Goal: Information Seeking & Learning: Find specific fact

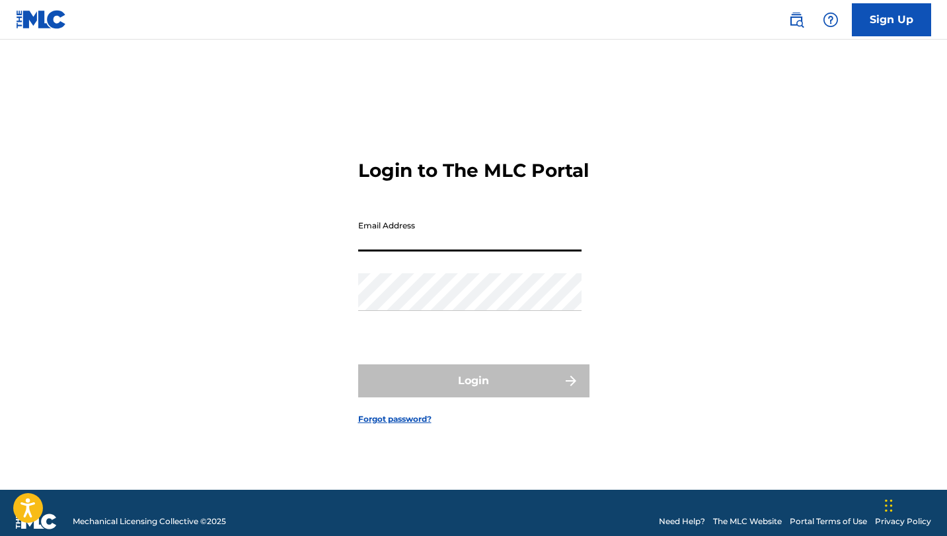
click at [493, 252] on input "Email Address" at bounding box center [469, 233] width 223 height 38
type input "[PERSON_NAME][EMAIL_ADDRESS][DOMAIN_NAME]"
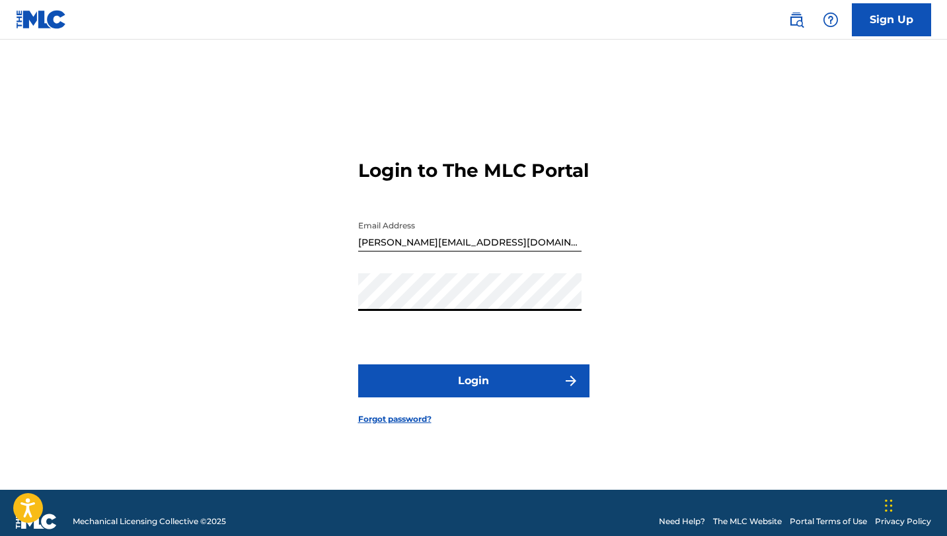
click at [491, 398] on button "Login" at bounding box center [473, 381] width 231 height 33
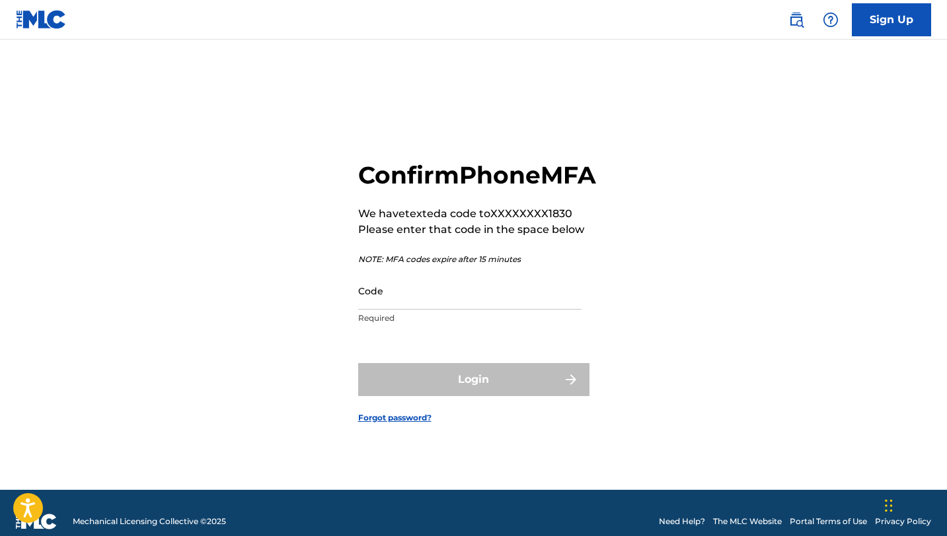
click at [480, 310] on input "Code" at bounding box center [469, 291] width 223 height 38
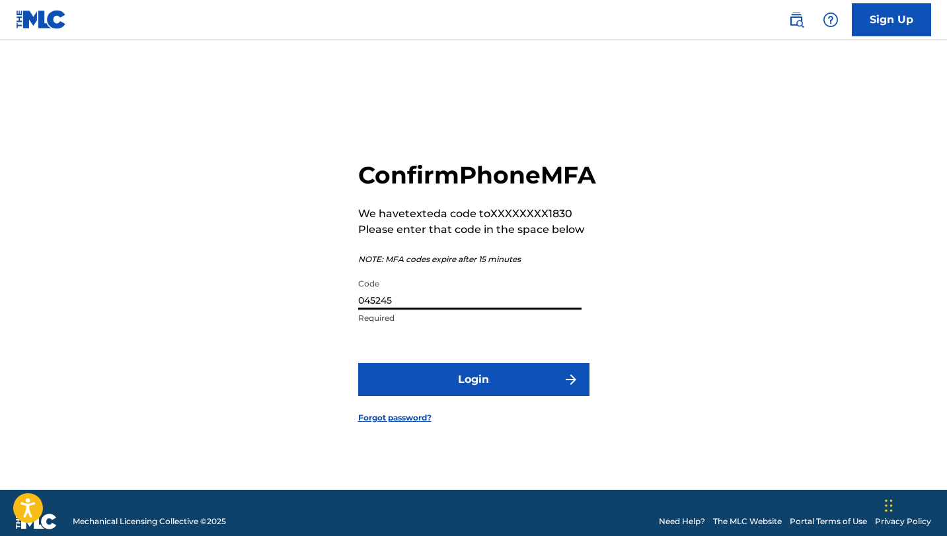
type input "045245"
click at [488, 391] on button "Login" at bounding box center [473, 379] width 231 height 33
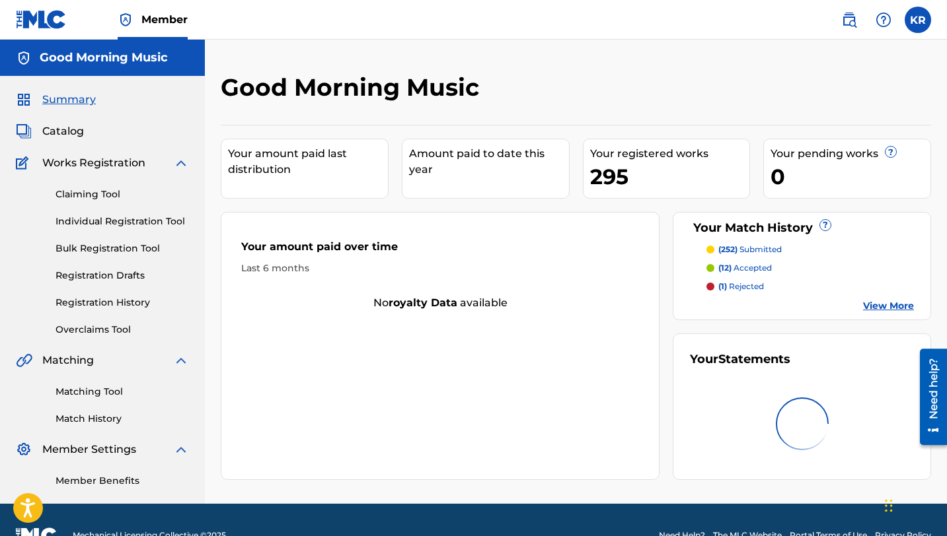
click at [155, 224] on link "Individual Registration Tool" at bounding box center [121, 222] width 133 height 14
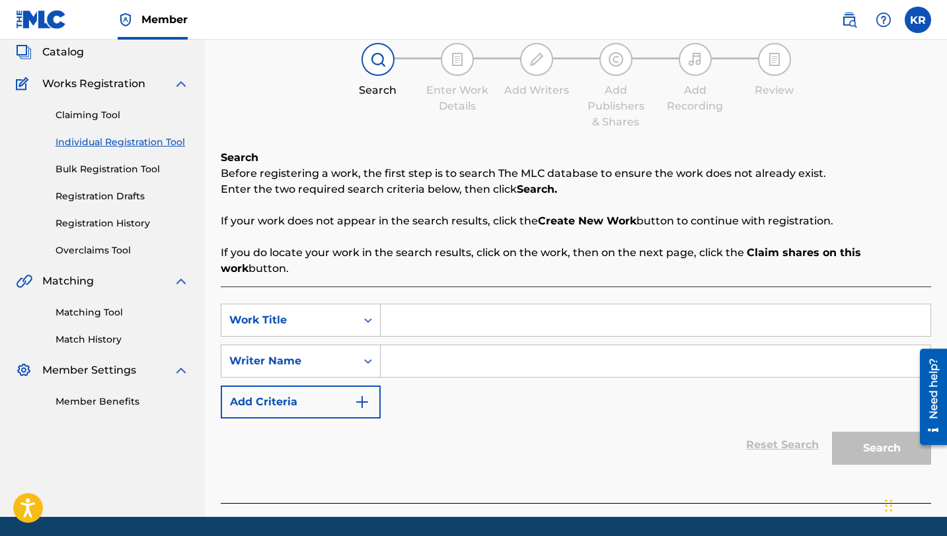
scroll to position [108, 0]
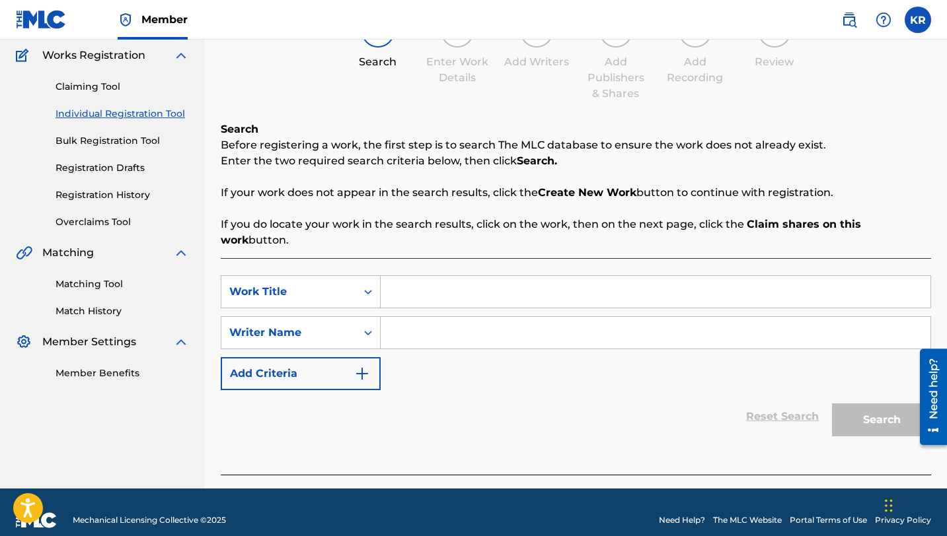
click at [581, 276] on input "Search Form" at bounding box center [656, 292] width 550 height 32
paste input "Change My Name"
type input "Change My Name"
click at [458, 317] on input "Search Form" at bounding box center [656, 333] width 550 height 32
paste input "[PERSON_NAME] (30%) [PERSON_NAME] (20%)"
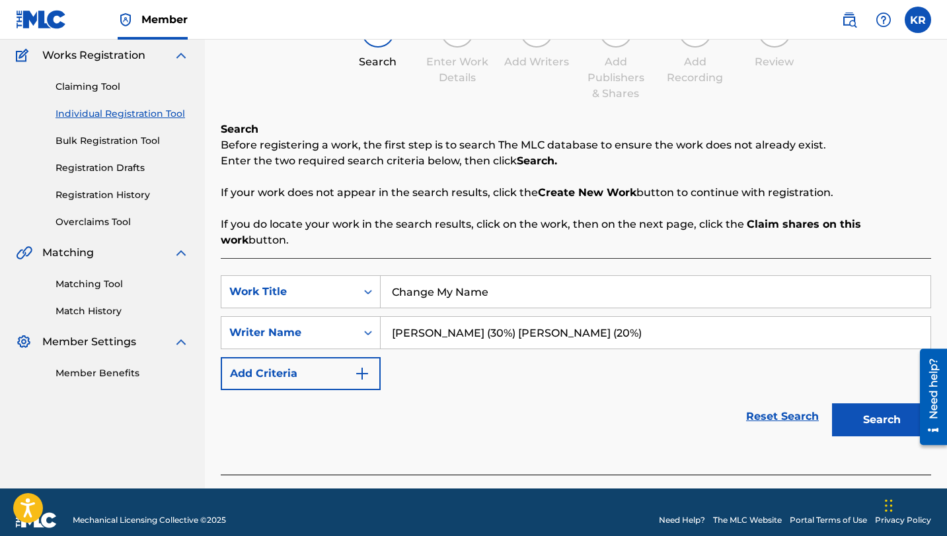
click at [366, 366] on img "Search Form" at bounding box center [362, 374] width 16 height 16
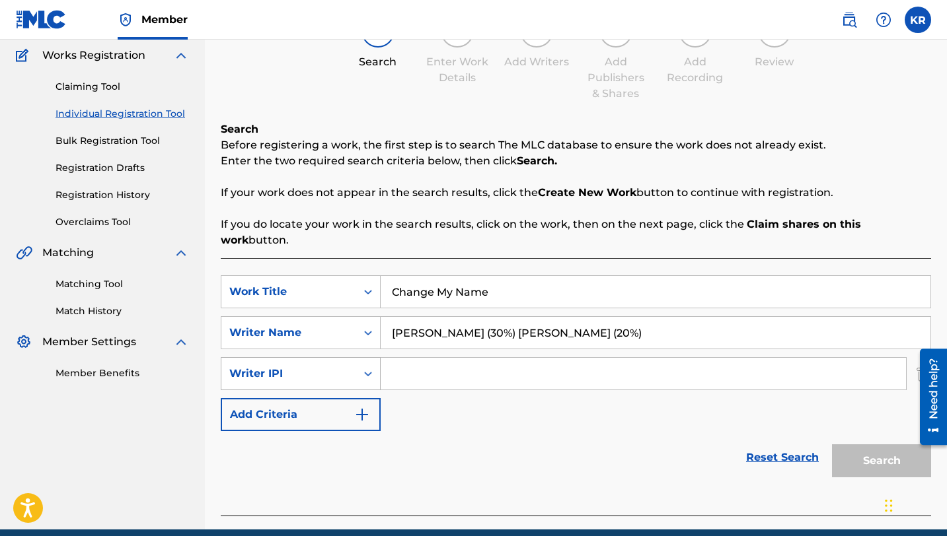
click at [365, 367] on icon "Search Form" at bounding box center [367, 373] width 13 height 13
click at [490, 431] on div "Reset Search Search" at bounding box center [576, 457] width 710 height 53
drag, startPoint x: 654, startPoint y: 318, endPoint x: 535, endPoint y: 321, distance: 118.9
click at [535, 321] on input "[PERSON_NAME] (30%) [PERSON_NAME] (20%)" at bounding box center [656, 333] width 550 height 32
click at [554, 358] on input "Search Form" at bounding box center [643, 374] width 525 height 32
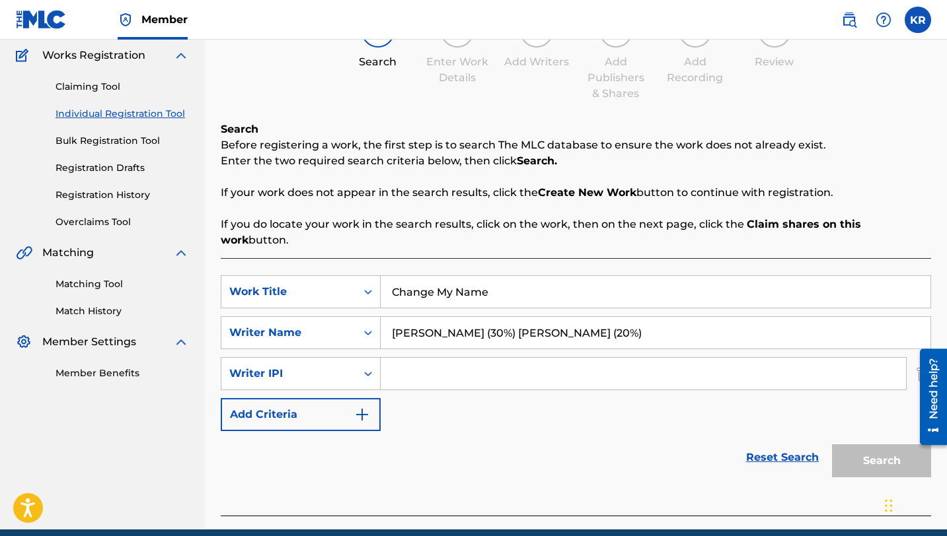
drag, startPoint x: 689, startPoint y: 309, endPoint x: 556, endPoint y: 318, distance: 133.7
click at [556, 318] on input "[PERSON_NAME] (30%) [PERSON_NAME] (20%)" at bounding box center [656, 333] width 550 height 32
drag, startPoint x: 643, startPoint y: 316, endPoint x: 500, endPoint y: 319, distance: 143.4
click at [500, 319] on input "[PERSON_NAME] (30%) [PERSON_NAME] (20%)" at bounding box center [656, 333] width 550 height 32
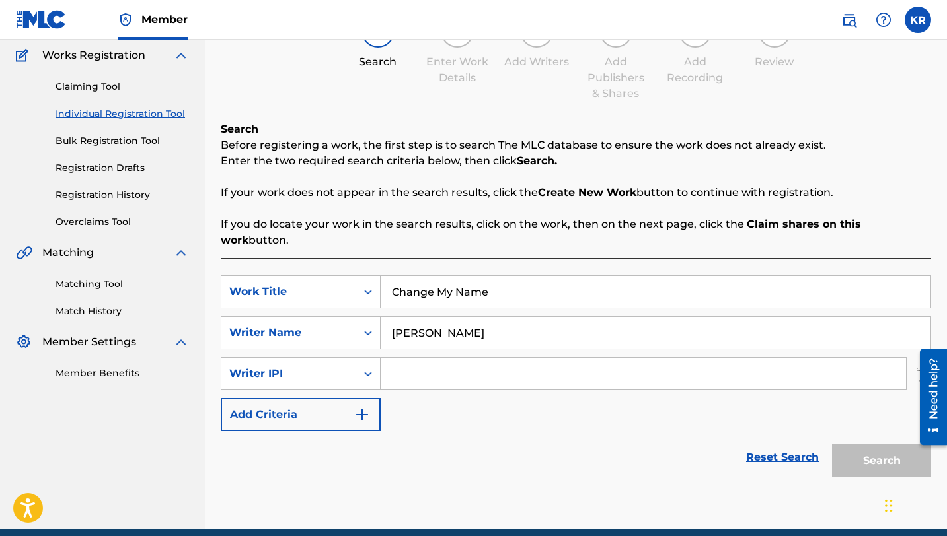
type input "[PERSON_NAME]"
click at [484, 460] on div "Reset Search Search" at bounding box center [576, 457] width 710 height 53
click at [916, 359] on div at bounding box center [928, 397] width 37 height 106
click at [929, 355] on div "Need help?" at bounding box center [933, 396] width 27 height 96
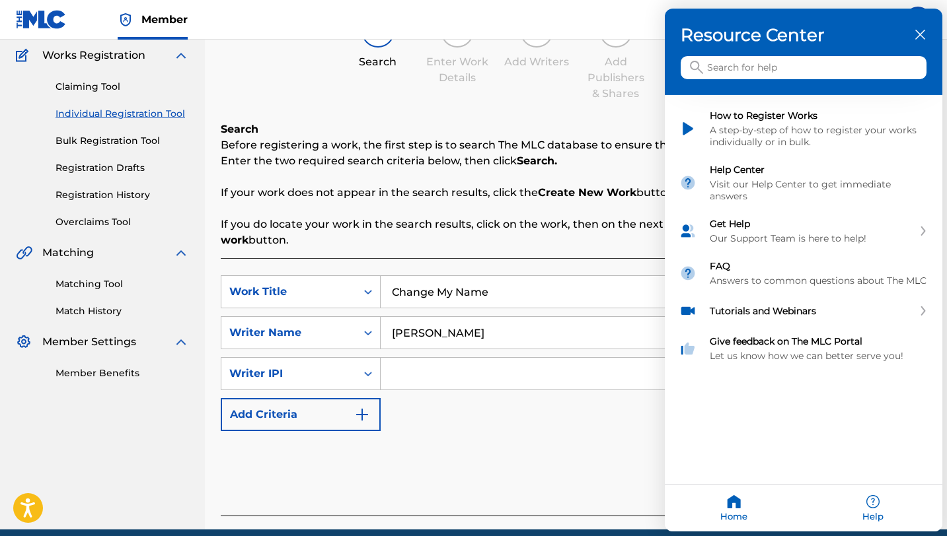
click at [919, 30] on icon "close resource center" at bounding box center [920, 35] width 10 height 10
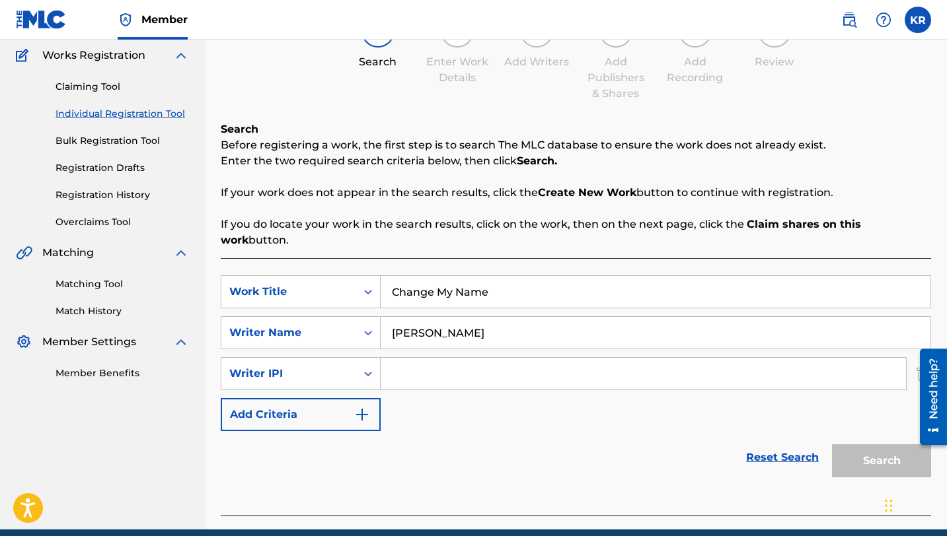
scroll to position [149, 0]
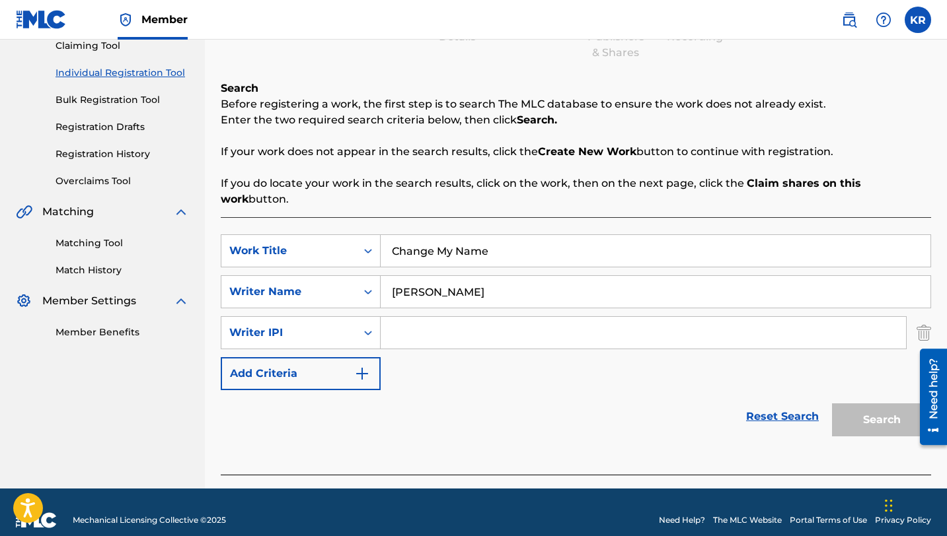
click at [923, 316] on img "Search Form" at bounding box center [923, 332] width 15 height 33
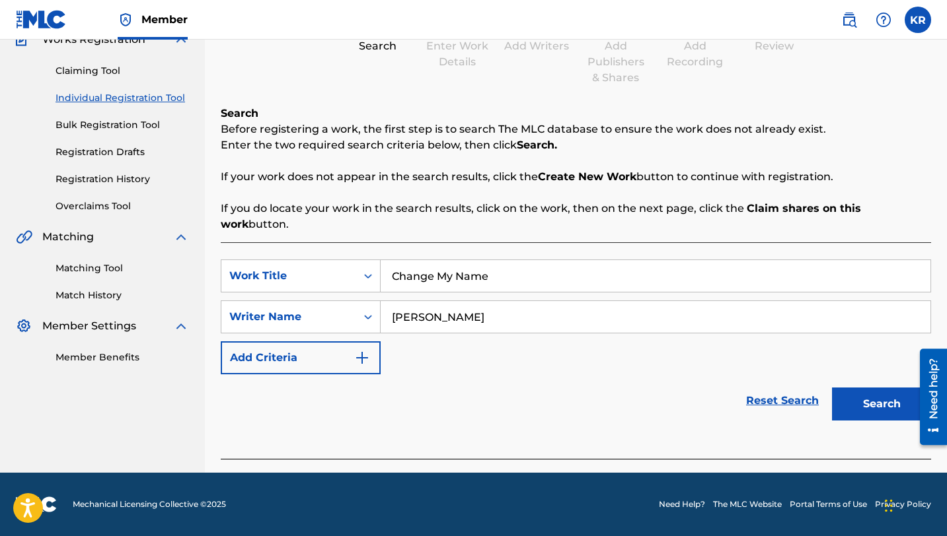
scroll to position [108, 0]
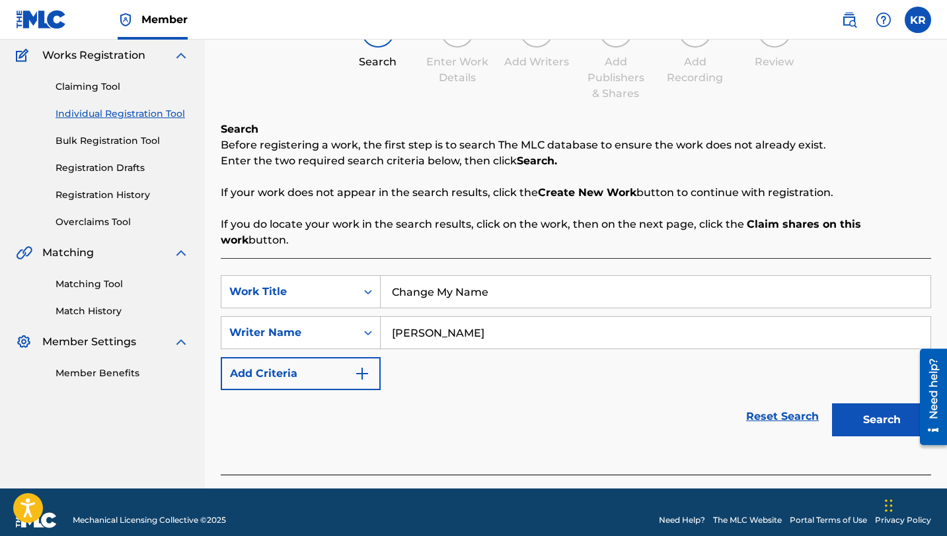
click at [892, 407] on button "Search" at bounding box center [881, 420] width 99 height 33
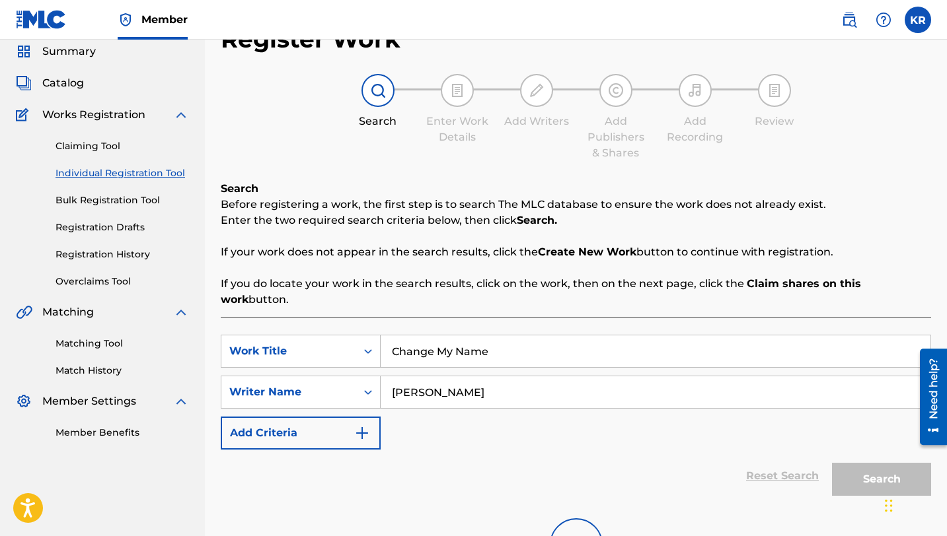
scroll to position [192, 0]
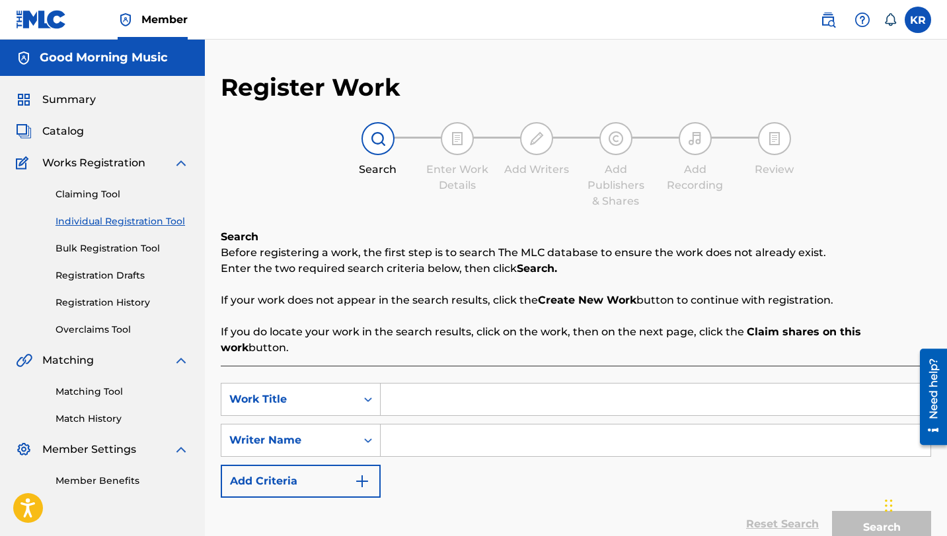
click at [431, 395] on input "Search Form" at bounding box center [656, 400] width 550 height 32
paste input "[PERSON_NAME] (30%) [PERSON_NAME] (20%)"
type input "[PERSON_NAME] (30%) [PERSON_NAME] (20%)"
drag, startPoint x: 709, startPoint y: 389, endPoint x: 271, endPoint y: 348, distance: 440.6
click at [271, 348] on div "Search Before registering a work, the first step is to search The MLC database …" at bounding box center [576, 405] width 710 height 353
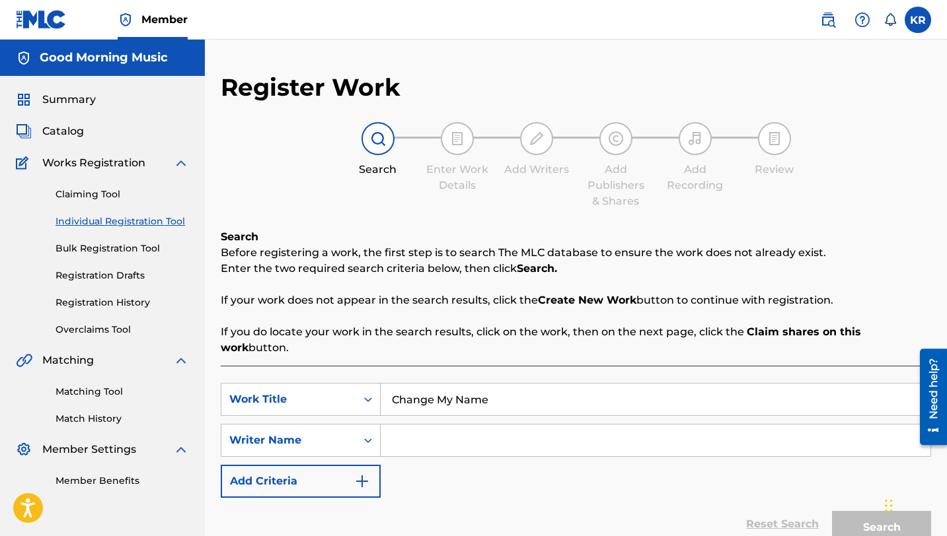
type input "Change My Name"
click at [480, 435] on input "Search Form" at bounding box center [656, 441] width 550 height 32
type input "W"
paste input "[PERSON_NAME] (30%) [PERSON_NAME] (20%)"
type input "[PERSON_NAME]"
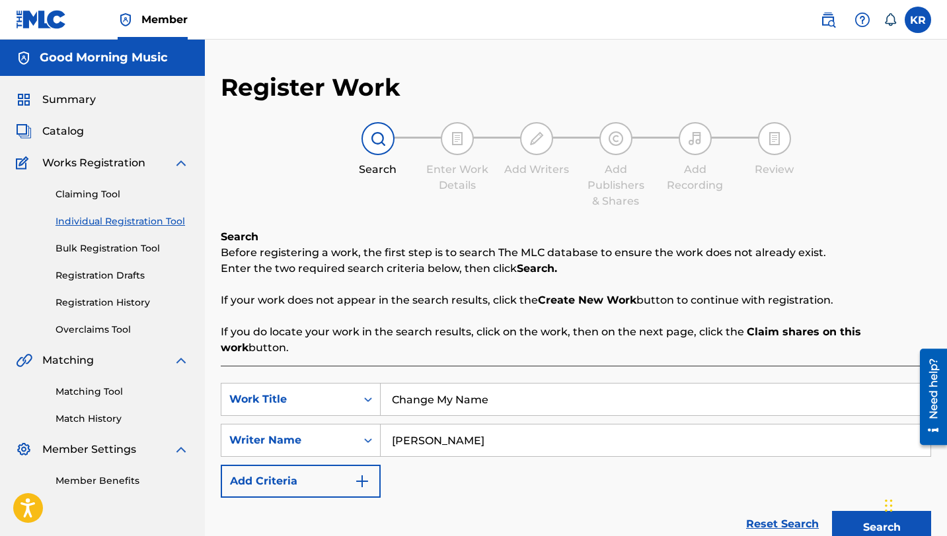
click at [857, 511] on button "Search" at bounding box center [881, 527] width 99 height 33
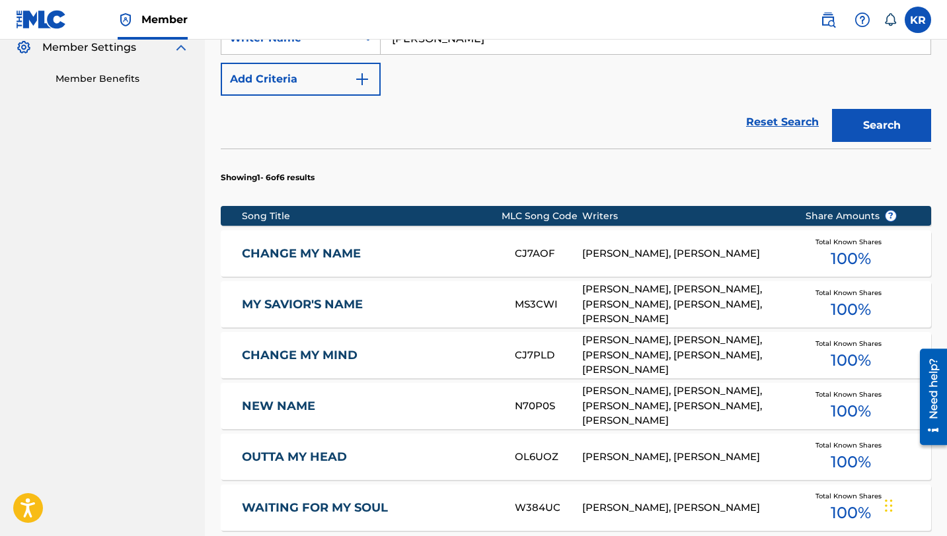
scroll to position [429, 0]
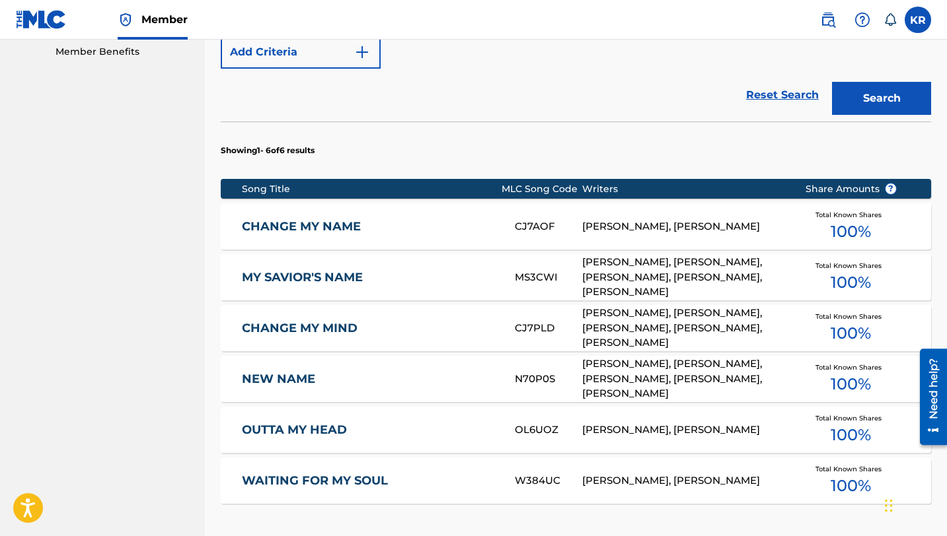
click at [630, 219] on div "[PERSON_NAME], [PERSON_NAME]" at bounding box center [683, 226] width 202 height 15
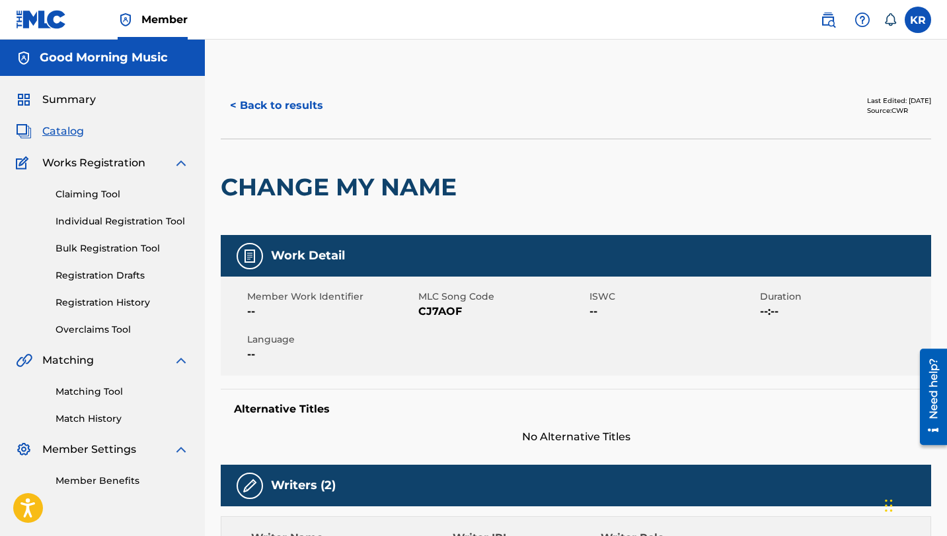
click at [254, 98] on button "< Back to results" at bounding box center [277, 105] width 112 height 33
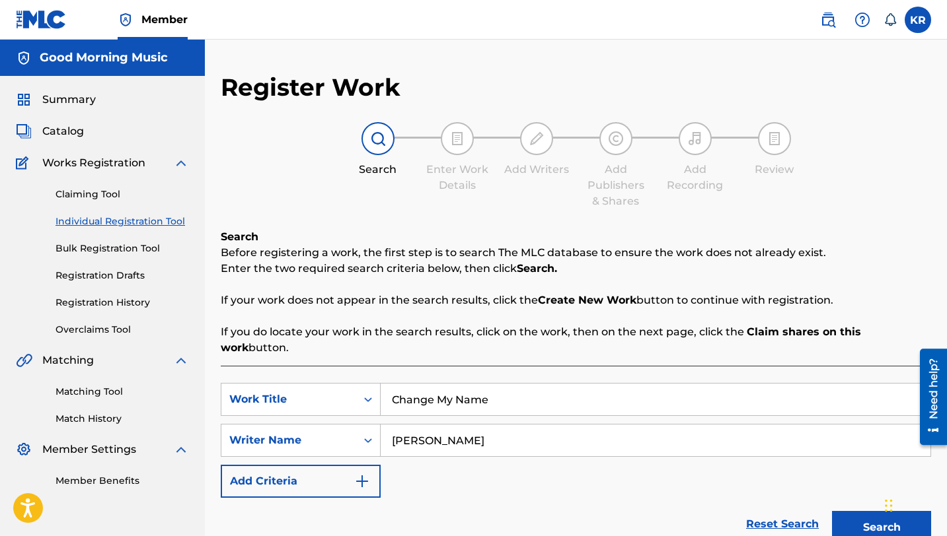
click at [102, 395] on link "Matching Tool" at bounding box center [121, 392] width 133 height 14
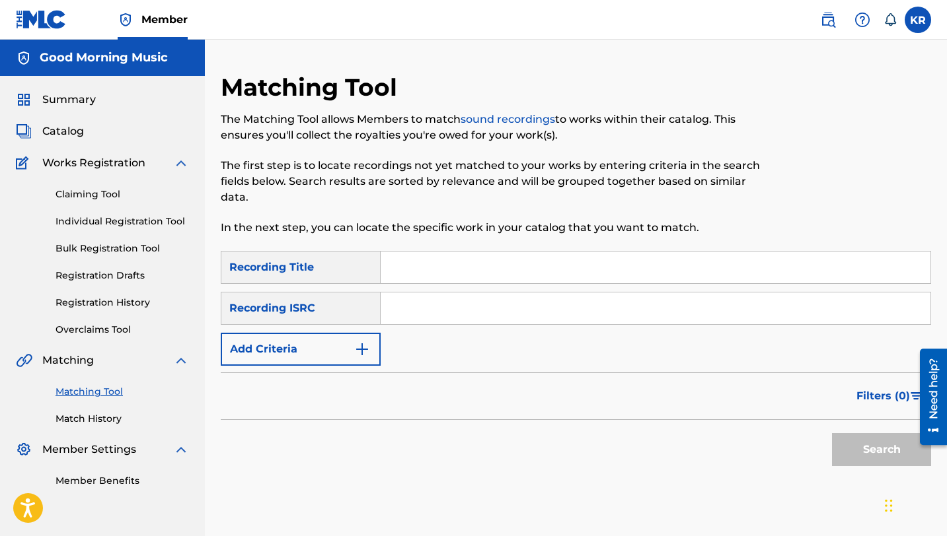
click at [480, 277] on input "Search Form" at bounding box center [656, 268] width 550 height 32
type input "change my name"
click at [326, 292] on div "Recording ISRC" at bounding box center [301, 308] width 160 height 33
click at [295, 309] on div "Recording ISRC" at bounding box center [301, 308] width 160 height 33
click at [470, 298] on input "Search Form" at bounding box center [656, 309] width 550 height 32
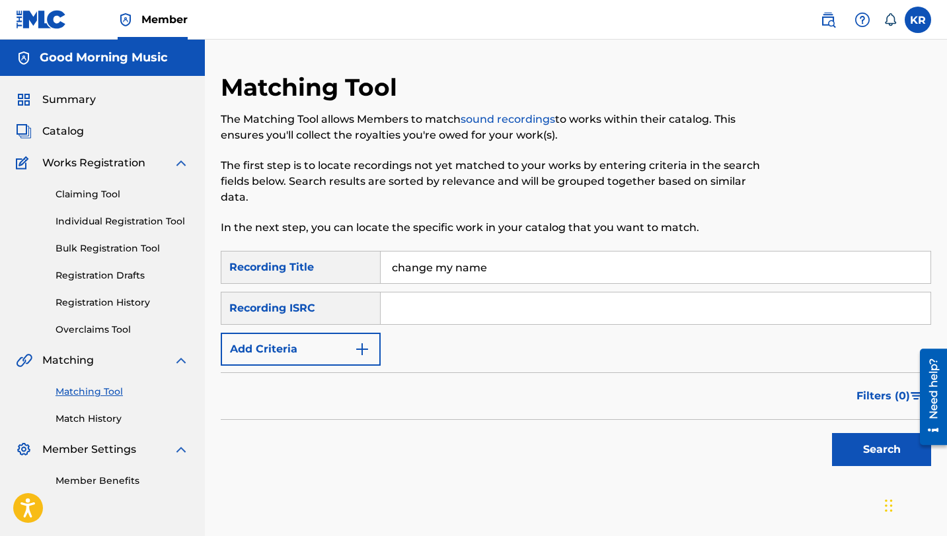
paste input "TCAJJ2512690"
type input "TCAJJ2512690"
click at [582, 368] on form "SearchWithCriteria241e524d-662c-41ac-897a-5775c0ece3c3 Recording Title change m…" at bounding box center [576, 362] width 710 height 222
click at [854, 458] on button "Search" at bounding box center [881, 449] width 99 height 33
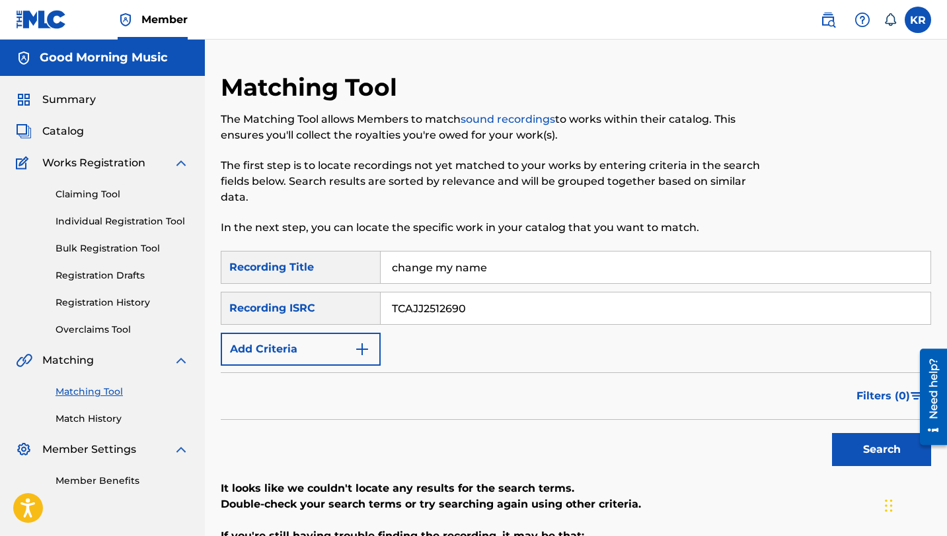
drag, startPoint x: 542, startPoint y: 277, endPoint x: 385, endPoint y: 249, distance: 159.8
click at [385, 249] on div "Matching Tool The Matching Tool allows Members to match sound recordings to wor…" at bounding box center [576, 381] width 710 height 617
type input "Change My Name"
click at [832, 433] on button "Search" at bounding box center [881, 449] width 99 height 33
click at [109, 200] on link "Claiming Tool" at bounding box center [121, 195] width 133 height 14
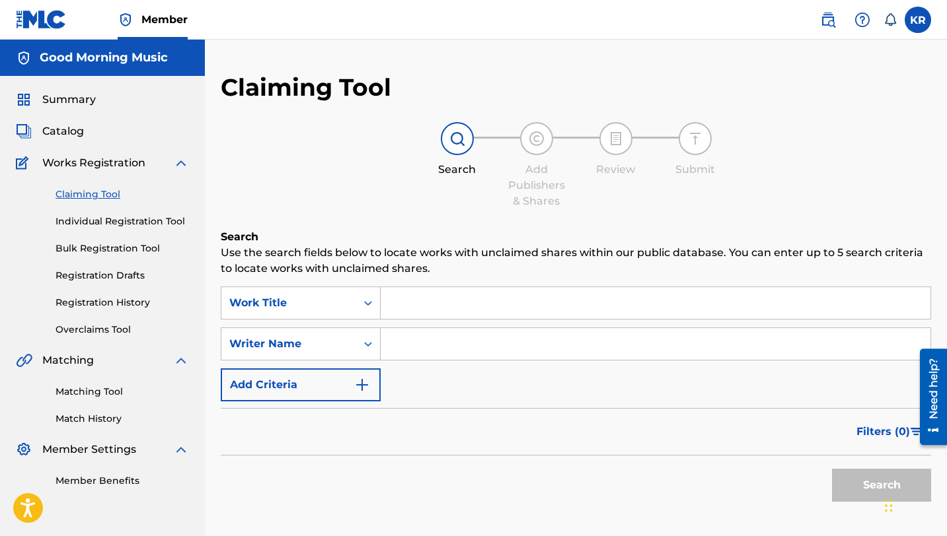
click at [142, 223] on link "Individual Registration Tool" at bounding box center [121, 222] width 133 height 14
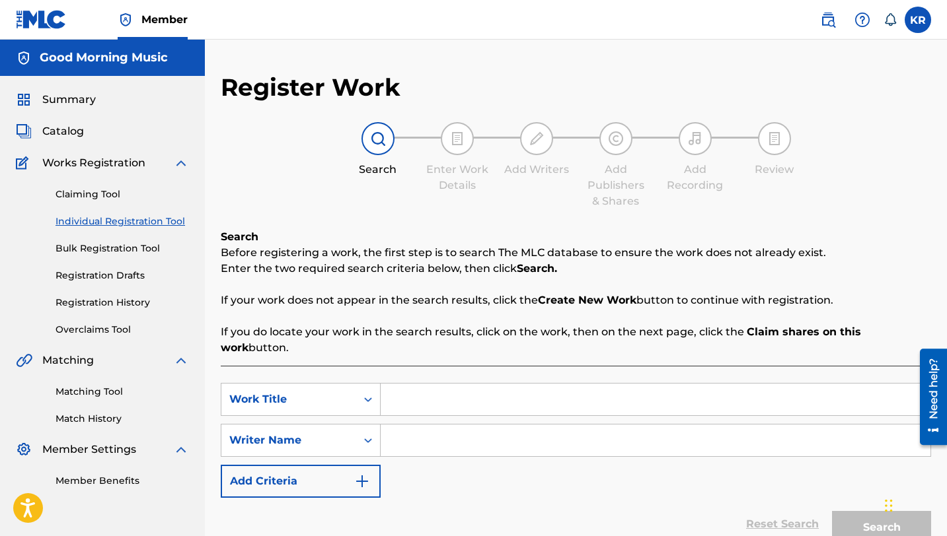
click at [72, 133] on span "Catalog" at bounding box center [63, 132] width 42 height 16
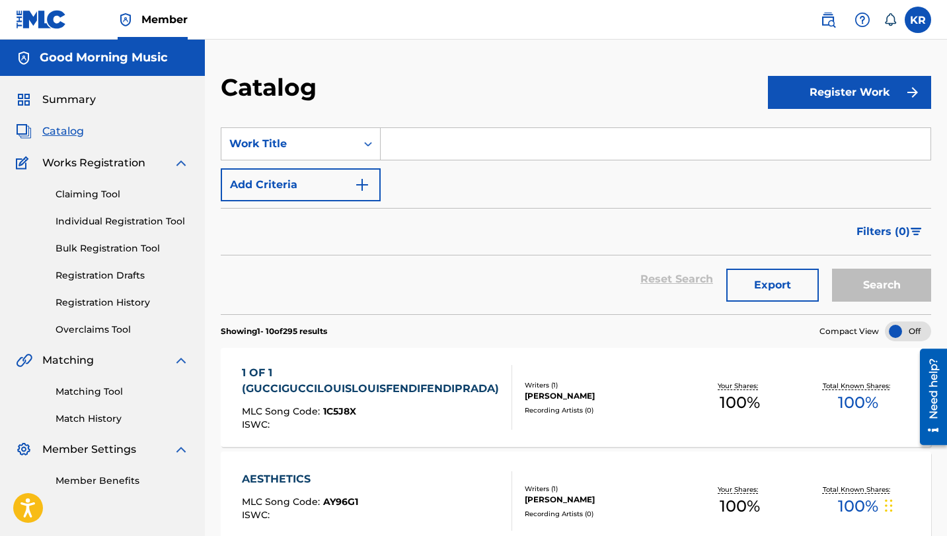
click at [462, 149] on input "Search Form" at bounding box center [656, 144] width 550 height 32
paste input "TCAJJ2512690"
type input "TCAJJ2512690"
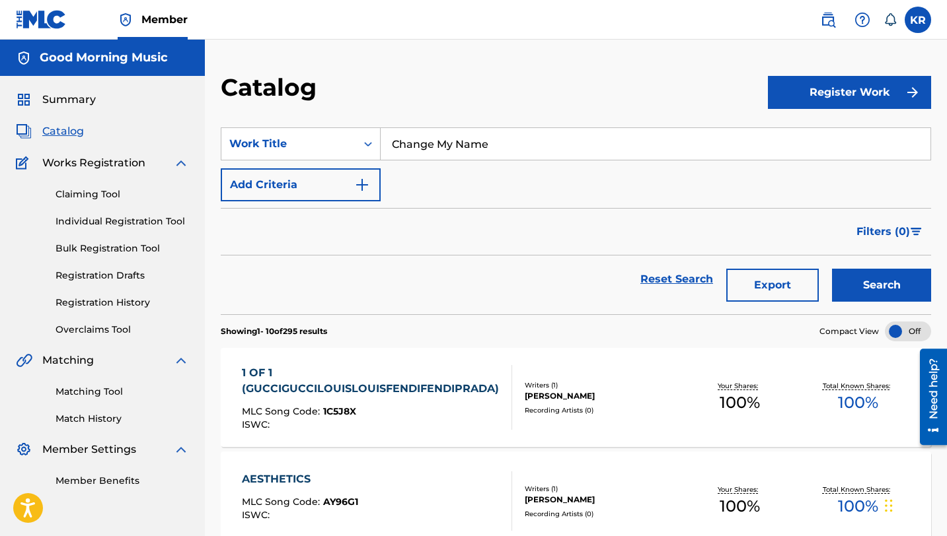
type input "Change My Name"
click at [832, 269] on button "Search" at bounding box center [881, 285] width 99 height 33
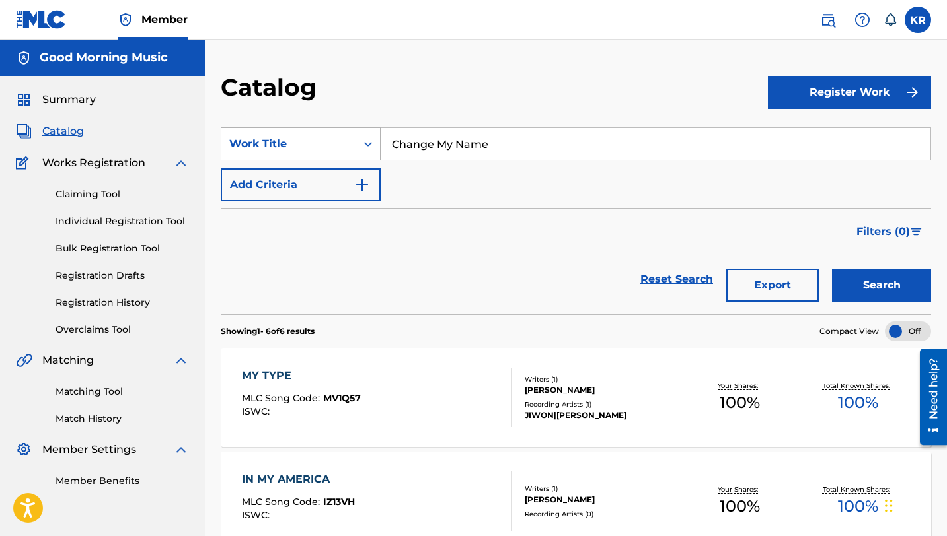
click at [345, 137] on div "Work Title" at bounding box center [288, 144] width 119 height 16
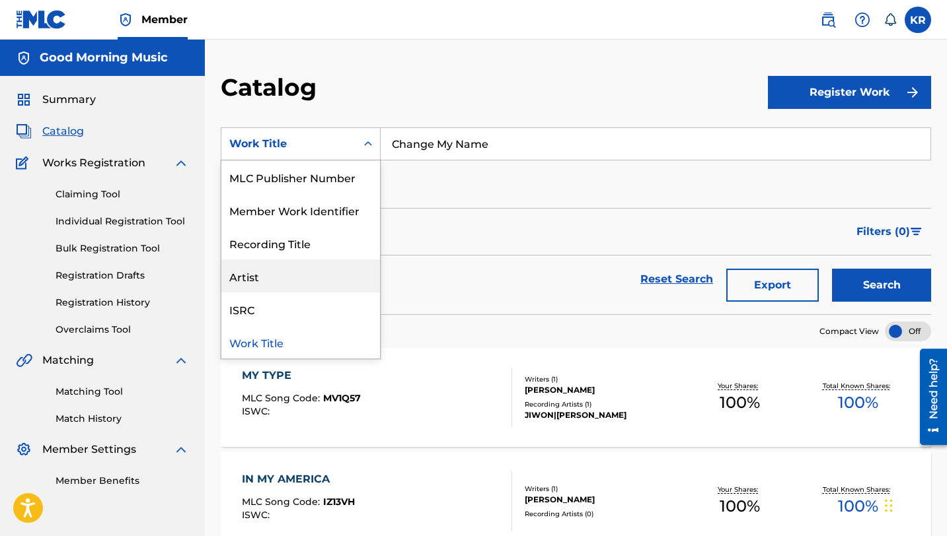
scroll to position [177, 0]
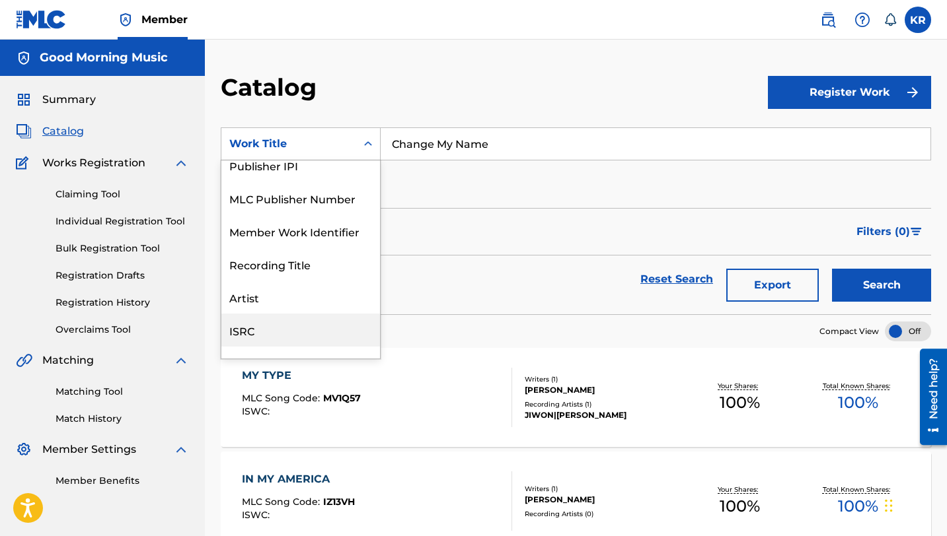
click at [291, 322] on div "ISRC" at bounding box center [300, 330] width 159 height 33
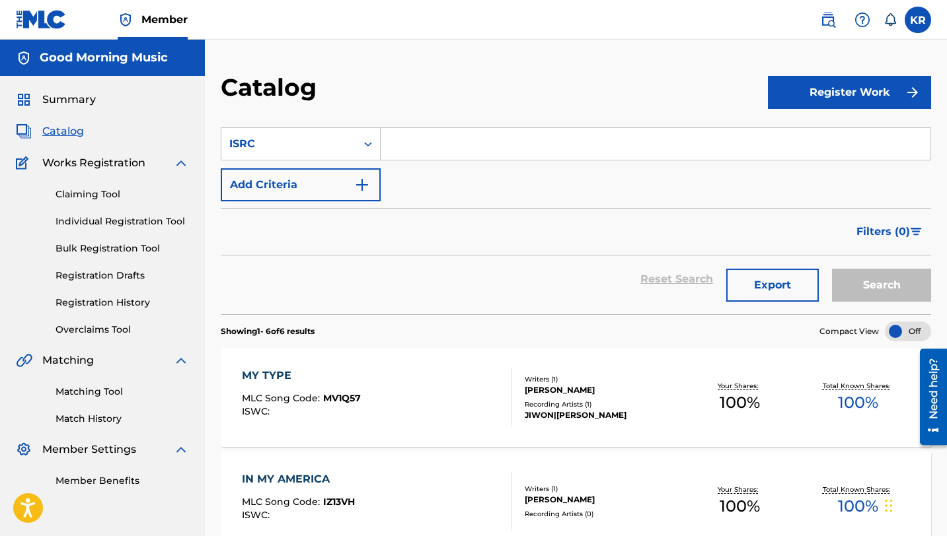
click at [513, 155] on input "Search Form" at bounding box center [656, 144] width 550 height 32
paste input "TCAJJ2512690"
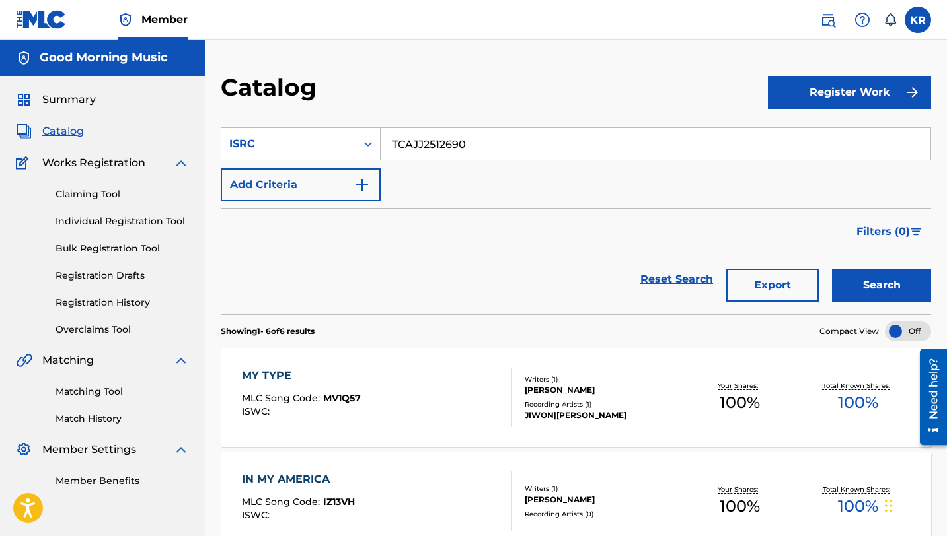
type input "TCAJJ2512690"
click at [832, 269] on button "Search" at bounding box center [881, 285] width 99 height 33
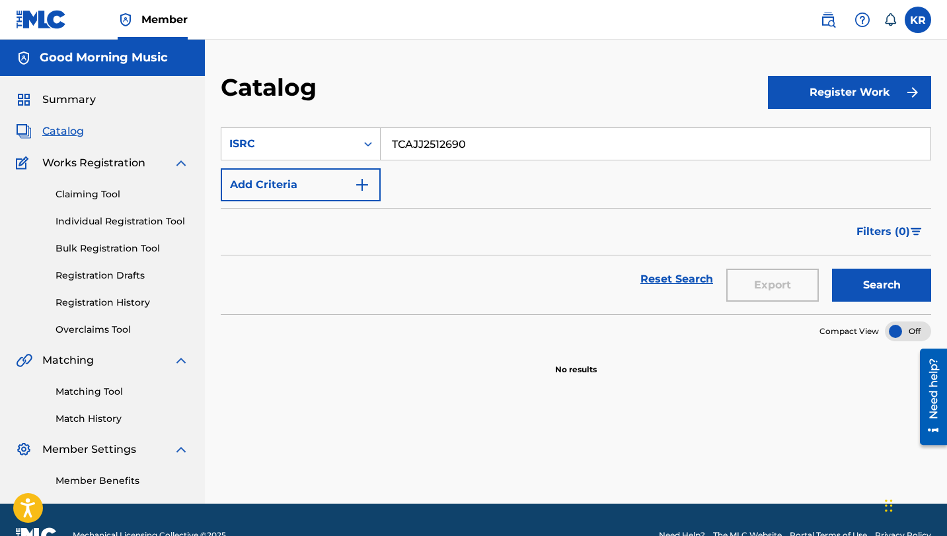
click at [149, 227] on link "Individual Registration Tool" at bounding box center [121, 222] width 133 height 14
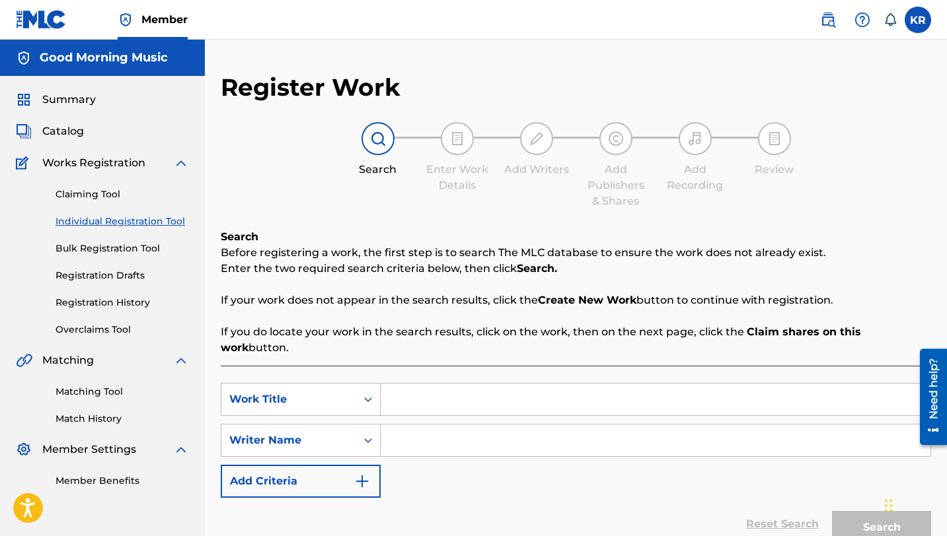
click at [421, 384] on input "Search Form" at bounding box center [656, 400] width 550 height 32
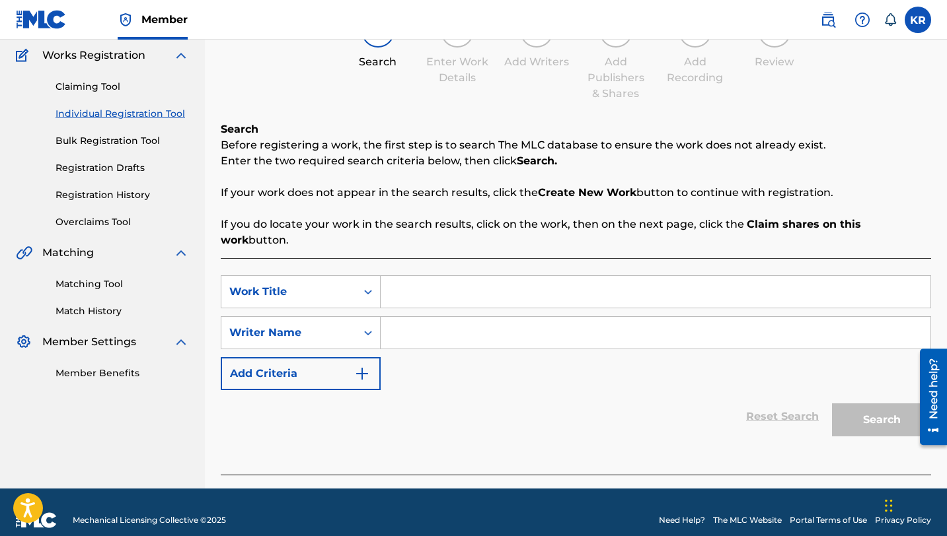
paste input "TCAJJ2512690"
type input "TCAJJ2512690"
drag, startPoint x: 480, startPoint y: 274, endPoint x: 357, endPoint y: 270, distance: 122.3
click at [359, 275] on div "SearchWithCriteria9d19c19a-b2da-44cb-b8bb-14fb4425e865 Work Title TCAJJ2512690" at bounding box center [576, 291] width 710 height 33
type input "change my name"
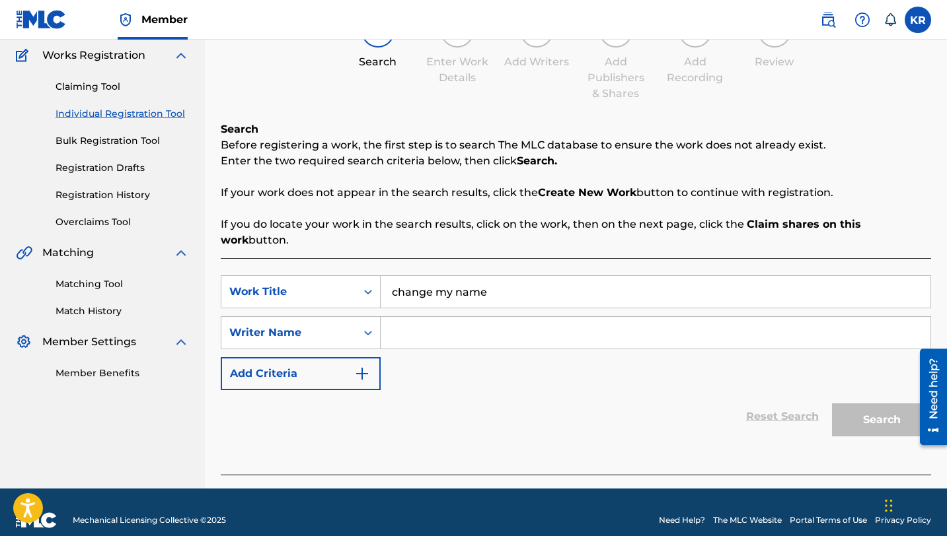
click at [489, 317] on input "Search Form" at bounding box center [656, 333] width 550 height 32
paste input "All 50% publishing goes to The Eagle Rock [DEMOGRAPHIC_DATA] Singers Publishing"
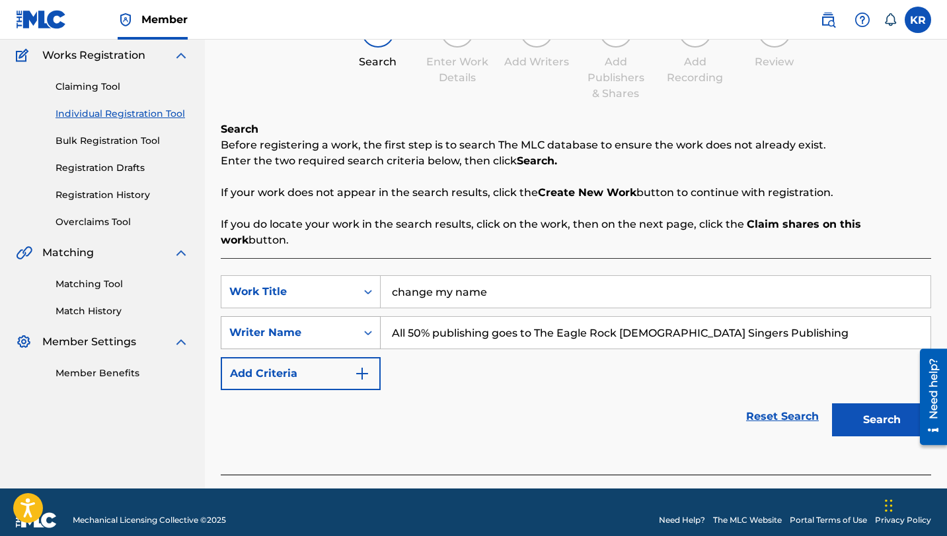
drag, startPoint x: 534, startPoint y: 316, endPoint x: 318, endPoint y: 306, distance: 216.2
click at [318, 316] on div "SearchWithCriteriabf52608c-6e31-4635-9d14-4461fdc5334f Writer Name All 50% publ…" at bounding box center [576, 332] width 710 height 33
drag, startPoint x: 649, startPoint y: 314, endPoint x: 558, endPoint y: 316, distance: 90.5
click at [558, 317] on input "The Eagle Rock [DEMOGRAPHIC_DATA] Singers Publishing" at bounding box center [656, 333] width 550 height 32
type input "The Eagle Rock [DEMOGRAPHIC_DATA] Singers"
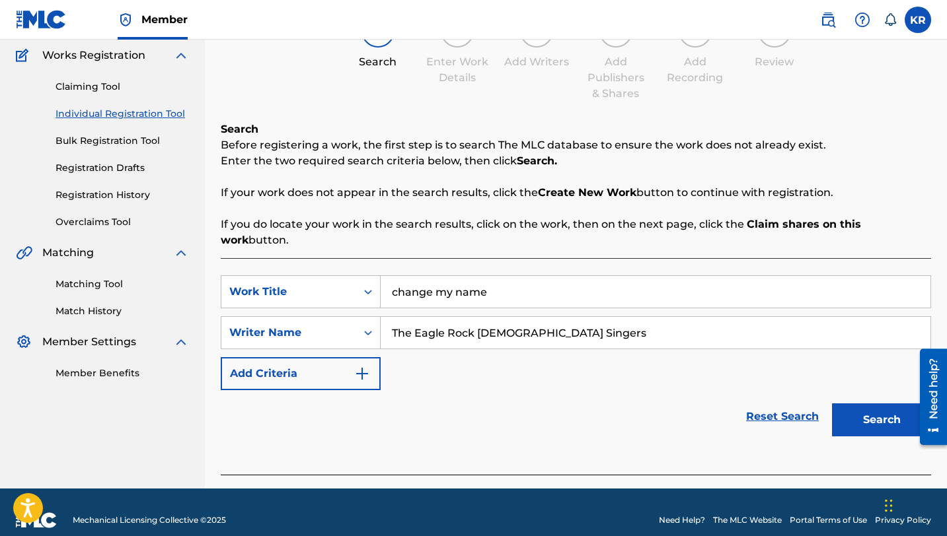
click at [862, 405] on button "Search" at bounding box center [881, 420] width 99 height 33
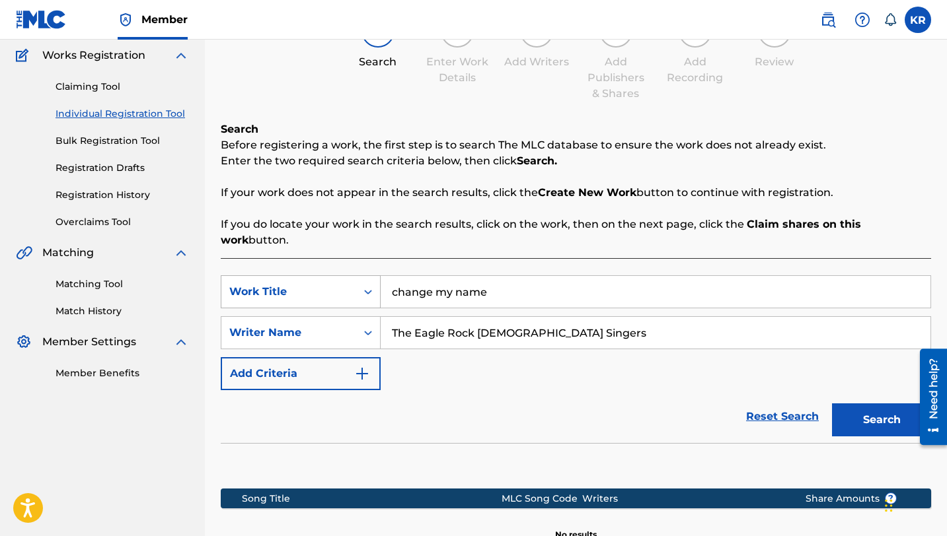
drag, startPoint x: 584, startPoint y: 316, endPoint x: 261, endPoint y: 279, distance: 325.2
click at [261, 279] on div "SearchWithCriteria9d19c19a-b2da-44cb-b8bb-14fb4425e865 Work Title change my nam…" at bounding box center [576, 332] width 710 height 115
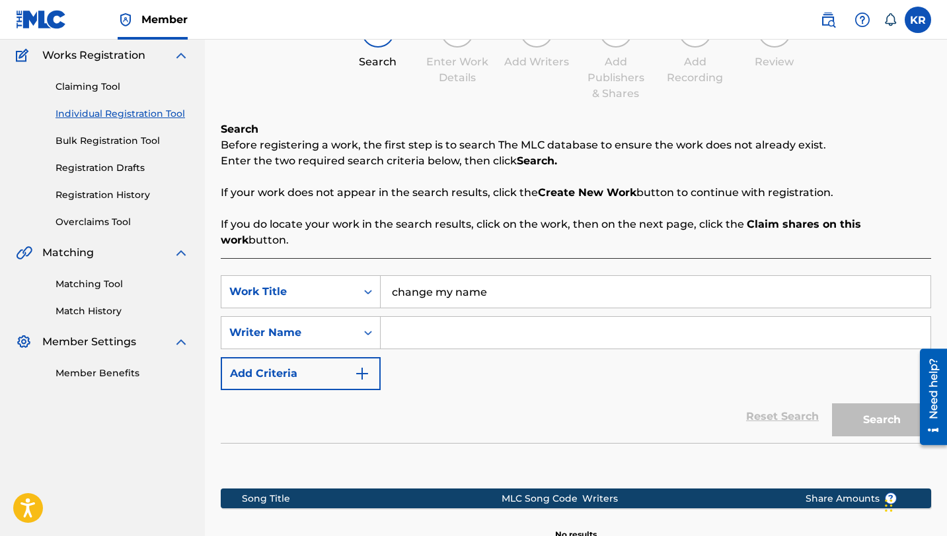
paste input "[PERSON_NAME] (30%) [PERSON_NAME] (20%)"
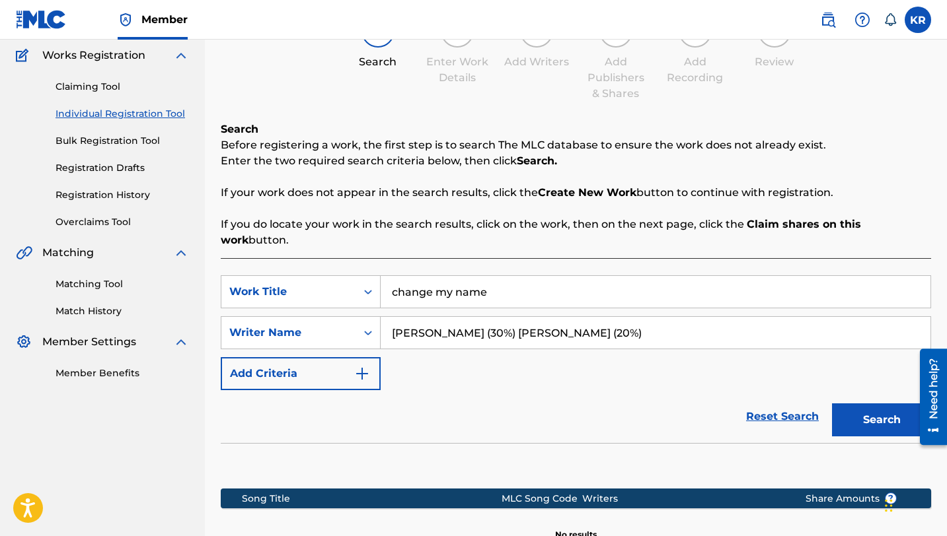
drag, startPoint x: 662, startPoint y: 314, endPoint x: 502, endPoint y: 318, distance: 159.9
click at [502, 318] on input "[PERSON_NAME] (30%) [PERSON_NAME] (20%)" at bounding box center [656, 333] width 550 height 32
type input "[PERSON_NAME]"
click at [854, 404] on button "Search" at bounding box center [881, 420] width 99 height 33
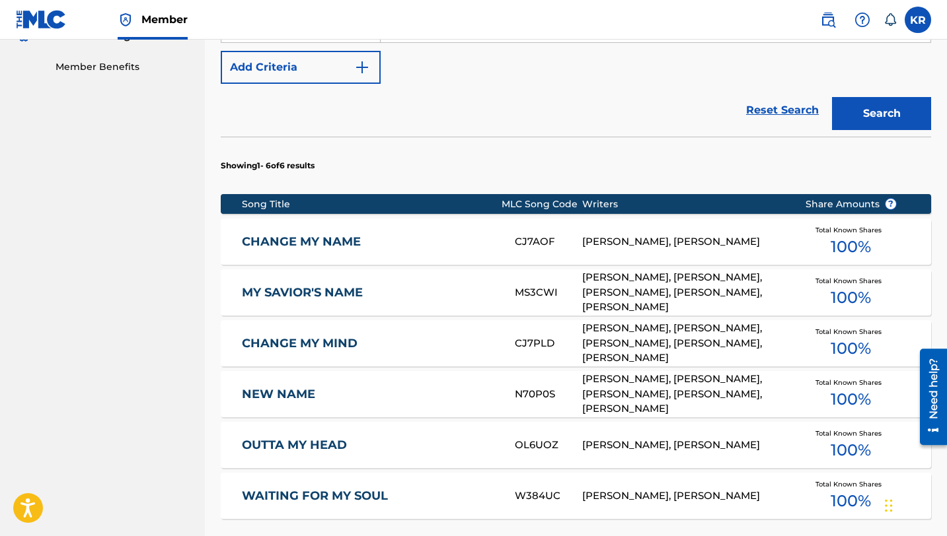
scroll to position [419, 0]
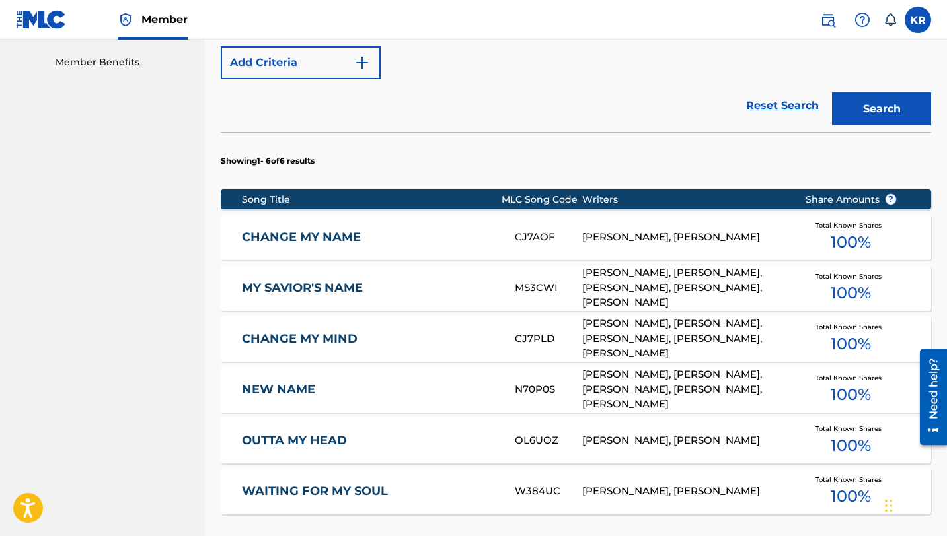
click at [313, 230] on link "CHANGE MY NAME" at bounding box center [369, 237] width 255 height 15
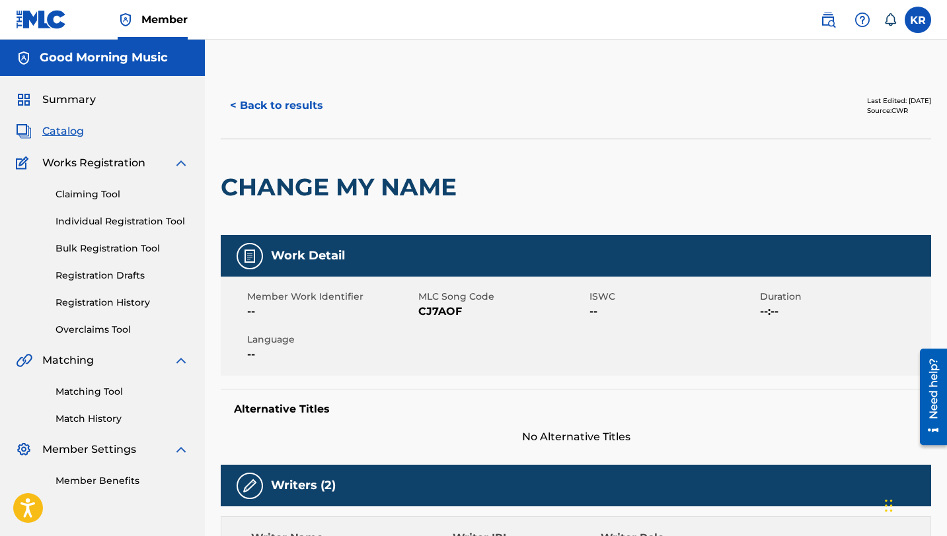
click at [287, 111] on button "< Back to results" at bounding box center [277, 105] width 112 height 33
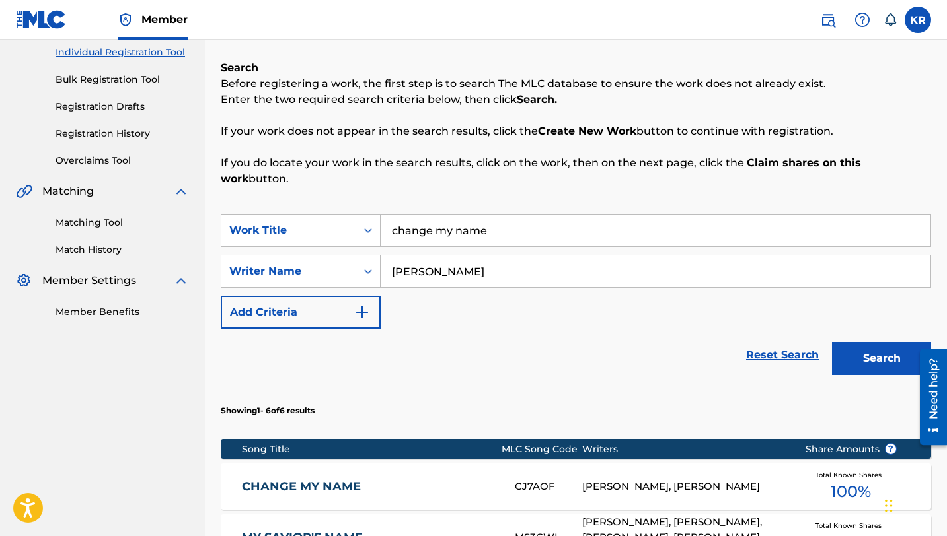
scroll to position [147, 0]
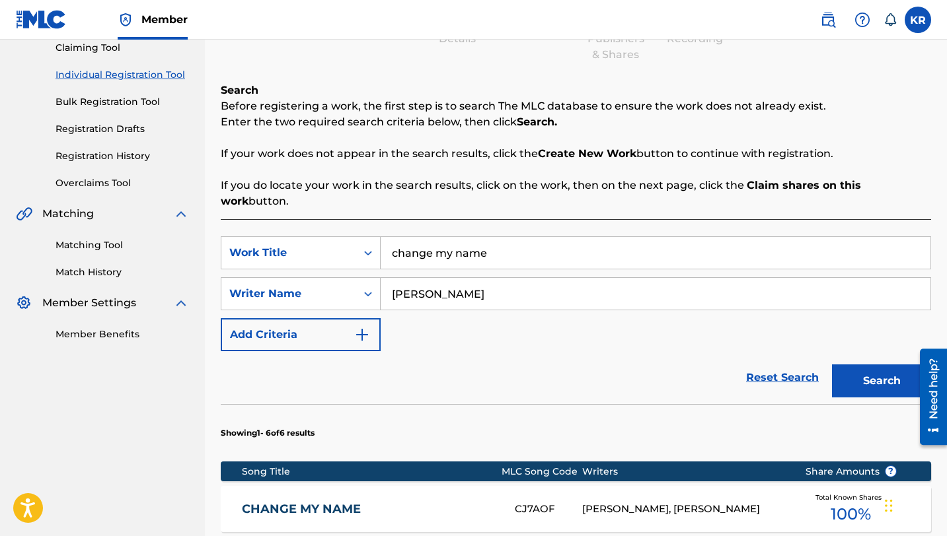
click at [86, 248] on link "Matching Tool" at bounding box center [121, 245] width 133 height 14
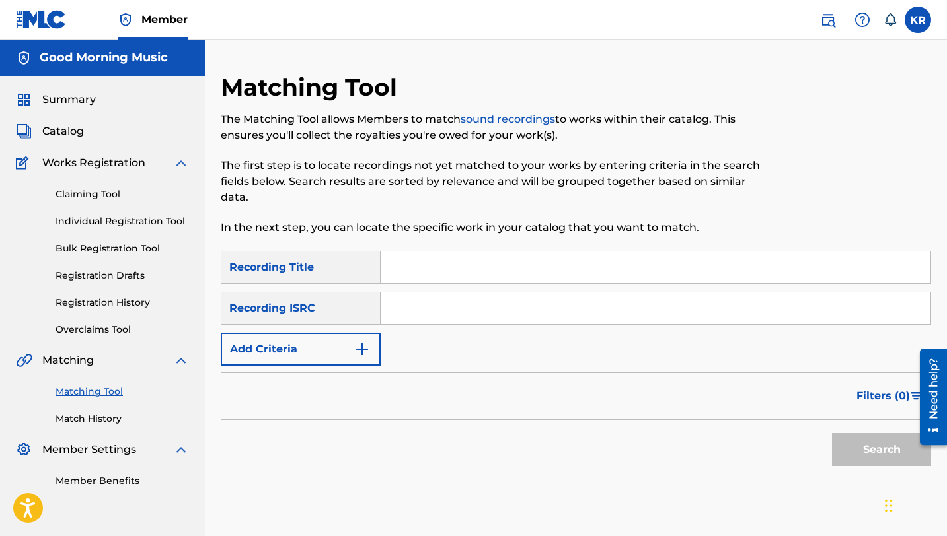
click at [411, 268] on input "Search Form" at bounding box center [656, 268] width 550 height 32
type input "change my name"
click at [462, 305] on input "Search Form" at bounding box center [656, 309] width 550 height 32
paste input "TCAJJ2512690"
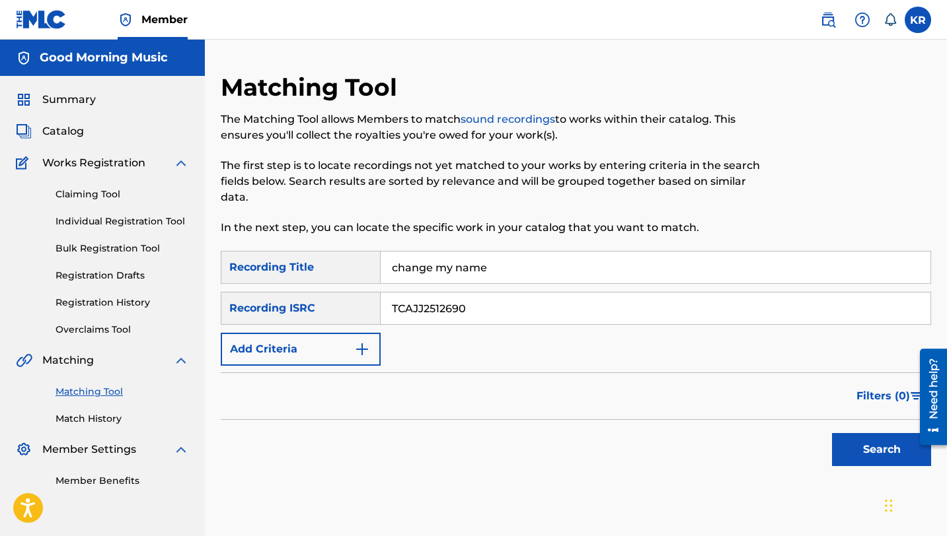
type input "TCAJJ2512690"
click at [867, 444] on button "Search" at bounding box center [881, 449] width 99 height 33
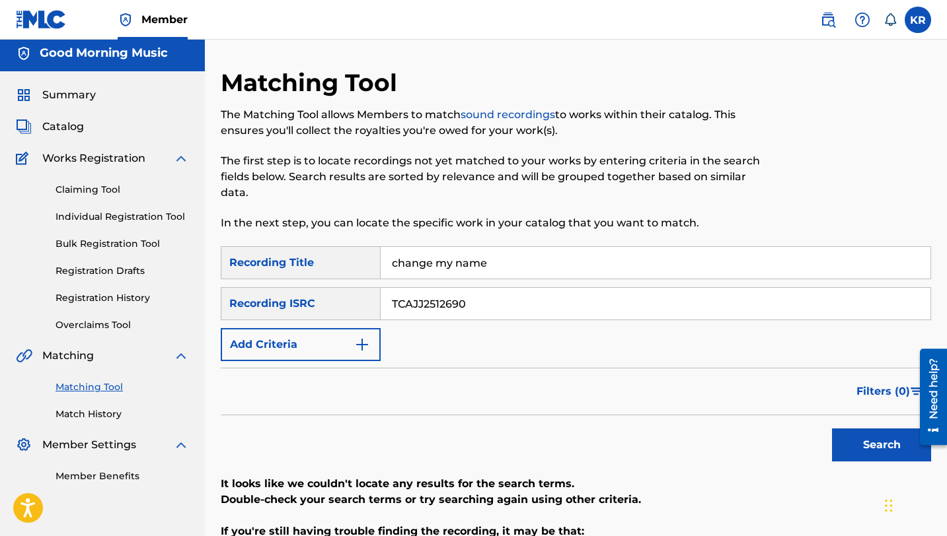
scroll to position [6, 0]
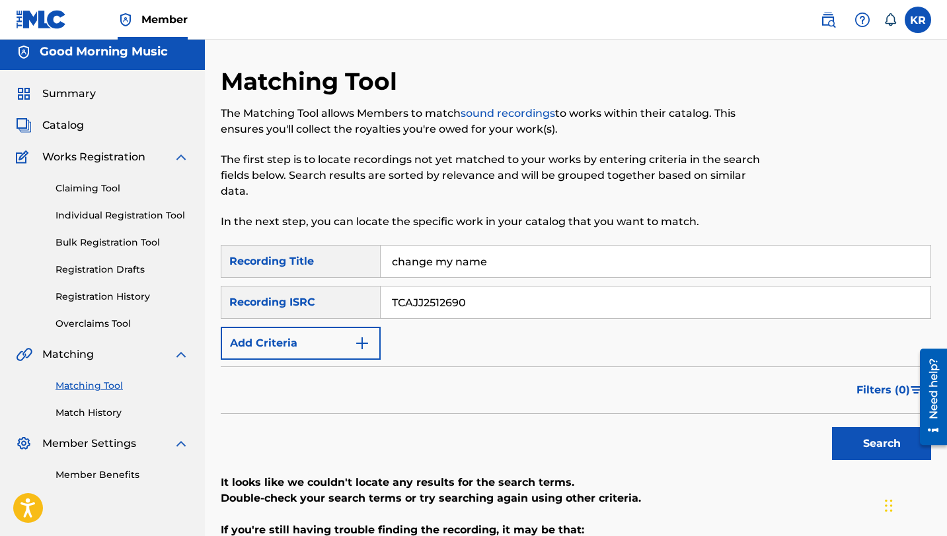
click at [63, 127] on span "Catalog" at bounding box center [63, 126] width 42 height 16
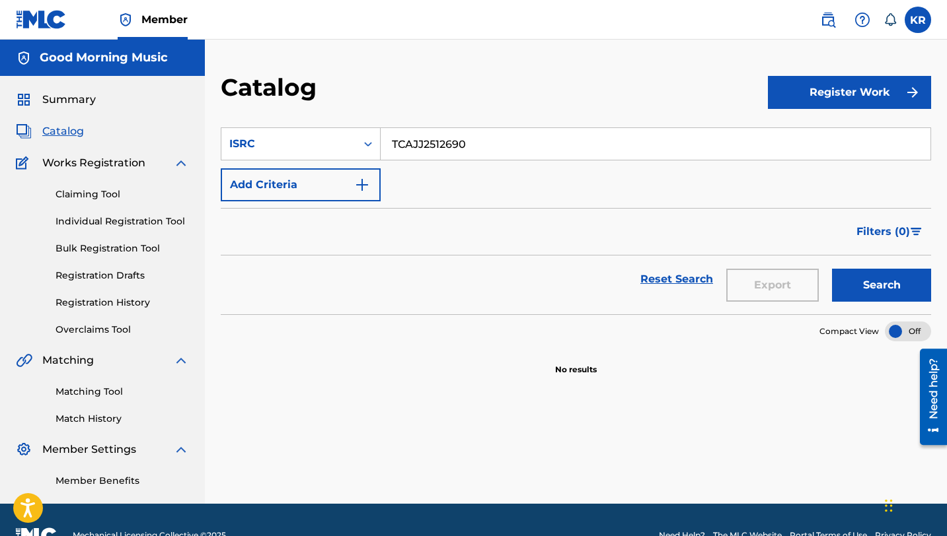
click at [871, 287] on button "Search" at bounding box center [881, 285] width 99 height 33
click at [845, 96] on button "Register Work" at bounding box center [849, 92] width 163 height 33
click at [822, 138] on link "Individual" at bounding box center [849, 136] width 163 height 32
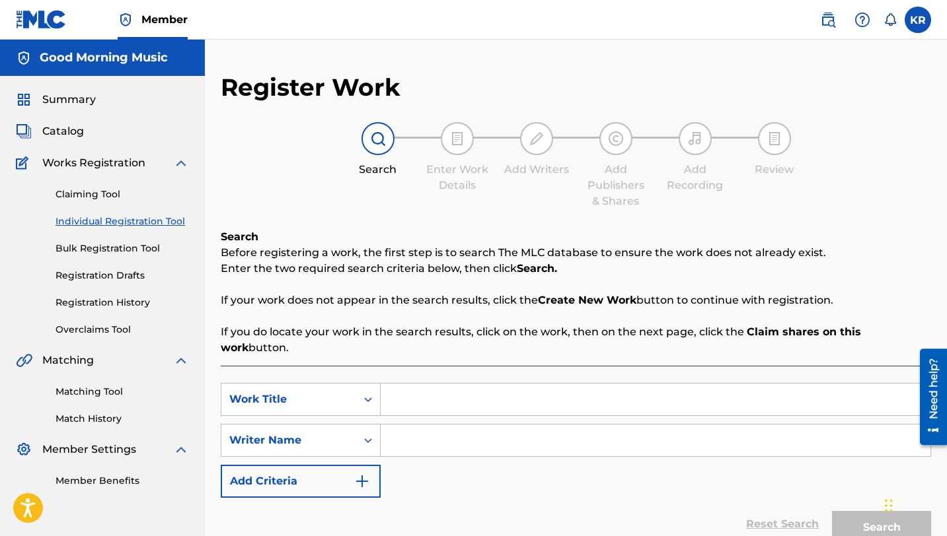
scroll to position [108, 0]
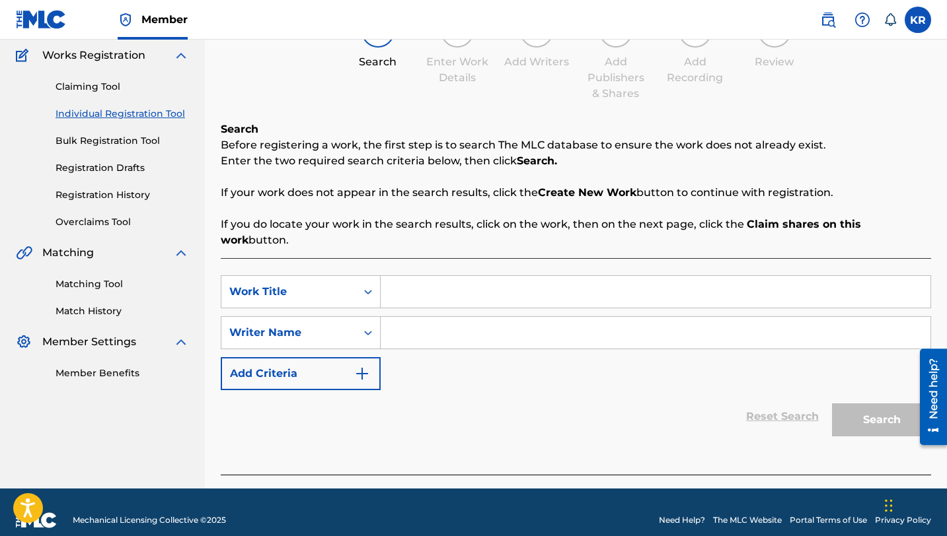
click at [702, 283] on input "Search Form" at bounding box center [656, 292] width 550 height 32
paste input "TCAJJ2512690"
type input "TCAJJ2512690"
drag, startPoint x: 478, startPoint y: 286, endPoint x: 300, endPoint y: 284, distance: 178.4
click at [300, 284] on div "SearchWithCriteria9d19c19a-b2da-44cb-b8bb-14fb4425e865 Work Title TCAJJ2512690" at bounding box center [576, 291] width 710 height 33
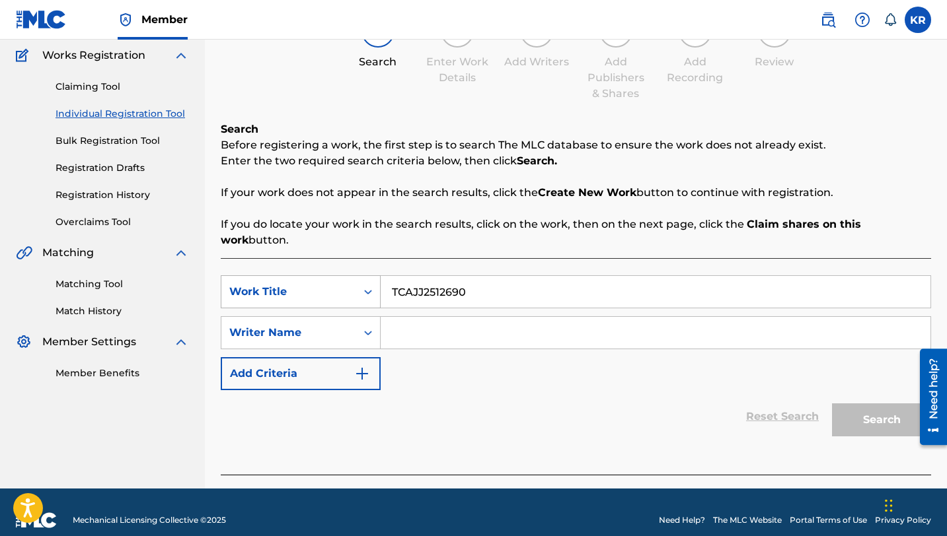
drag, startPoint x: 495, startPoint y: 275, endPoint x: 283, endPoint y: 271, distance: 212.1
click at [283, 275] on div "SearchWithCriteria9d19c19a-b2da-44cb-b8bb-14fb4425e865 Work Title TCAJJ2512690" at bounding box center [576, 291] width 710 height 33
type input "change my name"
click at [550, 318] on input "Search Form" at bounding box center [656, 333] width 550 height 32
paste input "[PERSON_NAME] (30%) [PERSON_NAME] (20%)"
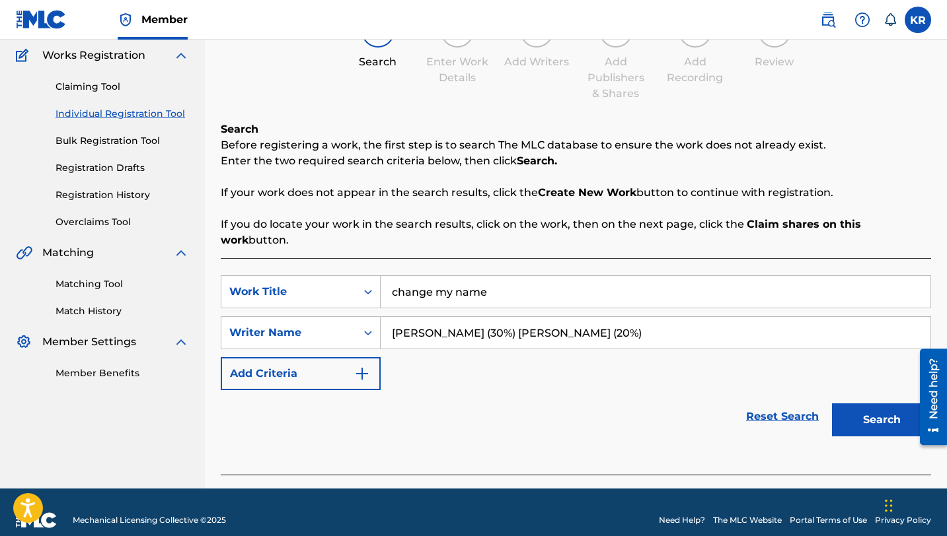
drag, startPoint x: 671, startPoint y: 311, endPoint x: 499, endPoint y: 315, distance: 171.8
click at [499, 317] on input "[PERSON_NAME] (30%) [PERSON_NAME] (20%)" at bounding box center [656, 333] width 550 height 32
type input "[PERSON_NAME]"
click at [863, 404] on button "Search" at bounding box center [881, 420] width 99 height 33
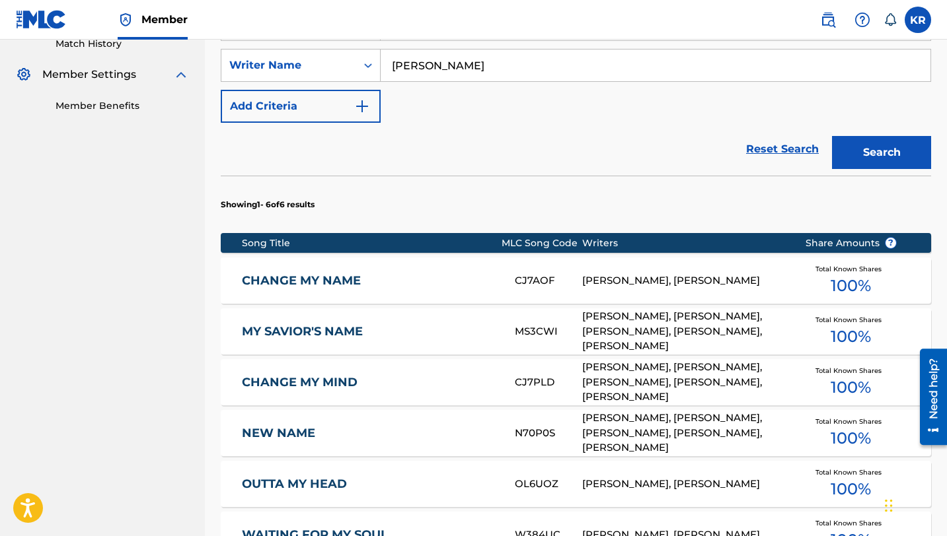
scroll to position [387, 0]
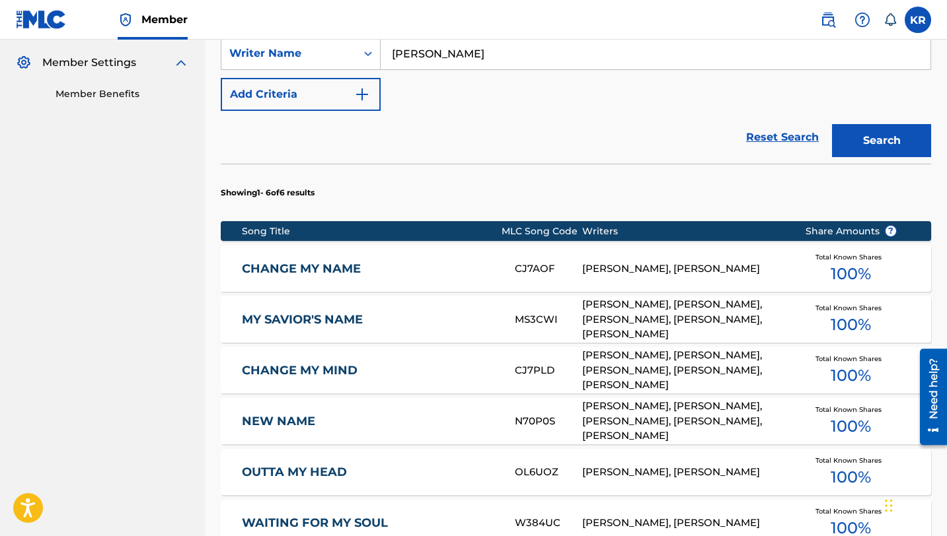
click at [324, 262] on link "CHANGE MY NAME" at bounding box center [369, 269] width 255 height 15
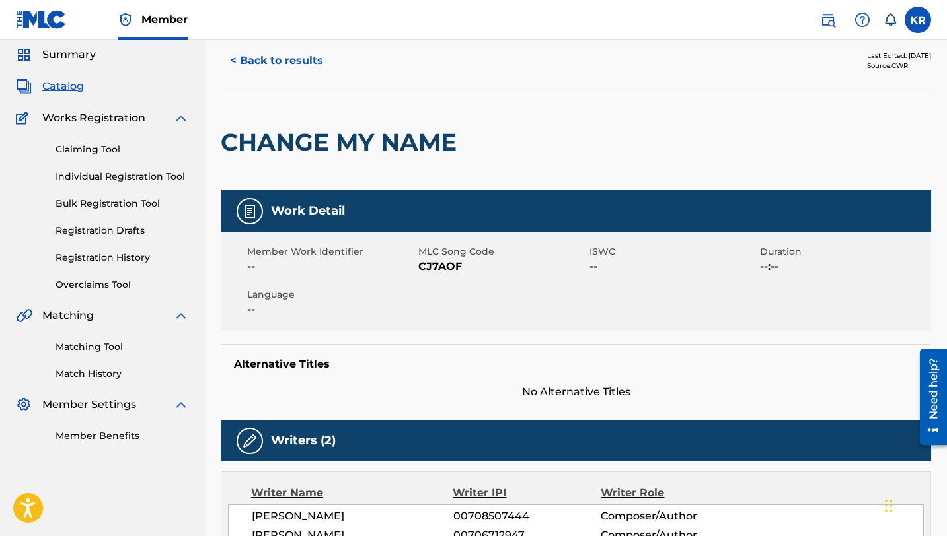
scroll to position [48, 0]
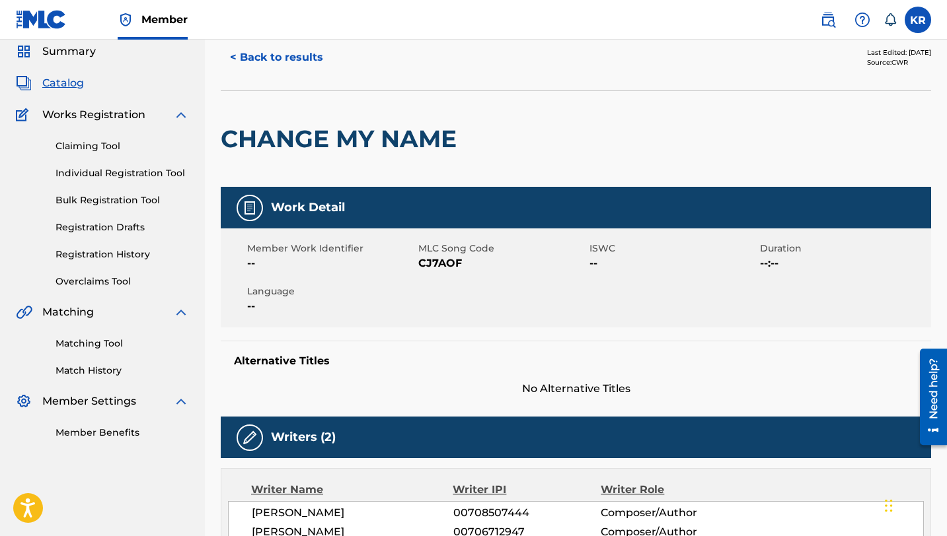
click at [289, 60] on button "< Back to results" at bounding box center [277, 57] width 112 height 33
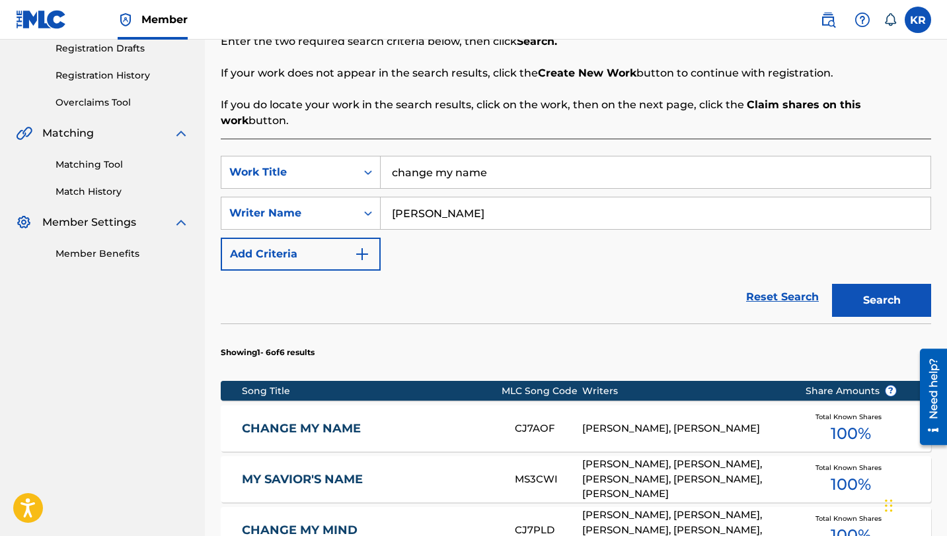
scroll to position [257, 0]
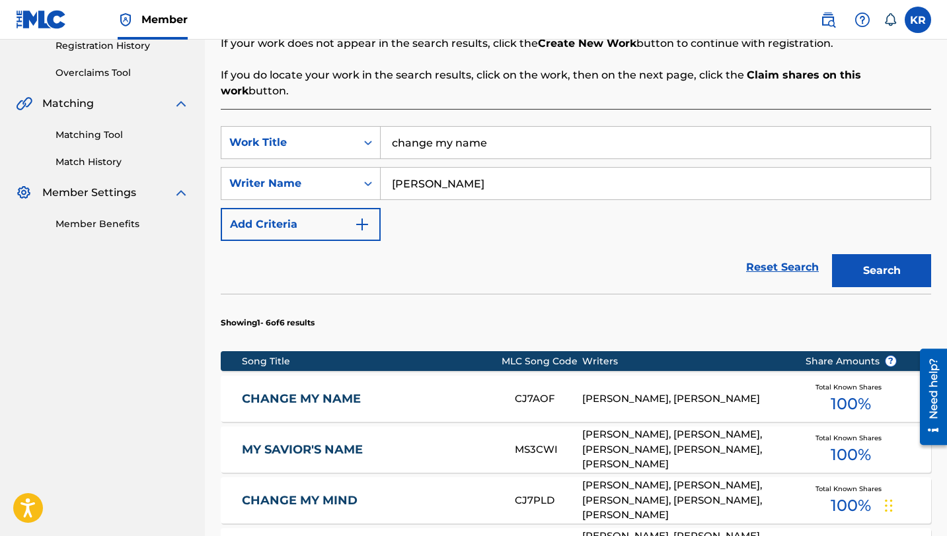
click at [451, 376] on div "CHANGE MY NAME CJ7AOF [PERSON_NAME], [PERSON_NAME] Total Known Shares 100 %" at bounding box center [576, 399] width 710 height 46
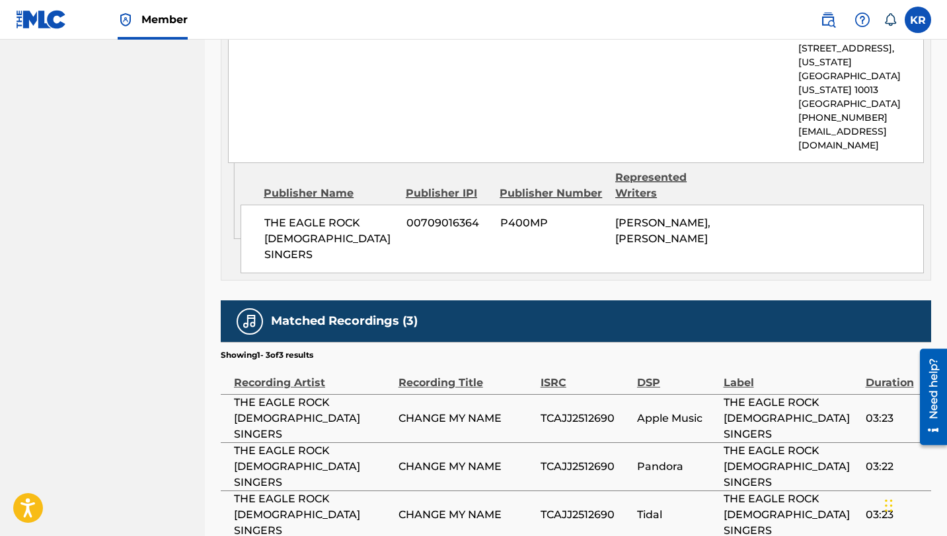
scroll to position [753, 0]
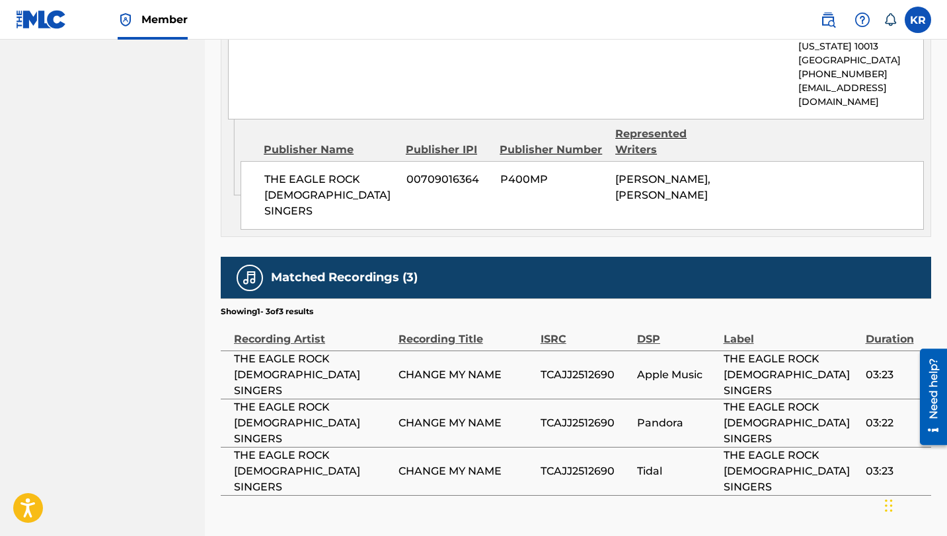
click at [437, 464] on span "CHANGE MY NAME" at bounding box center [465, 472] width 135 height 16
click at [379, 257] on div "Matched Recordings (3)" at bounding box center [576, 278] width 710 height 42
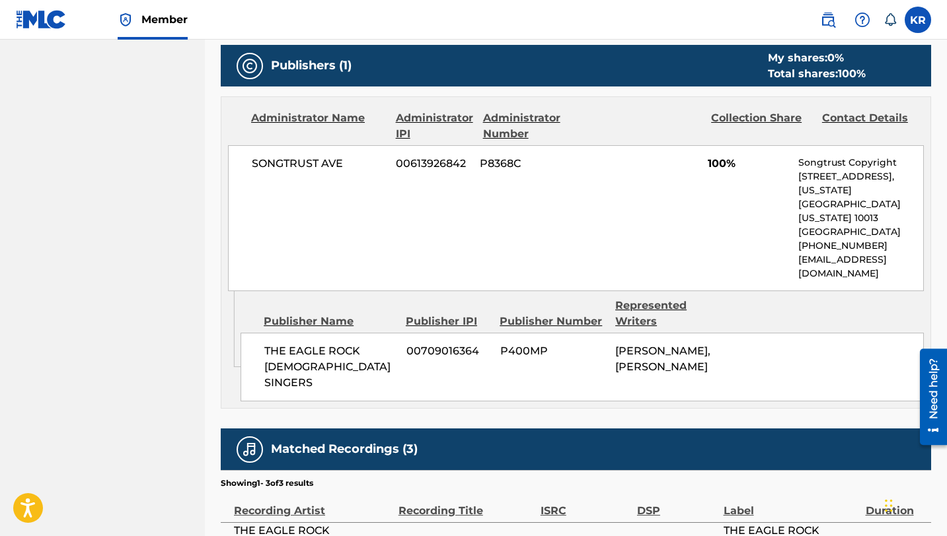
scroll to position [507, 0]
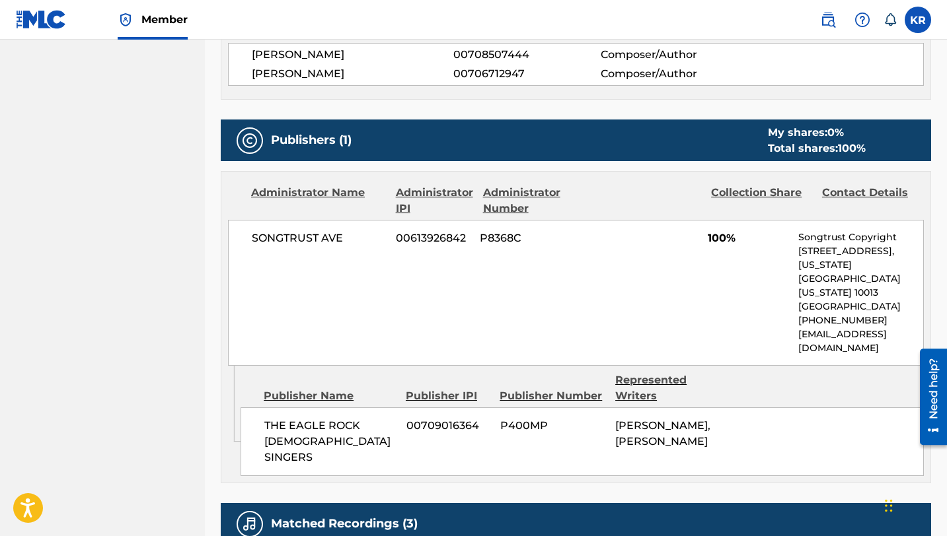
click at [789, 132] on div "My shares: 0 %" at bounding box center [817, 133] width 98 height 16
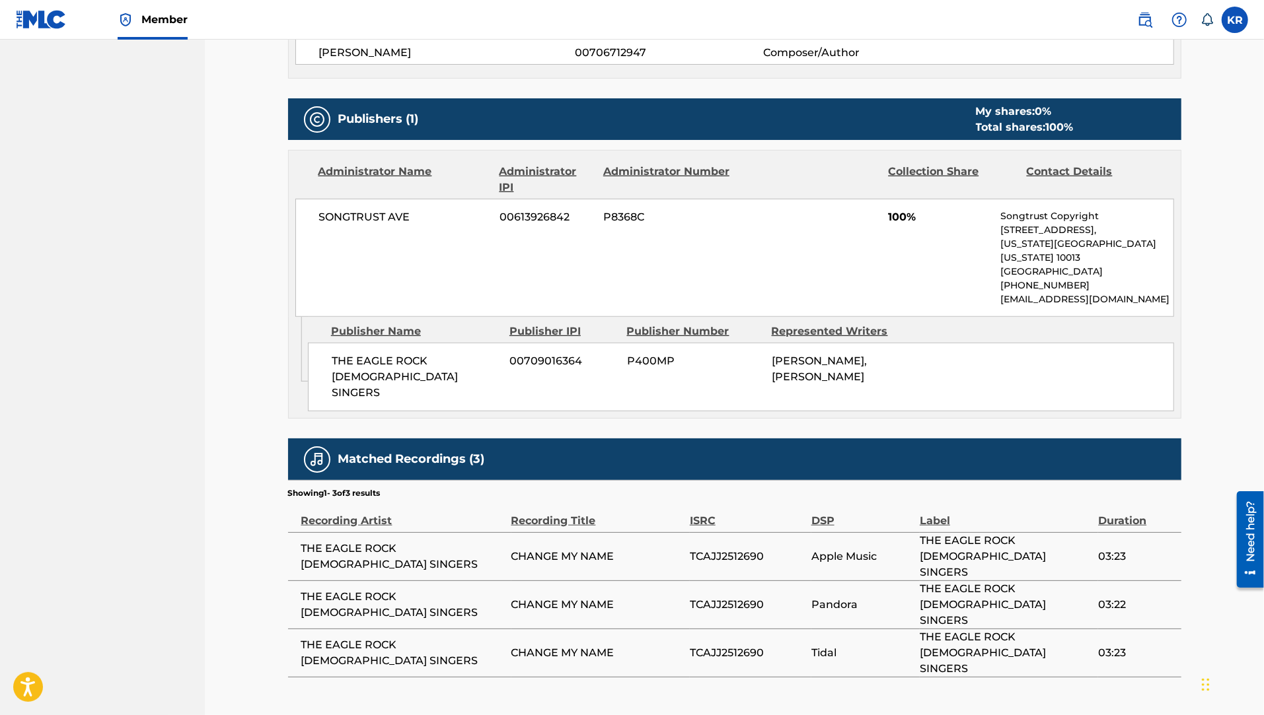
scroll to position [0, 0]
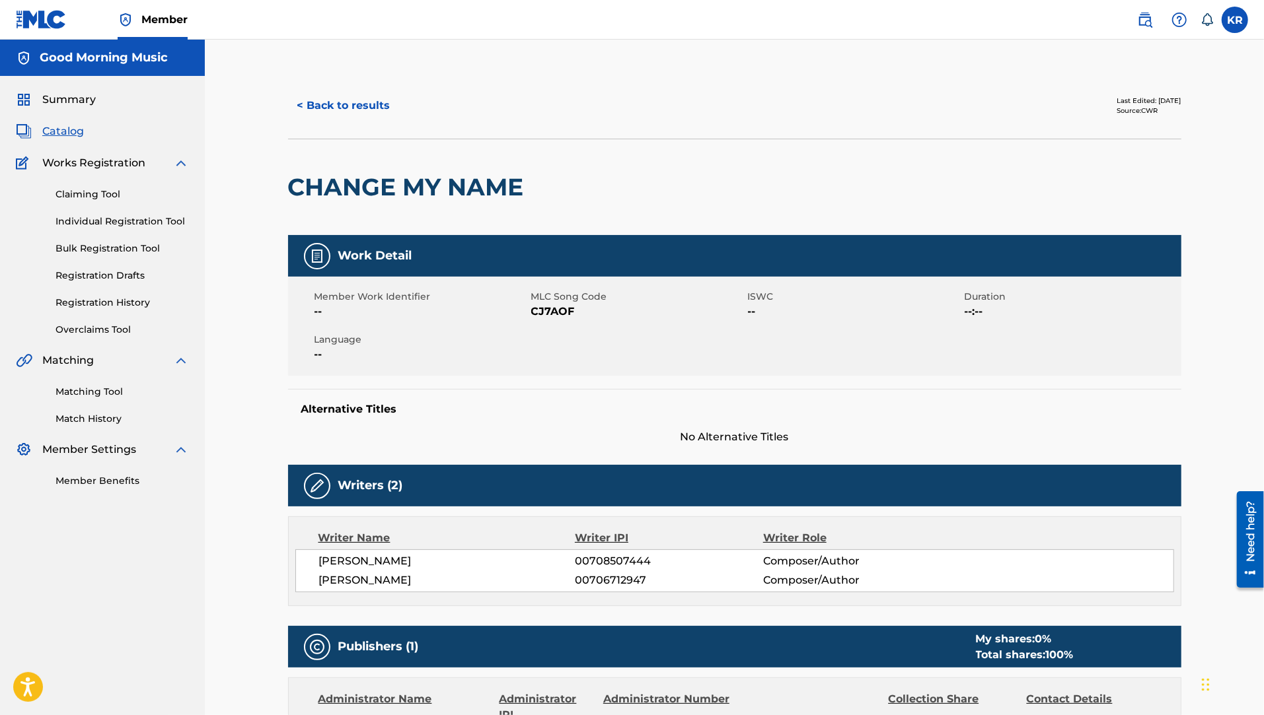
click at [96, 199] on link "Claiming Tool" at bounding box center [121, 195] width 133 height 14
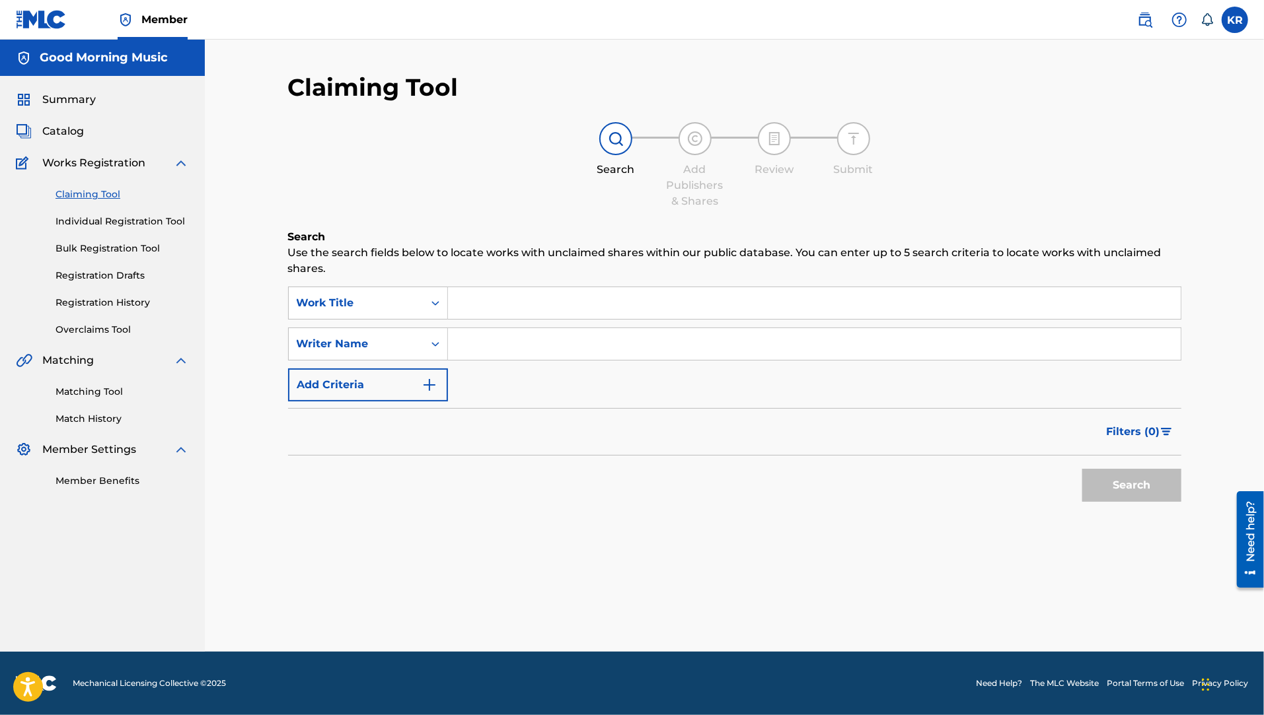
click at [584, 290] on input "Search Form" at bounding box center [814, 303] width 733 height 32
paste input "[PERSON_NAME] (30%) [PERSON_NAME] (20%)"
type input "[PERSON_NAME] (30%) [PERSON_NAME] (20%)"
click at [585, 338] on input "Search Form" at bounding box center [814, 344] width 733 height 32
paste input "[PERSON_NAME] (30%) [PERSON_NAME] (20%)"
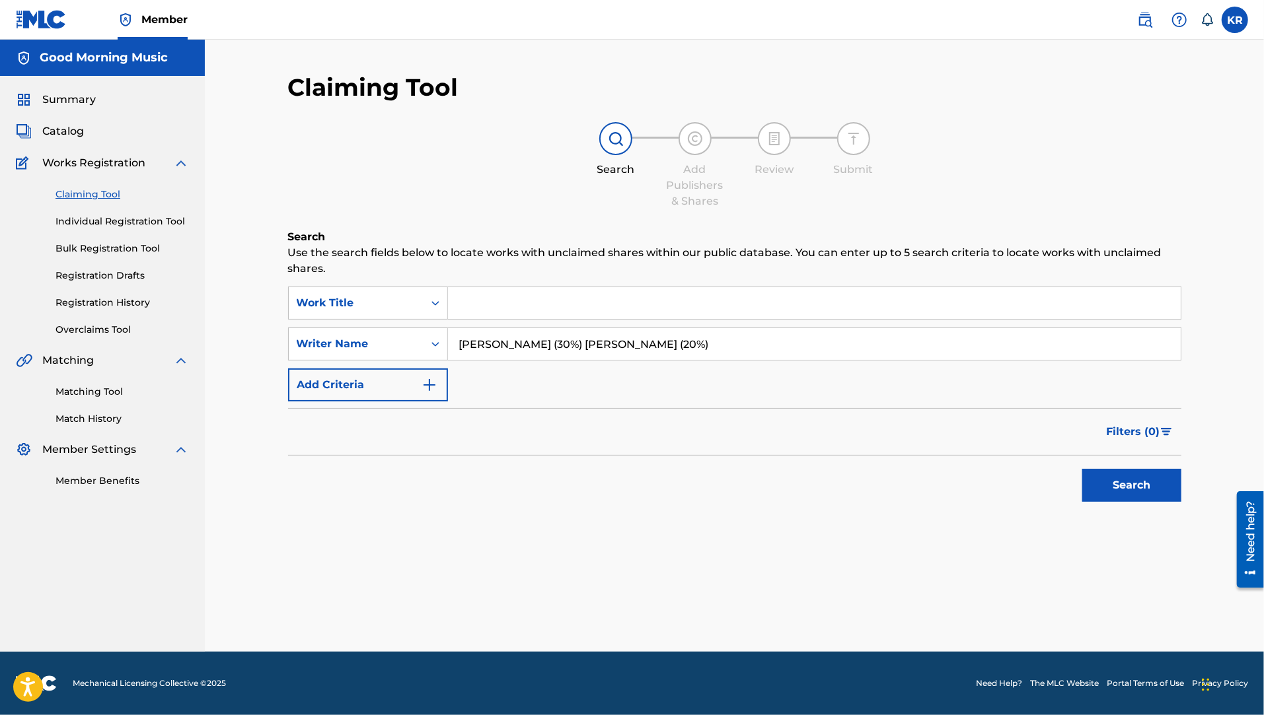
drag, startPoint x: 743, startPoint y: 353, endPoint x: 568, endPoint y: 347, distance: 175.2
click at [568, 347] on input "[PERSON_NAME] (30%) [PERSON_NAME] (20%)" at bounding box center [814, 344] width 733 height 32
type input "[PERSON_NAME]"
click at [576, 311] on input "Search Form" at bounding box center [814, 303] width 733 height 32
type input "C"
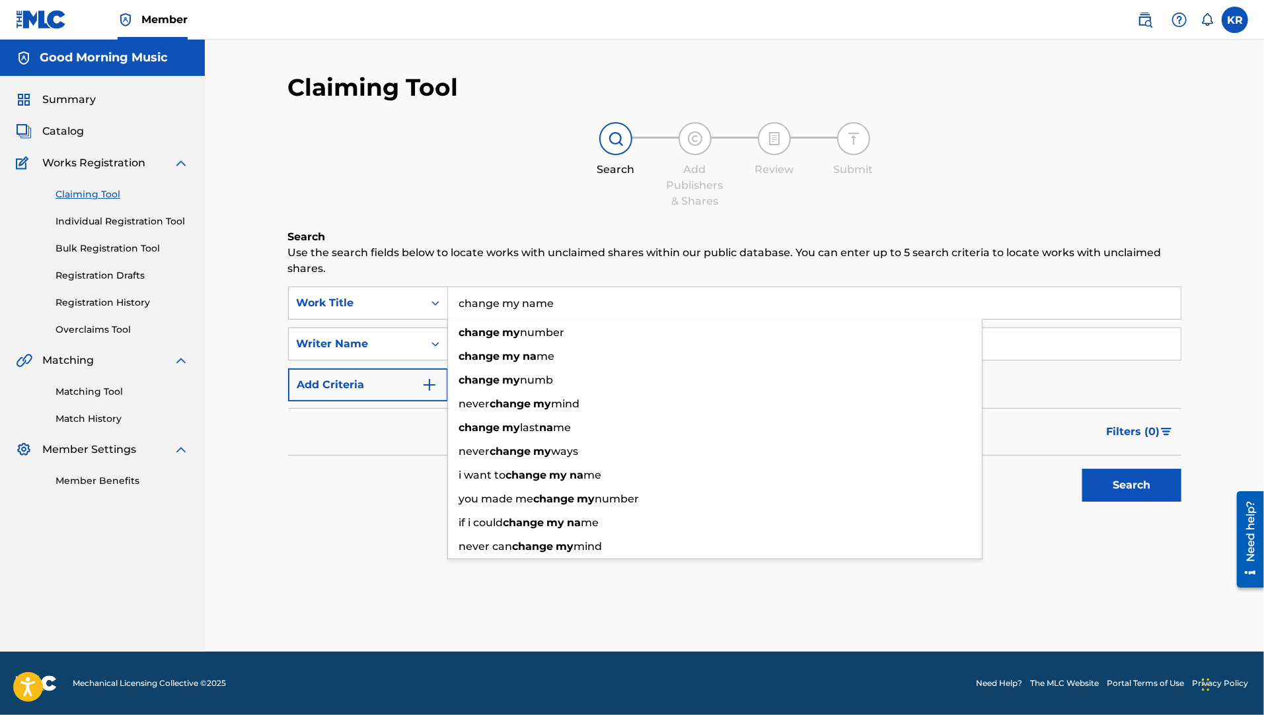
type input "change my name"
click at [946, 469] on button "Search" at bounding box center [1131, 485] width 99 height 33
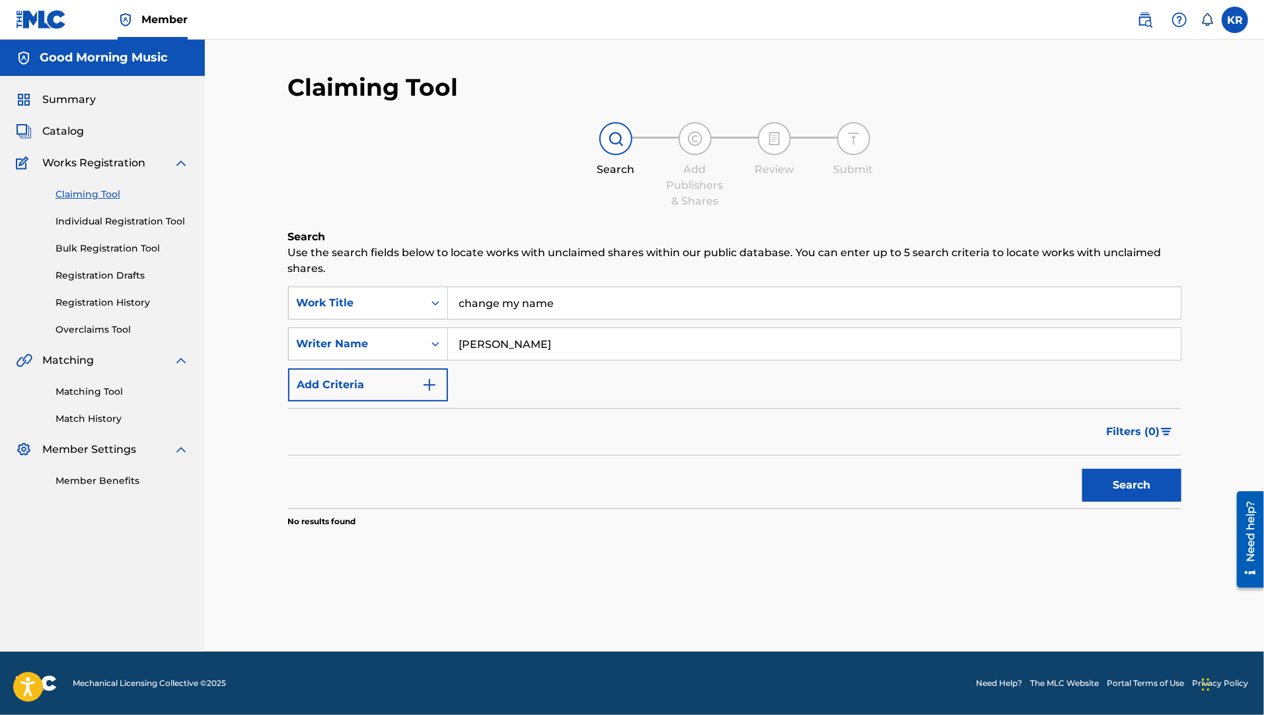
click at [435, 390] on img "Search Form" at bounding box center [429, 385] width 16 height 16
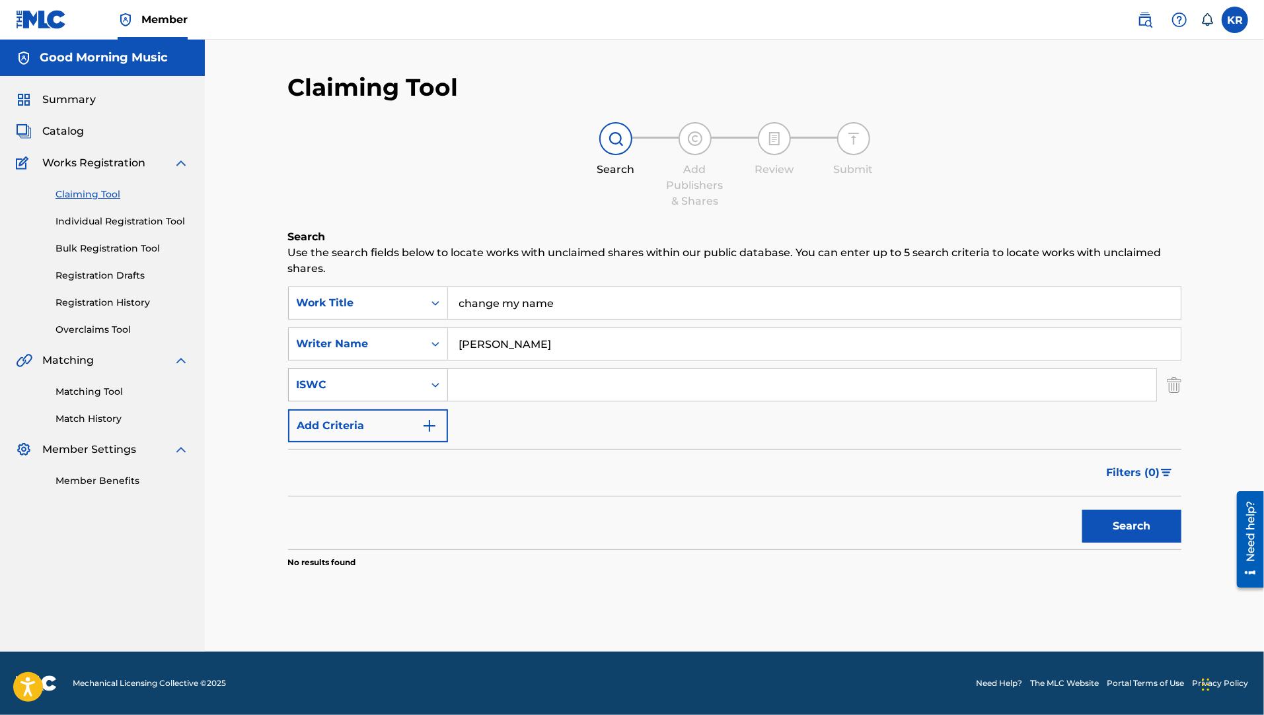
click at [400, 386] on div "ISWC" at bounding box center [356, 385] width 119 height 16
click at [394, 412] on div "MLC Song Code" at bounding box center [368, 418] width 159 height 33
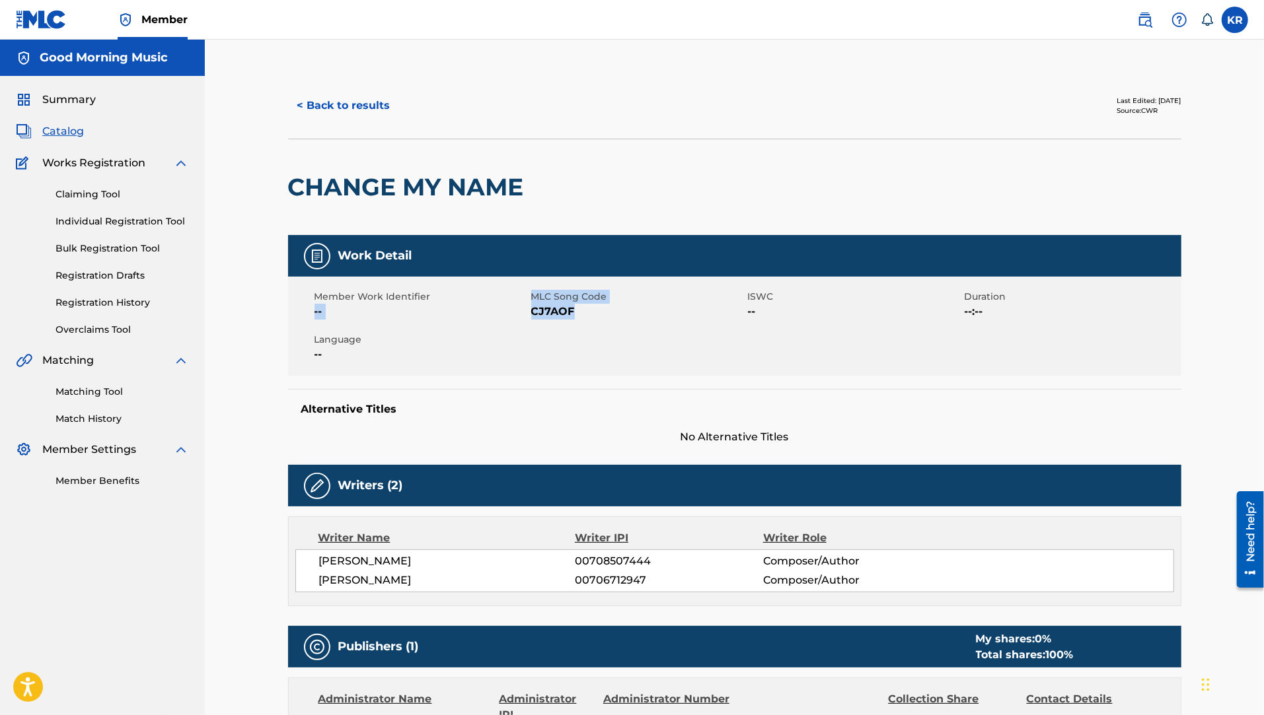
drag, startPoint x: 583, startPoint y: 316, endPoint x: 486, endPoint y: 301, distance: 98.4
click at [486, 301] on div "Member Work Identifier -- MLC Song Code CJ7AOF ISWC -- Duration --:-- Language …" at bounding box center [734, 326] width 893 height 99
click at [533, 336] on div "Member Work Identifier -- MLC Song Code CJ7AOF ISWC -- Duration --:-- Language …" at bounding box center [734, 326] width 893 height 99
drag, startPoint x: 573, startPoint y: 310, endPoint x: 531, endPoint y: 313, distance: 41.7
click at [531, 313] on span "CJ7AOF" at bounding box center [637, 312] width 213 height 16
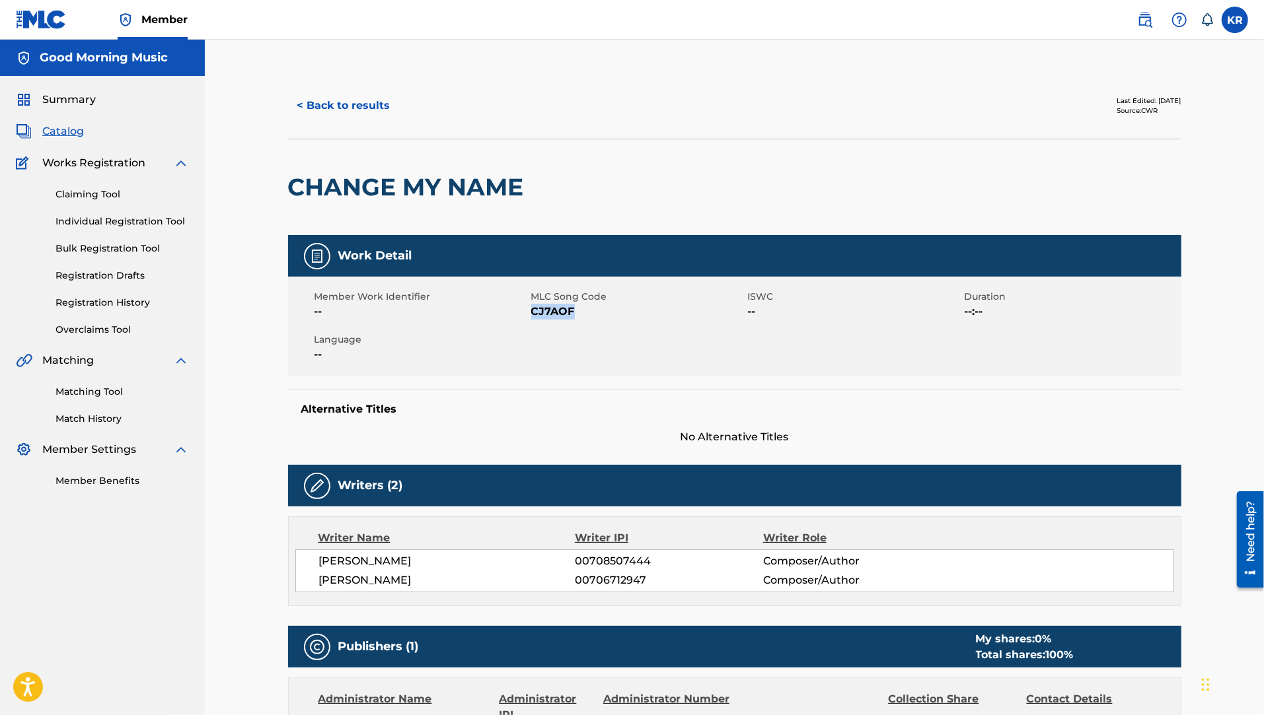
copy span "CJ7AOF"
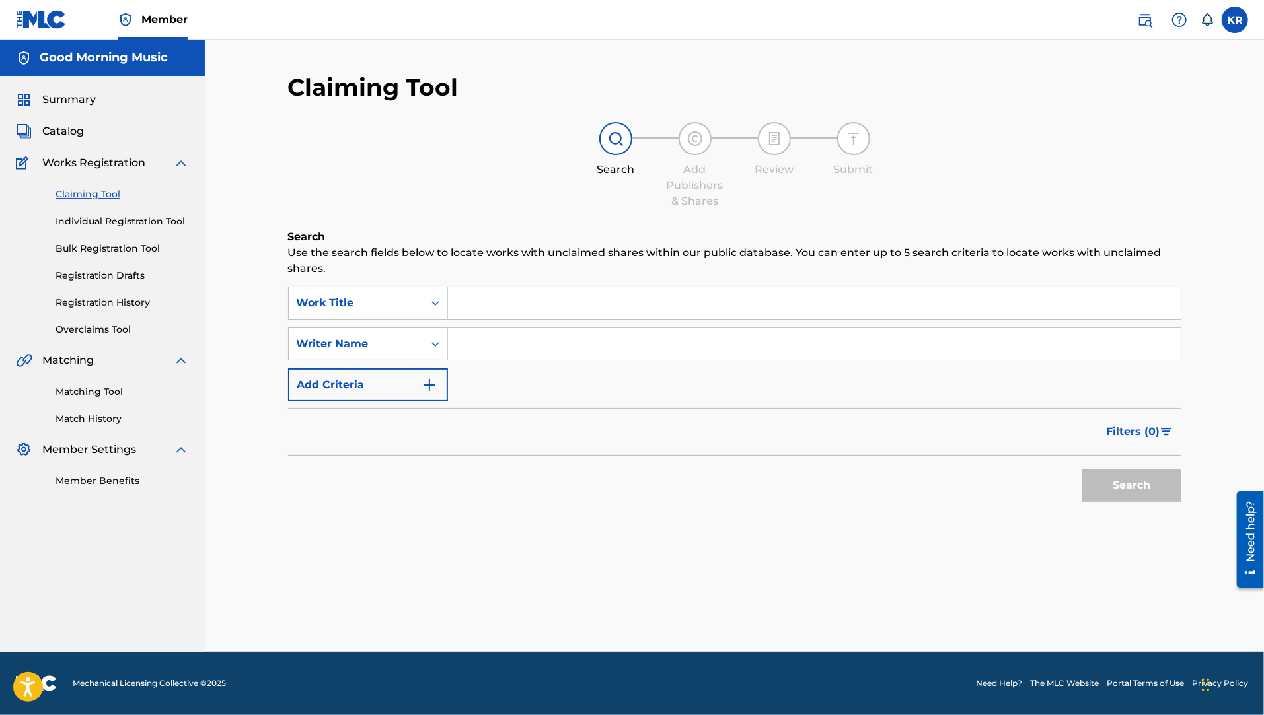
click at [490, 310] on input "Search Form" at bounding box center [814, 303] width 733 height 32
click at [429, 382] on img "Search Form" at bounding box center [429, 385] width 16 height 16
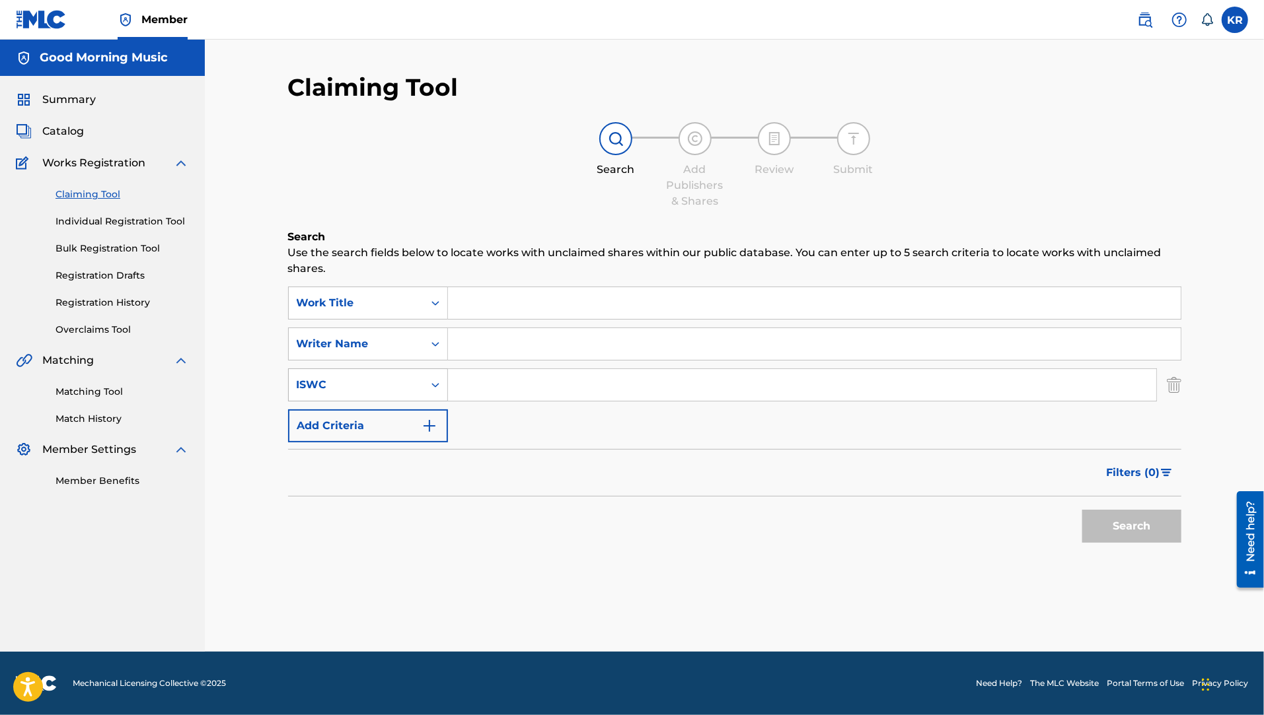
click at [426, 381] on div "Search Form" at bounding box center [435, 385] width 24 height 24
click at [400, 420] on div "MLC Song Code" at bounding box center [368, 418] width 159 height 33
click at [466, 390] on input "Search Form" at bounding box center [802, 385] width 708 height 32
paste input "CJ7AOF"
type input "CJ7AOF"
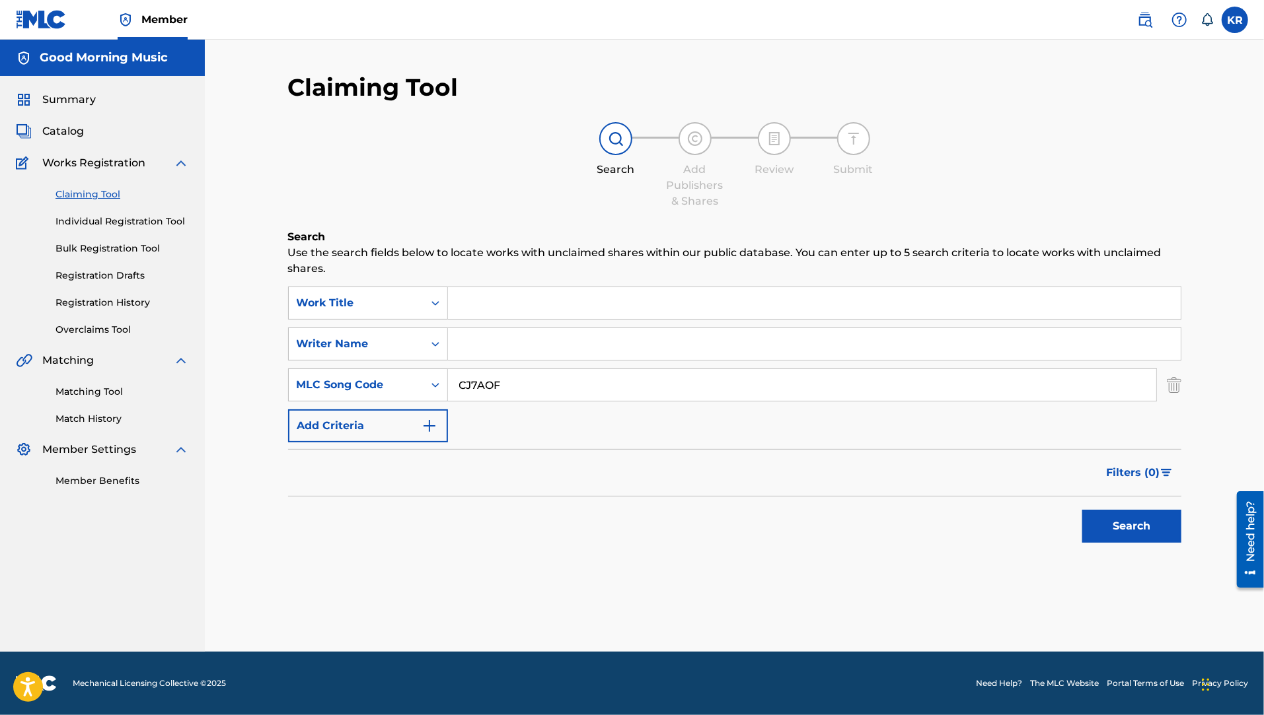
click at [946, 519] on button "Search" at bounding box center [1131, 526] width 99 height 33
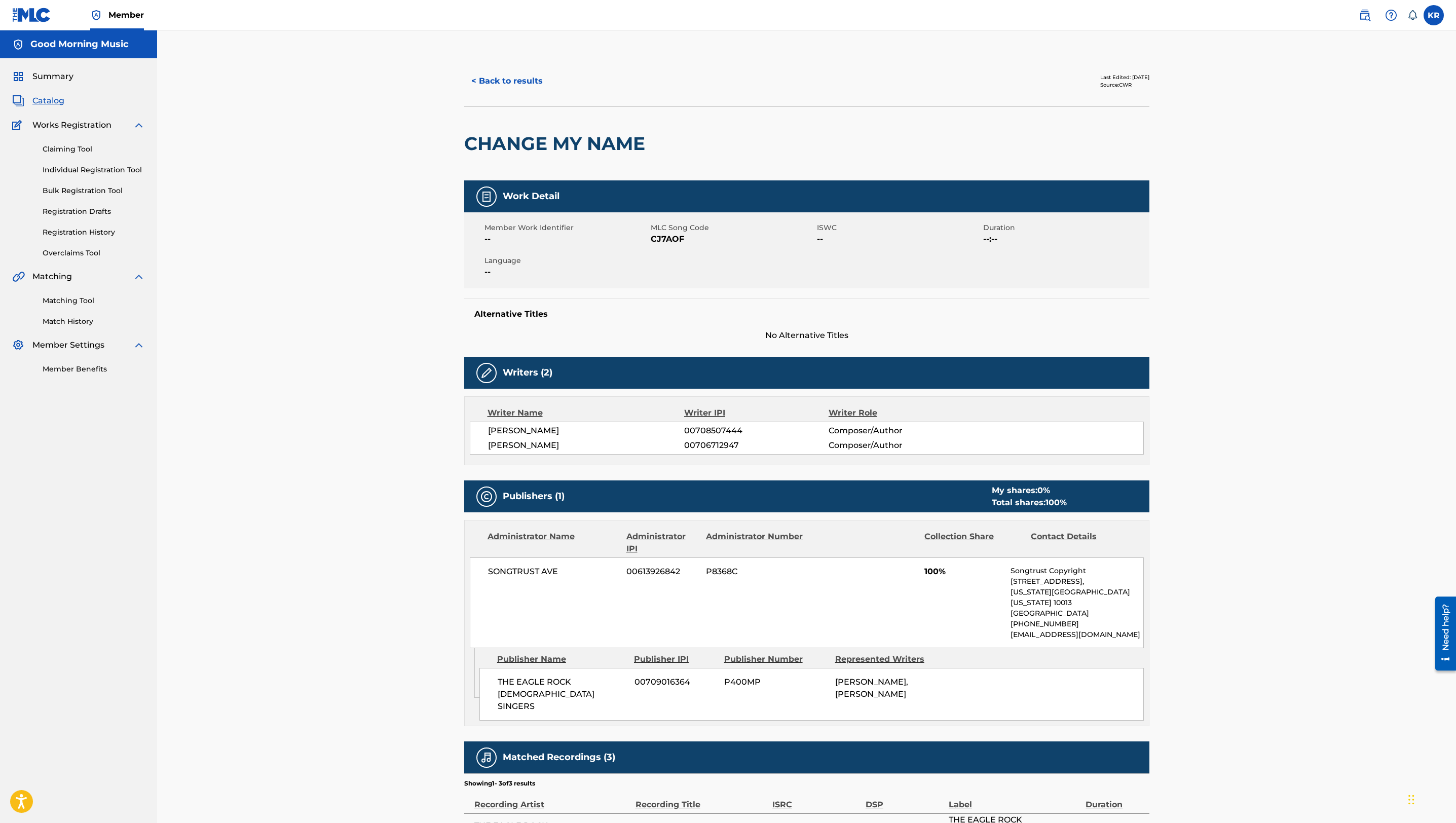
click at [499, 75] on button "< Back to results" at bounding box center [507, 81] width 86 height 25
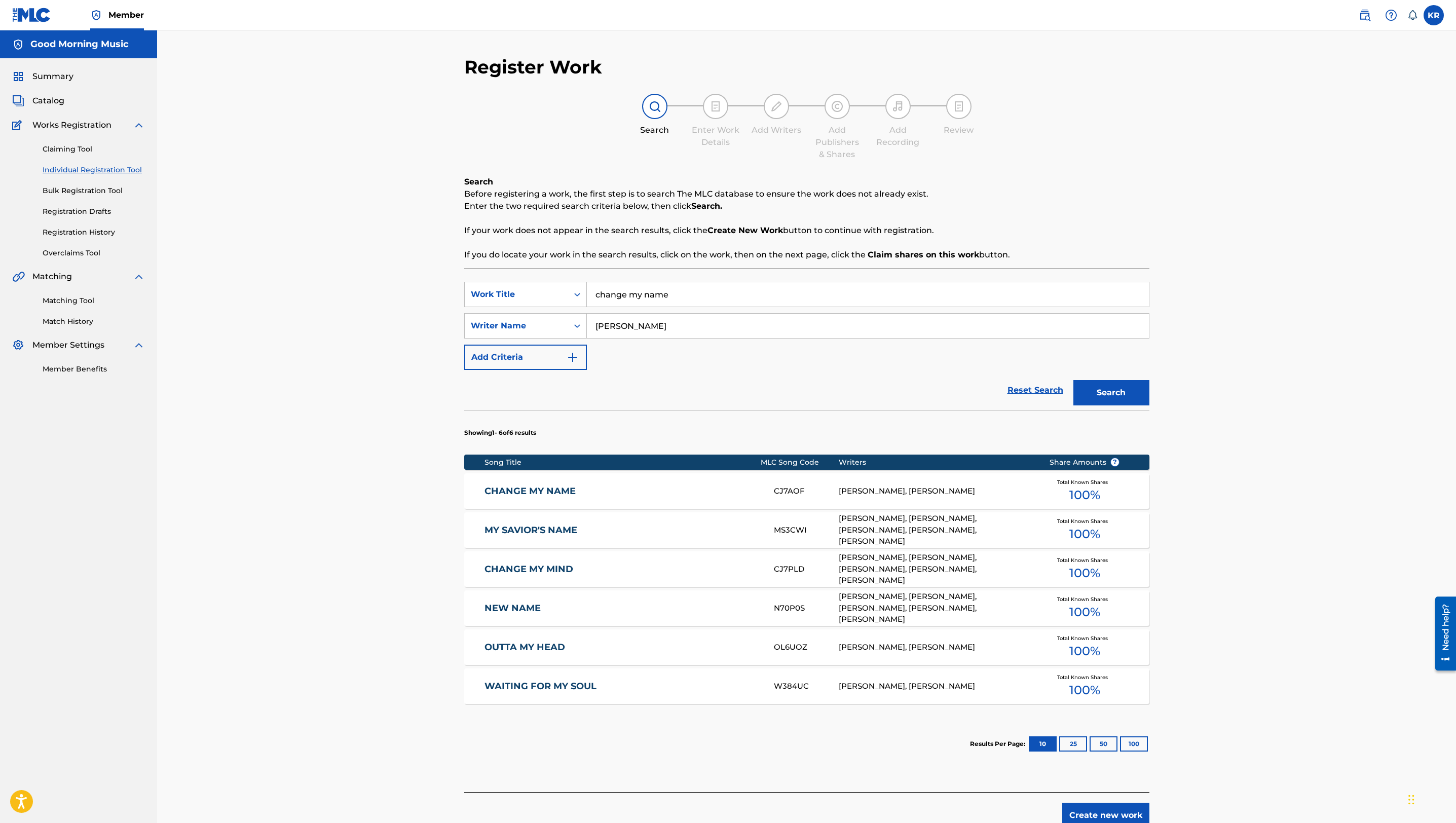
drag, startPoint x: 1011, startPoint y: 255, endPoint x: 420, endPoint y: 250, distance: 591.0
click at [420, 250] on div "Register Work Search Enter Work Details Add Writers Add Publishers & Shares Add…" at bounding box center [806, 430] width 1299 height 798
copy p "If you do locate your work in the search results, click on the work, then on th…"
click at [726, 293] on input "change my name" at bounding box center [868, 295] width 562 height 25
drag, startPoint x: 746, startPoint y: 293, endPoint x: 529, endPoint y: 269, distance: 218.3
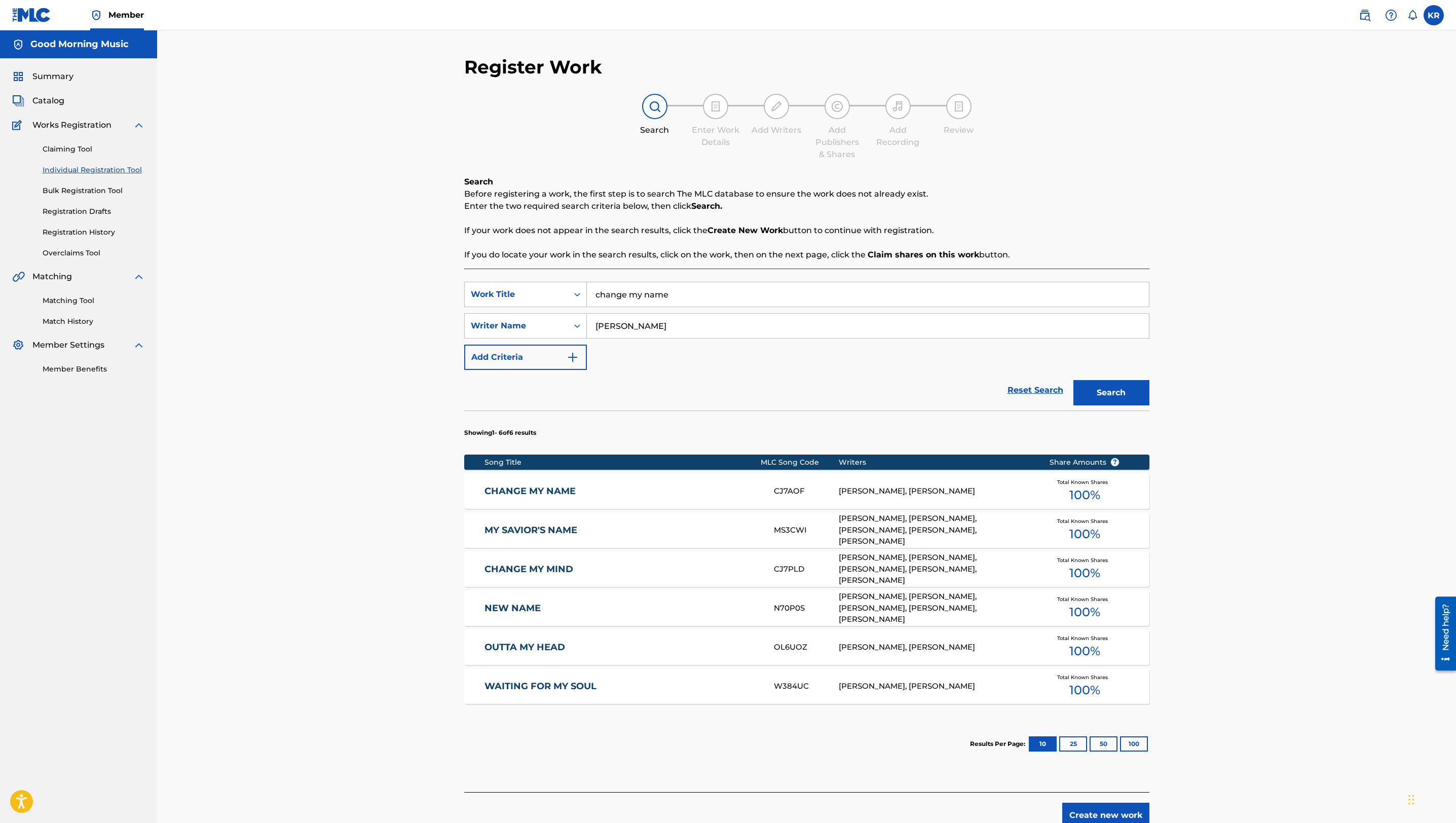
click at [529, 269] on div "SearchWithCriteria9d19c19a-b2da-44cb-b8bb-14fb4425e865 Work Title change my nam…" at bounding box center [806, 530] width 685 height 523
type input "wicked and cruel"
click at [726, 380] on button "Search" at bounding box center [1111, 392] width 76 height 25
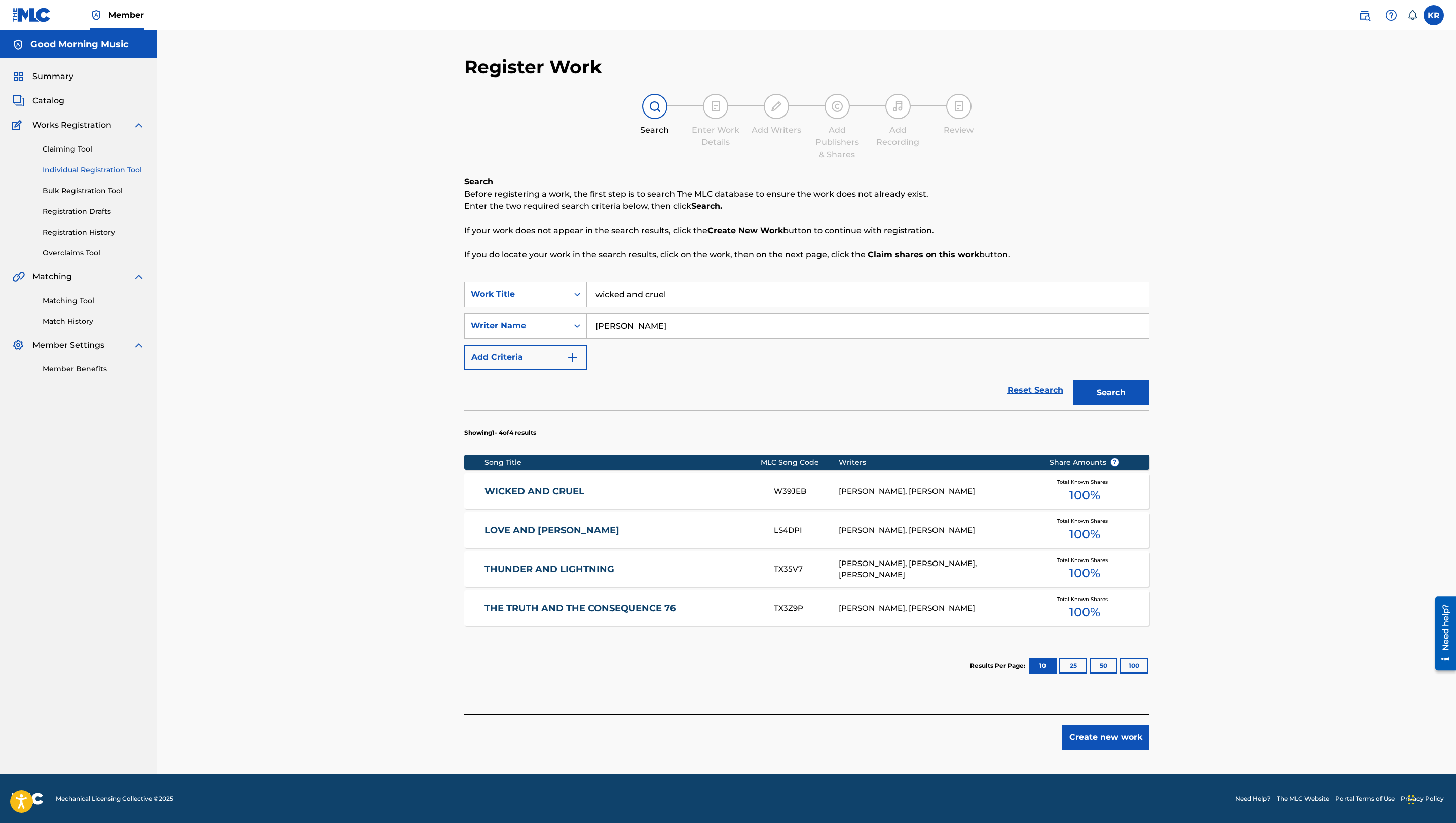
click at [541, 411] on link "WICKED AND CRUEL" at bounding box center [622, 491] width 275 height 12
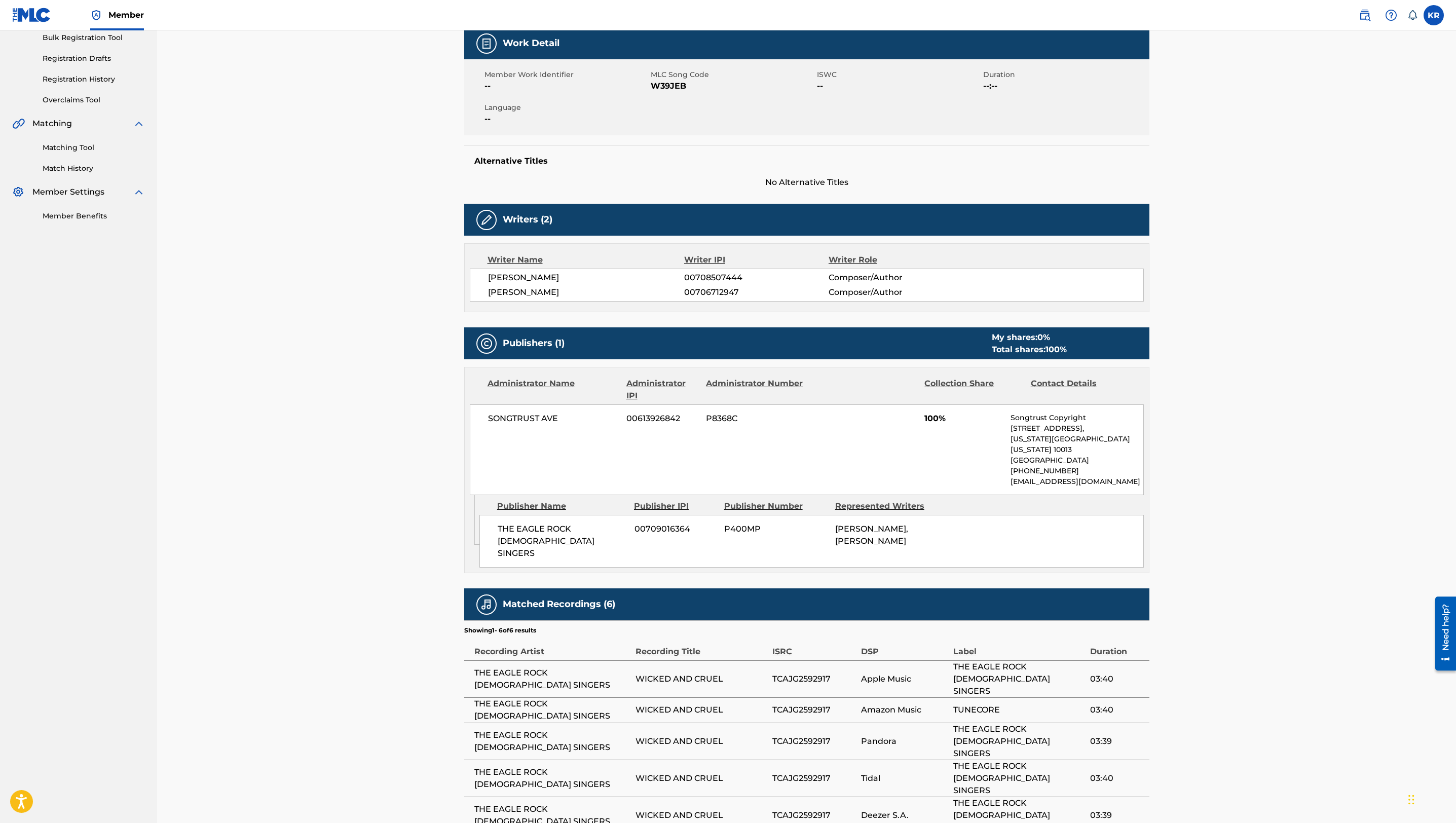
scroll to position [209, 0]
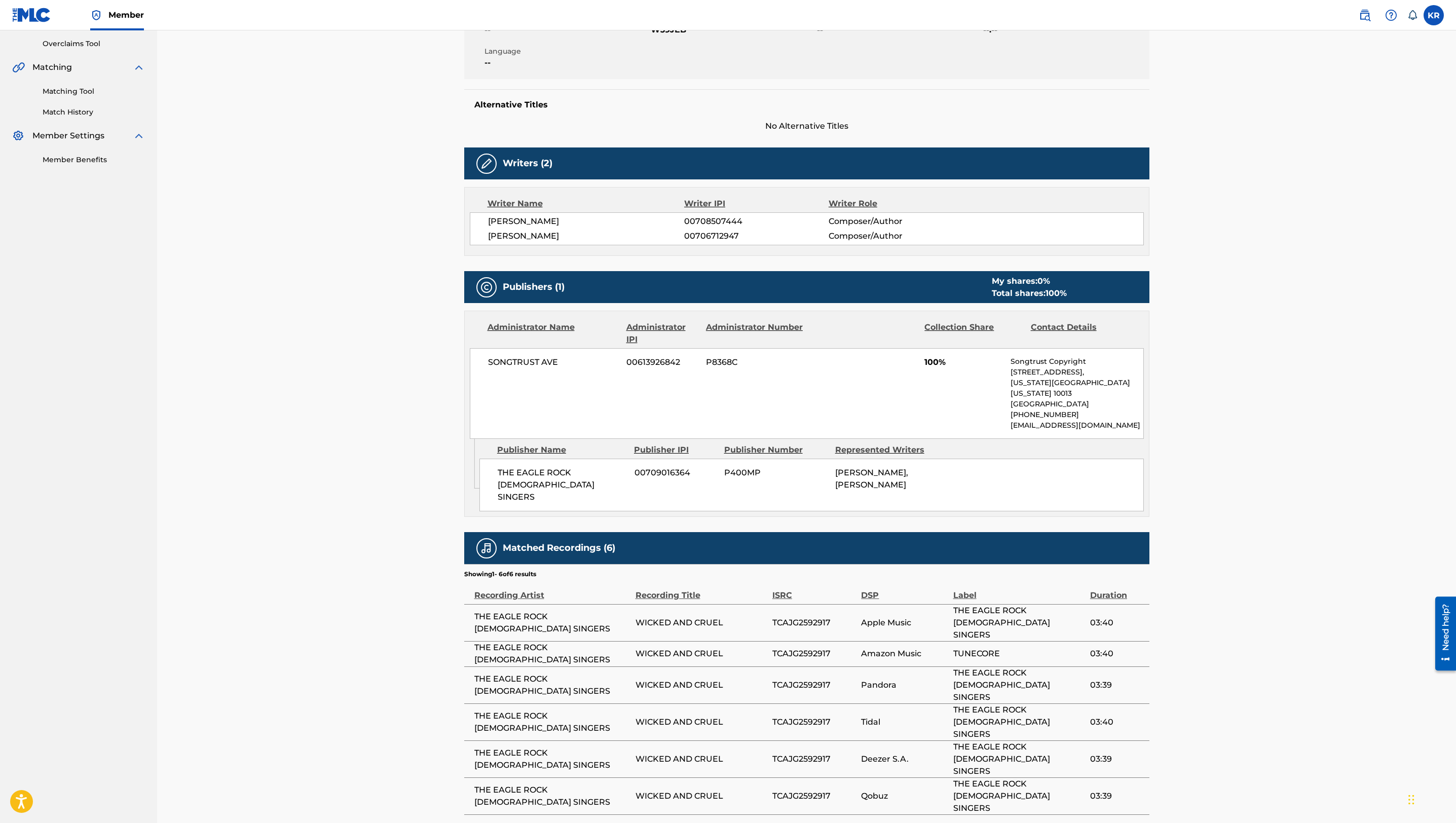
click at [605, 411] on h5 "Matched Recordings (6)" at bounding box center [558, 548] width 113 height 12
click at [552, 411] on h5 "Matched Recordings (6)" at bounding box center [558, 548] width 113 height 12
click at [522, 411] on div "Recording Artist" at bounding box center [552, 590] width 156 height 23
click at [516, 411] on span "THE EAGLE ROCK [DEMOGRAPHIC_DATA] SINGERS" at bounding box center [562, 485] width 129 height 37
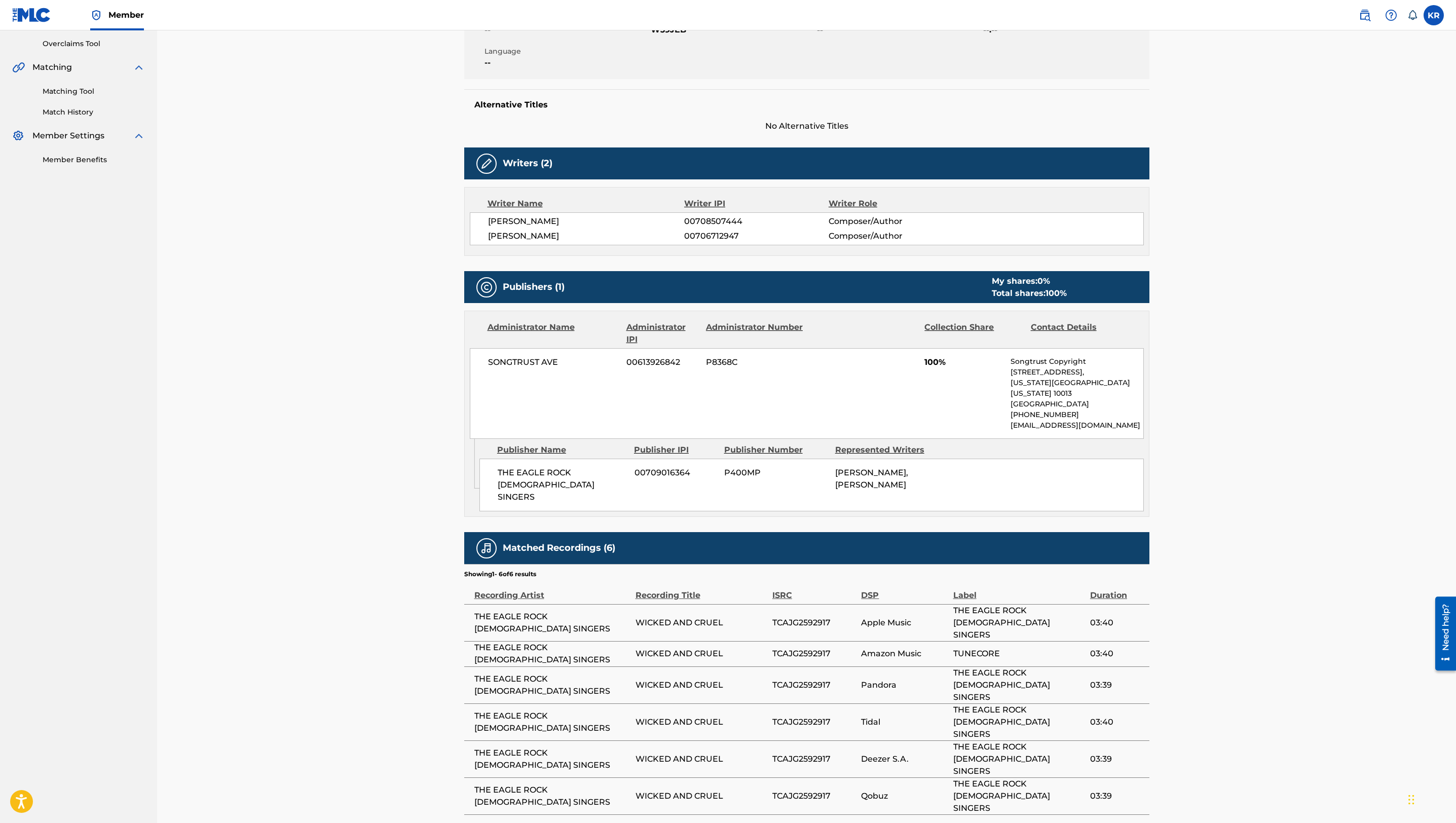
click at [524, 411] on div "Publisher Name" at bounding box center [562, 450] width 129 height 12
click at [627, 411] on div "THE EAGLE ROCK GOSPEL SINGERS 00709016364 P400MP [PERSON_NAME], [PERSON_NAME]" at bounding box center [812, 485] width 664 height 53
click at [726, 411] on div "Publisher Number" at bounding box center [776, 450] width 104 height 12
click at [720, 354] on div "SONGTRUST AVE 00613926842 P8368C 100% Songtrust Copyright [STREET_ADDRESS][US_S…" at bounding box center [806, 393] width 674 height 91
click at [642, 366] on span "00613926842" at bounding box center [663, 362] width 72 height 12
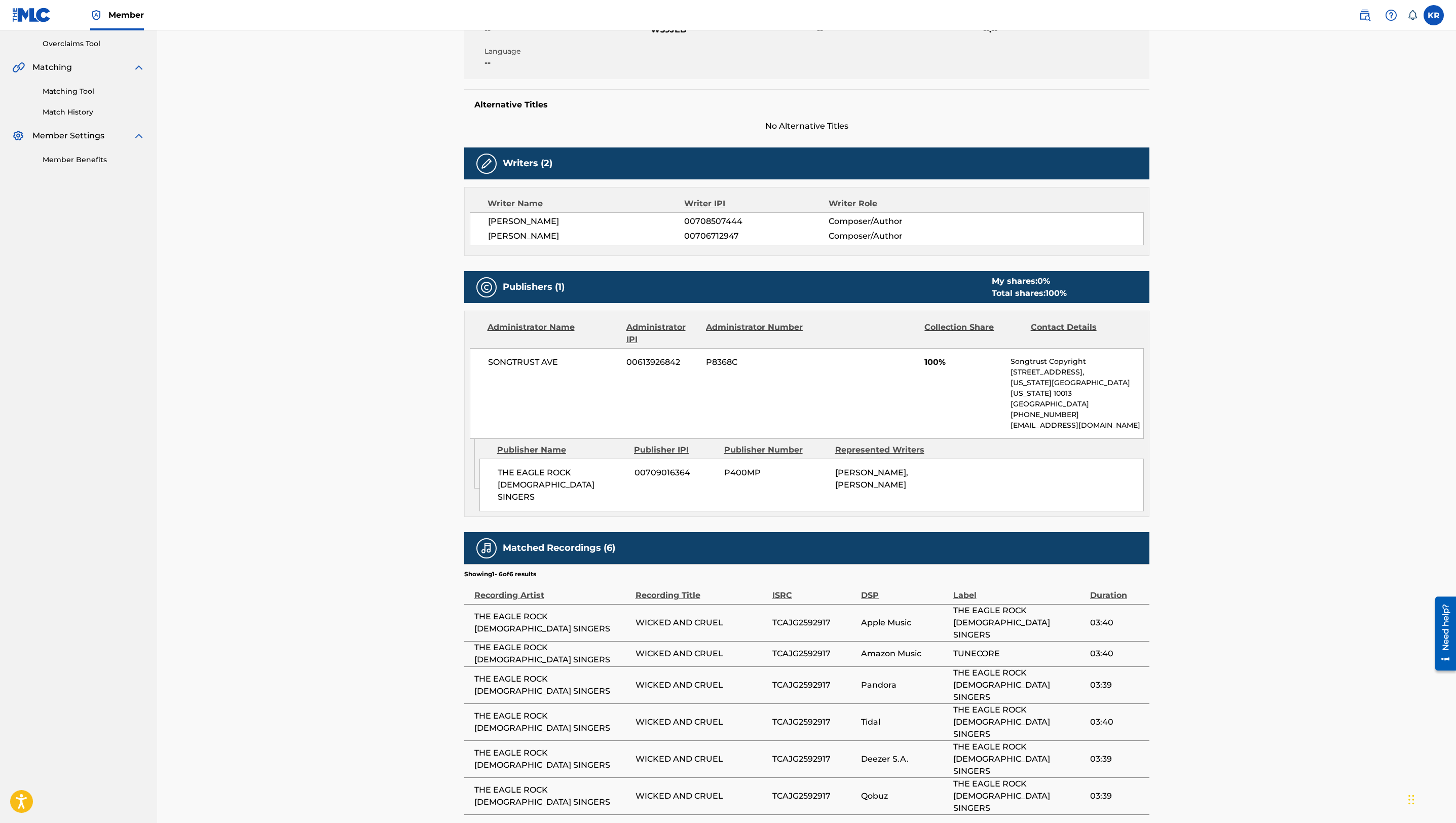
click at [522, 357] on span "SONGTRUST AVE" at bounding box center [553, 362] width 131 height 12
click at [535, 313] on div "Administrator Name Administrator IPI Administrator Number Collection Share Cont…" at bounding box center [807, 375] width 684 height 127
click at [726, 385] on div "SONGTRUST AVE 00613926842 P8368C 100% Songtrust Copyright [STREET_ADDRESS][US_S…" at bounding box center [806, 393] width 674 height 91
click at [726, 312] on div "Administrator Name Administrator IPI Administrator Number Collection Share Cont…" at bounding box center [807, 375] width 684 height 127
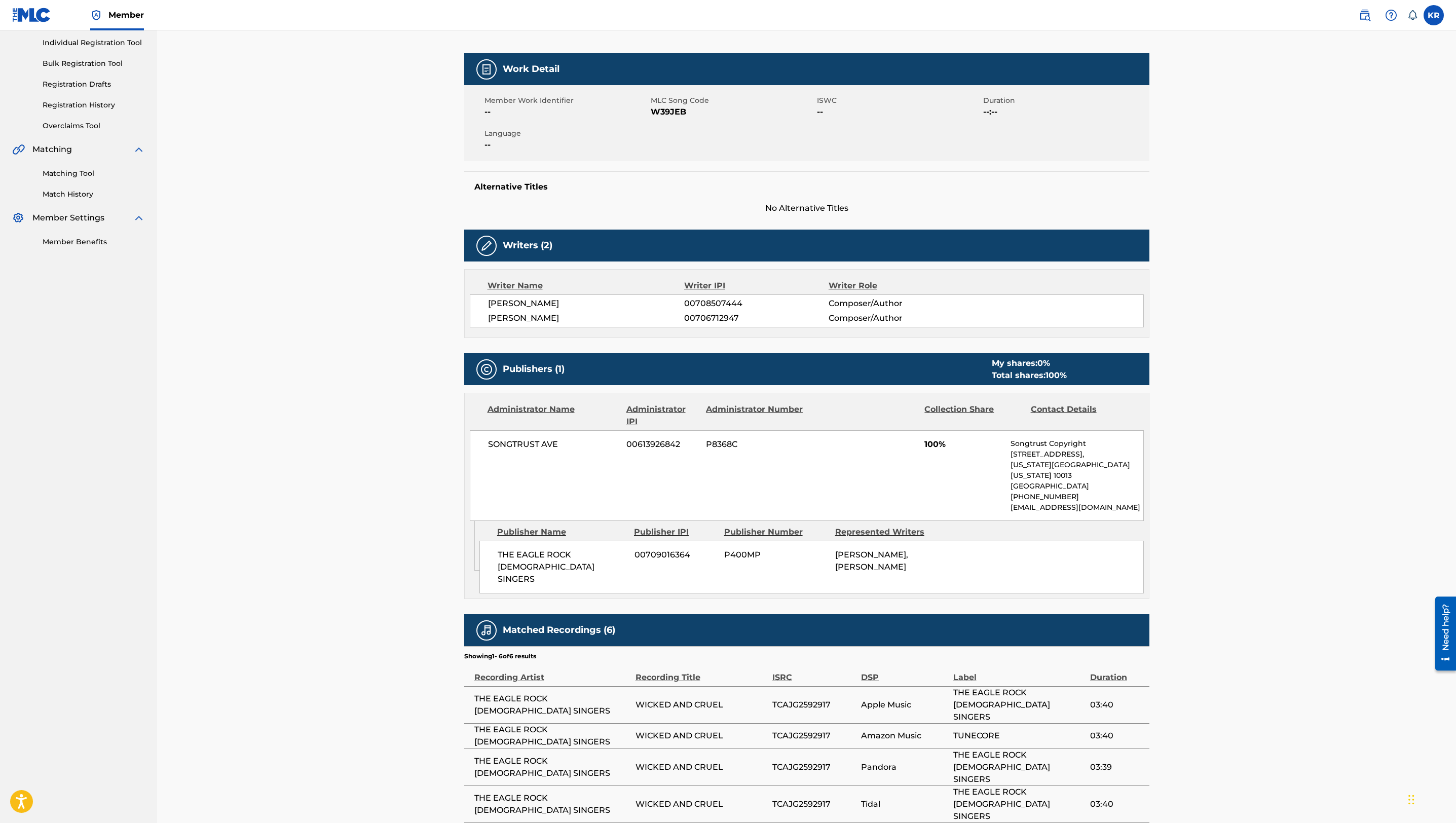
scroll to position [126, 0]
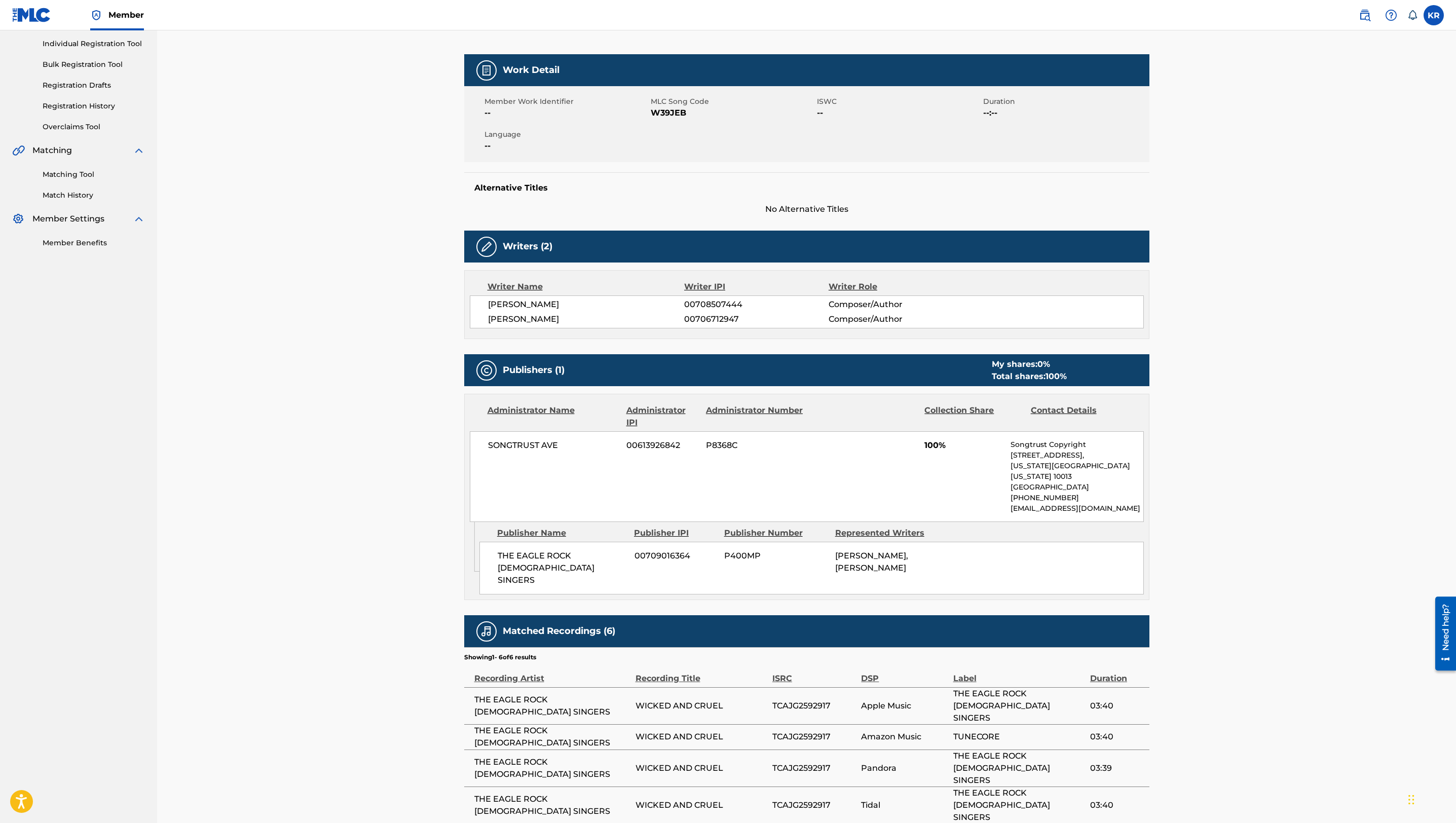
click at [726, 322] on span "00706712947" at bounding box center [756, 319] width 144 height 12
click at [704, 249] on div "Writers (2)" at bounding box center [806, 247] width 685 height 32
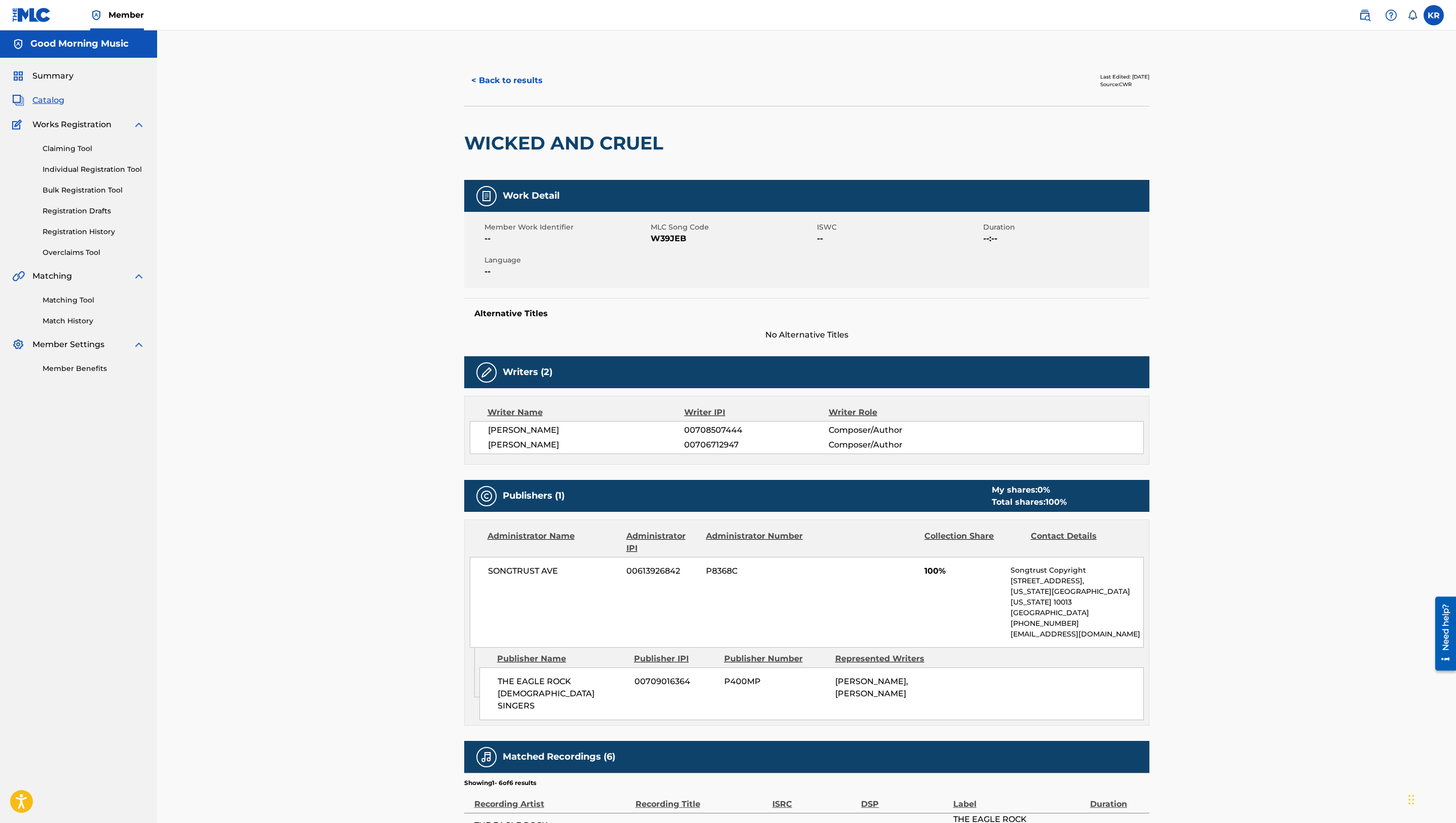
scroll to position [0, 0]
click at [90, 298] on link "Matching Tool" at bounding box center [93, 301] width 102 height 11
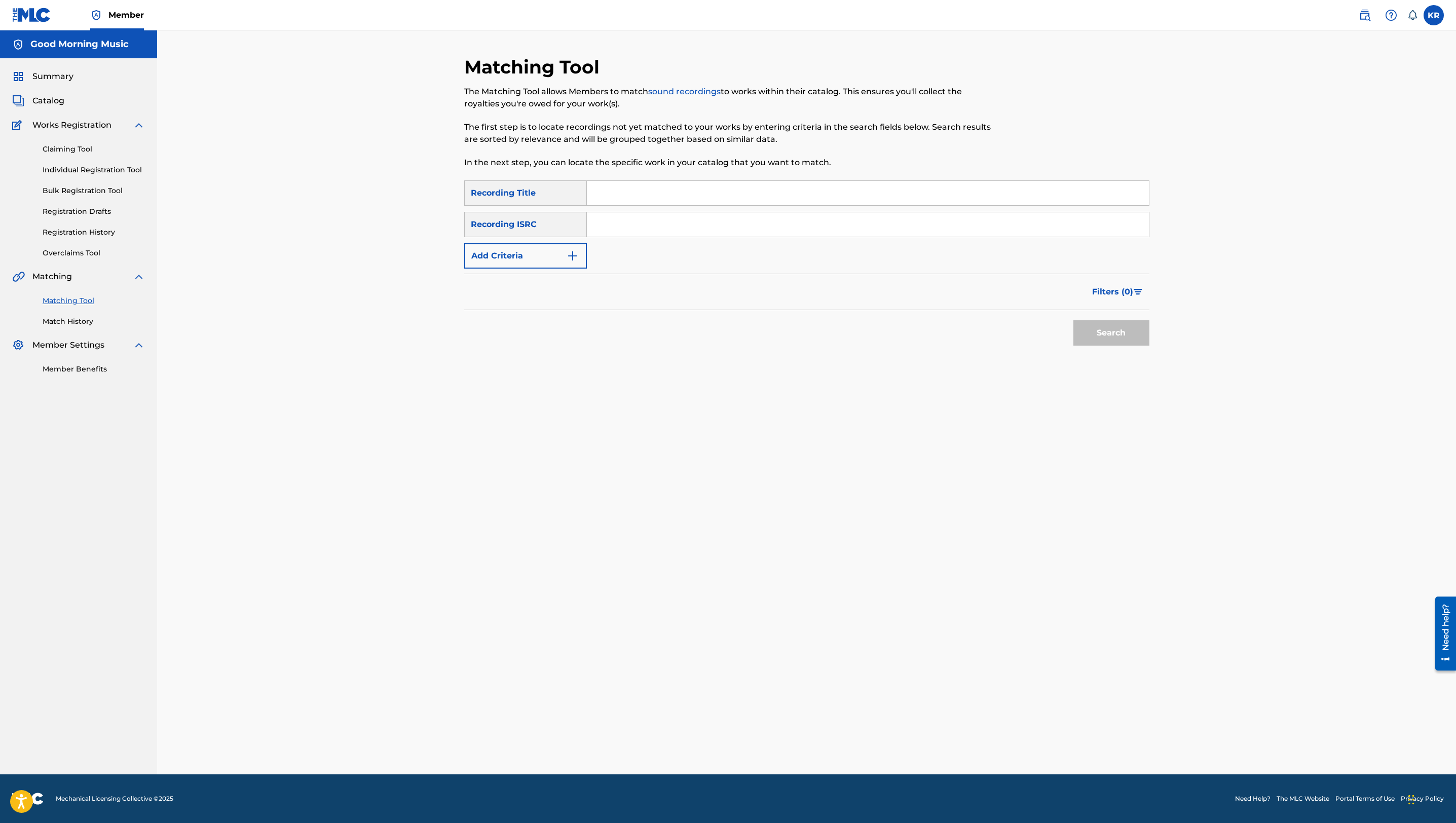
click at [655, 190] on input "Search Form" at bounding box center [868, 193] width 562 height 25
type input "wicked and cruel"
click at [647, 218] on input "Search Form" at bounding box center [868, 225] width 562 height 25
paste input "TCAJG2592917"
type input "TCAJG2592917"
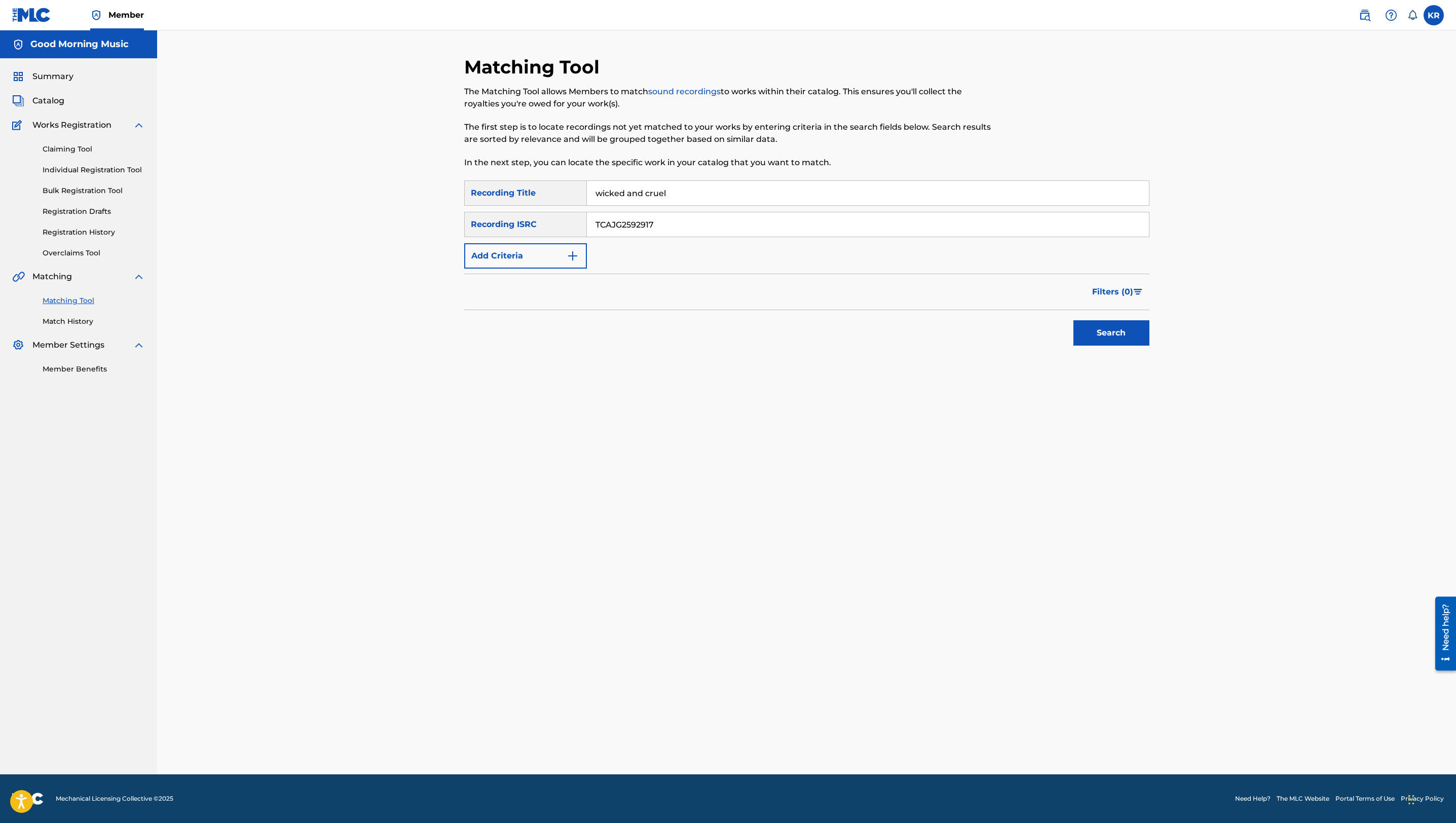
click at [726, 321] on button "Search" at bounding box center [1111, 333] width 76 height 25
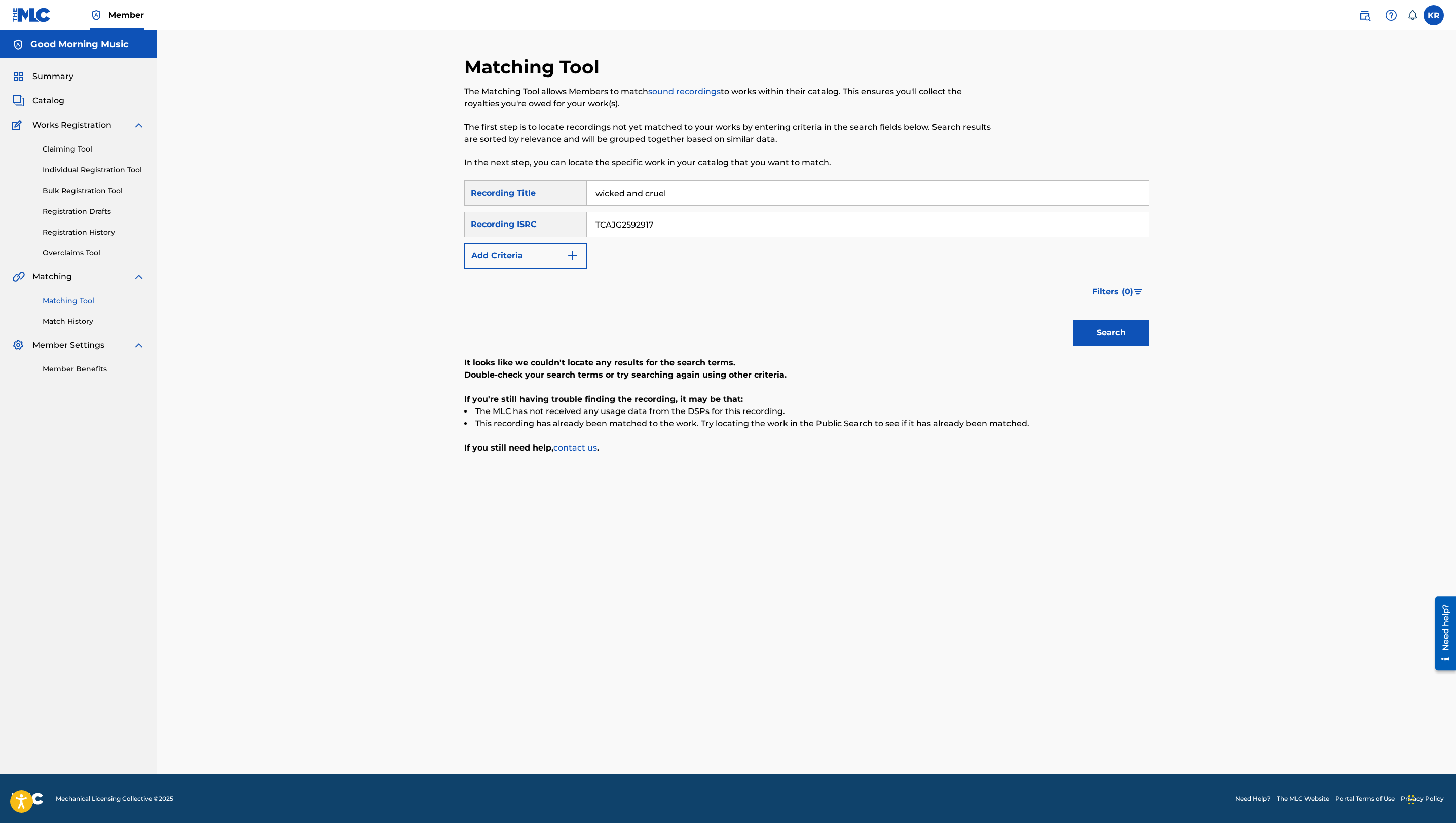
click at [88, 170] on link "Individual Registration Tool" at bounding box center [93, 170] width 102 height 11
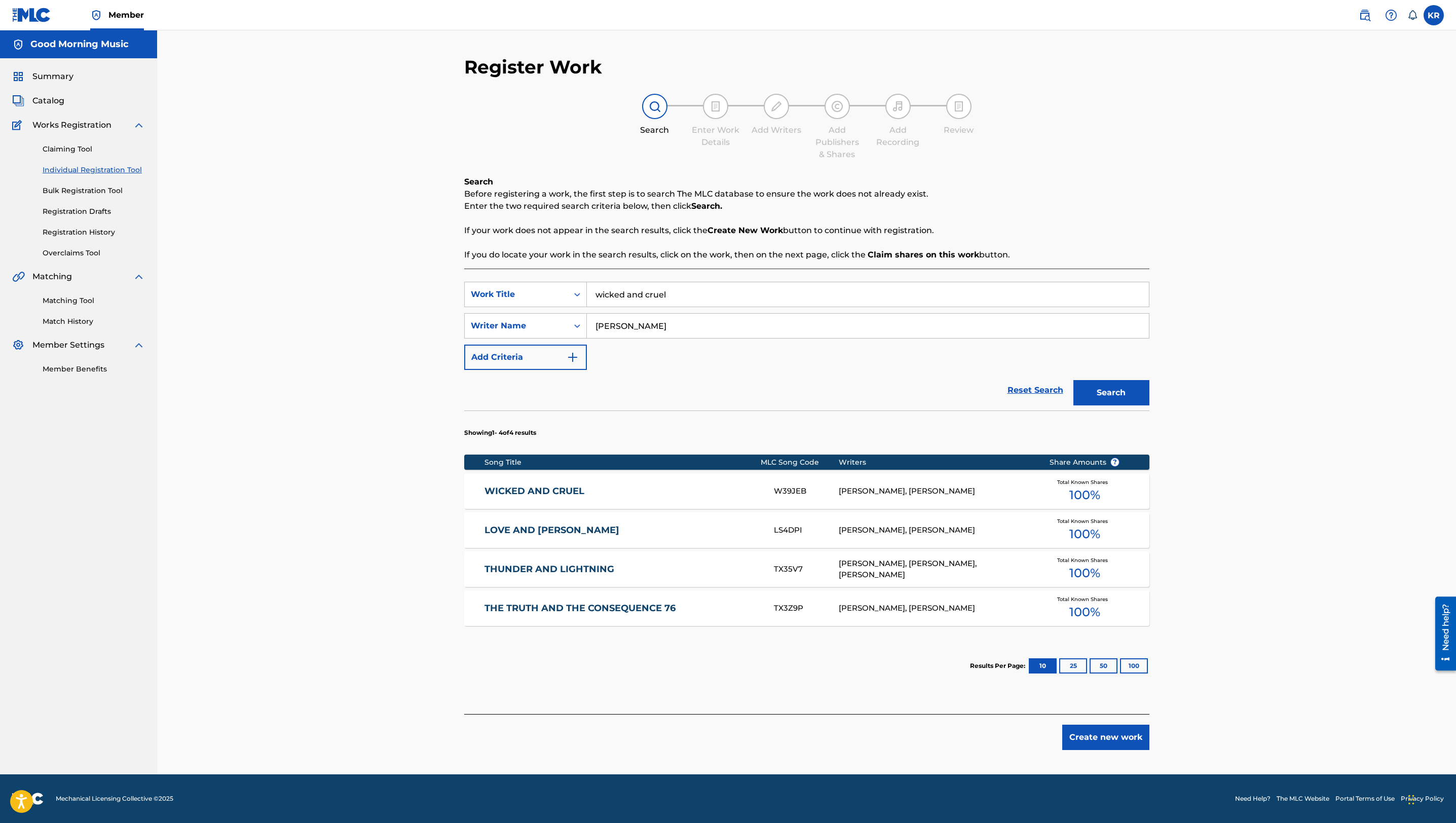
click at [559, 411] on link "WICKED AND CRUEL" at bounding box center [622, 491] width 275 height 12
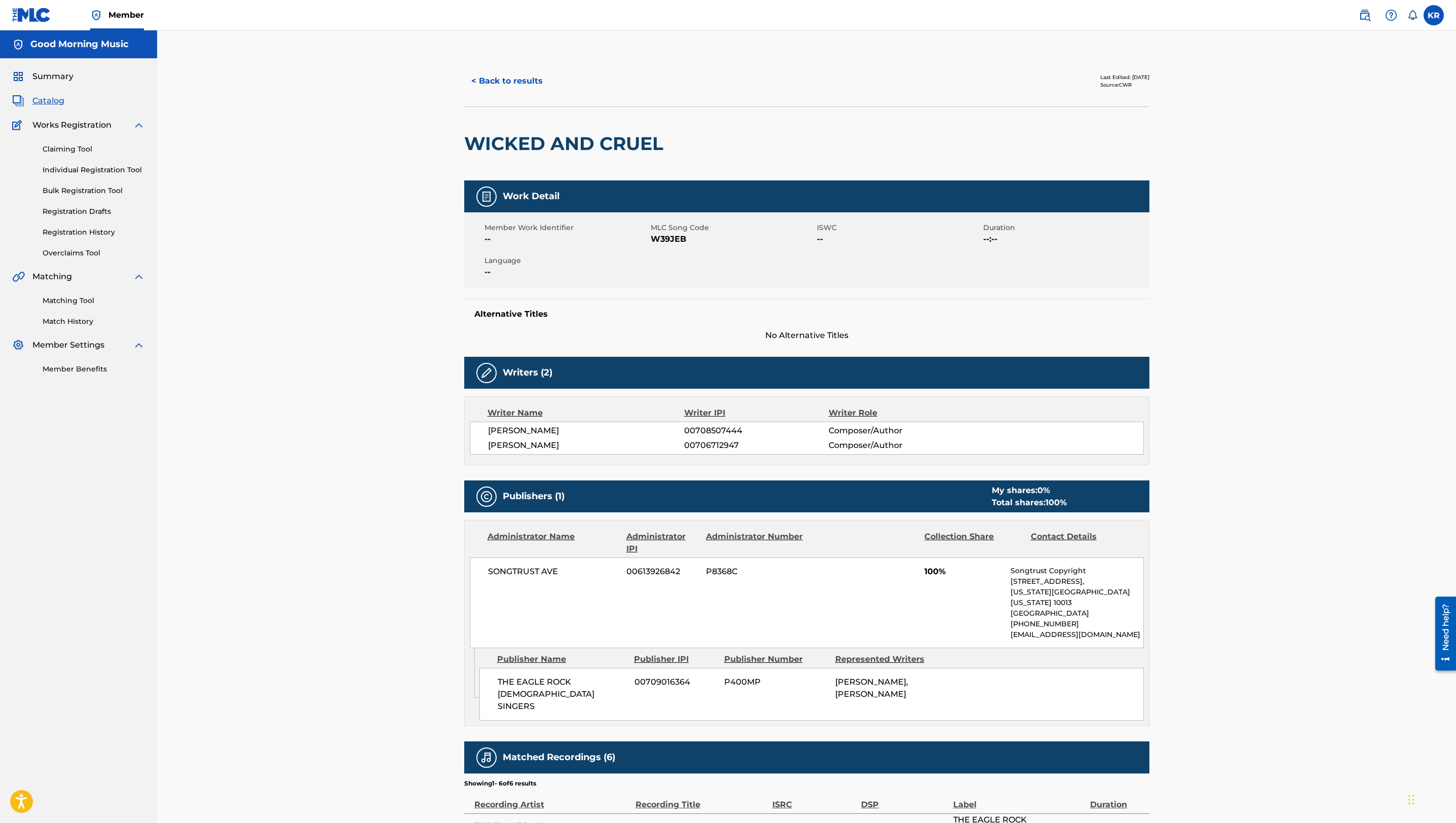
click at [508, 83] on button "< Back to results" at bounding box center [507, 81] width 86 height 25
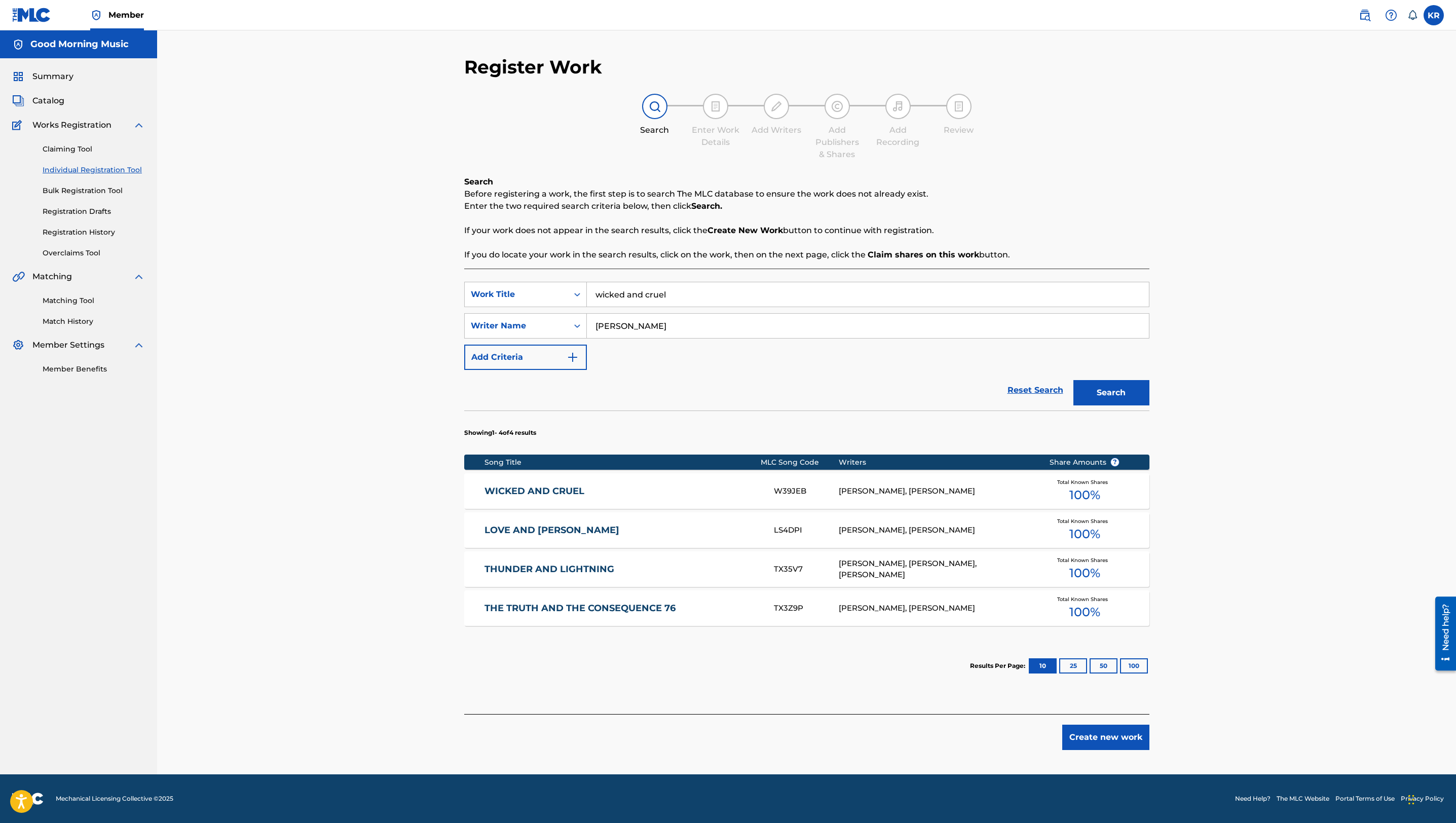
click at [545, 411] on link "WICKED AND CRUEL" at bounding box center [622, 491] width 275 height 12
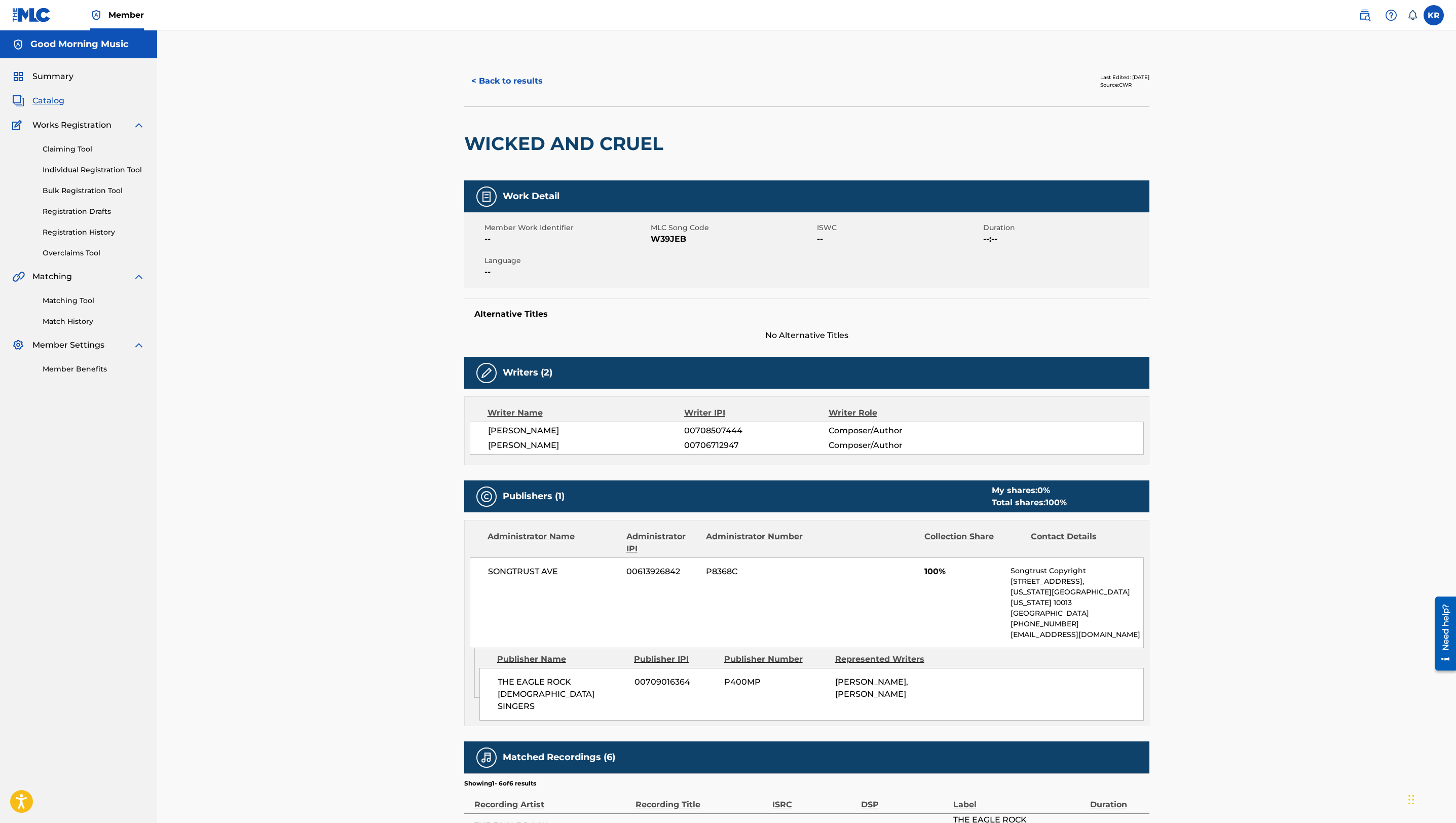
click at [711, 411] on span "00708507444" at bounding box center [756, 431] width 144 height 12
click at [713, 411] on div "Writer IPI" at bounding box center [756, 413] width 144 height 12
click at [710, 284] on div "Member Work Identifier -- MLC Song Code W39JEB ISWC -- Duration --:-- Language …" at bounding box center [806, 250] width 685 height 76
click at [684, 229] on span "MLC Song Code" at bounding box center [732, 228] width 163 height 11
click at [667, 236] on span "W39JEB" at bounding box center [732, 239] width 163 height 12
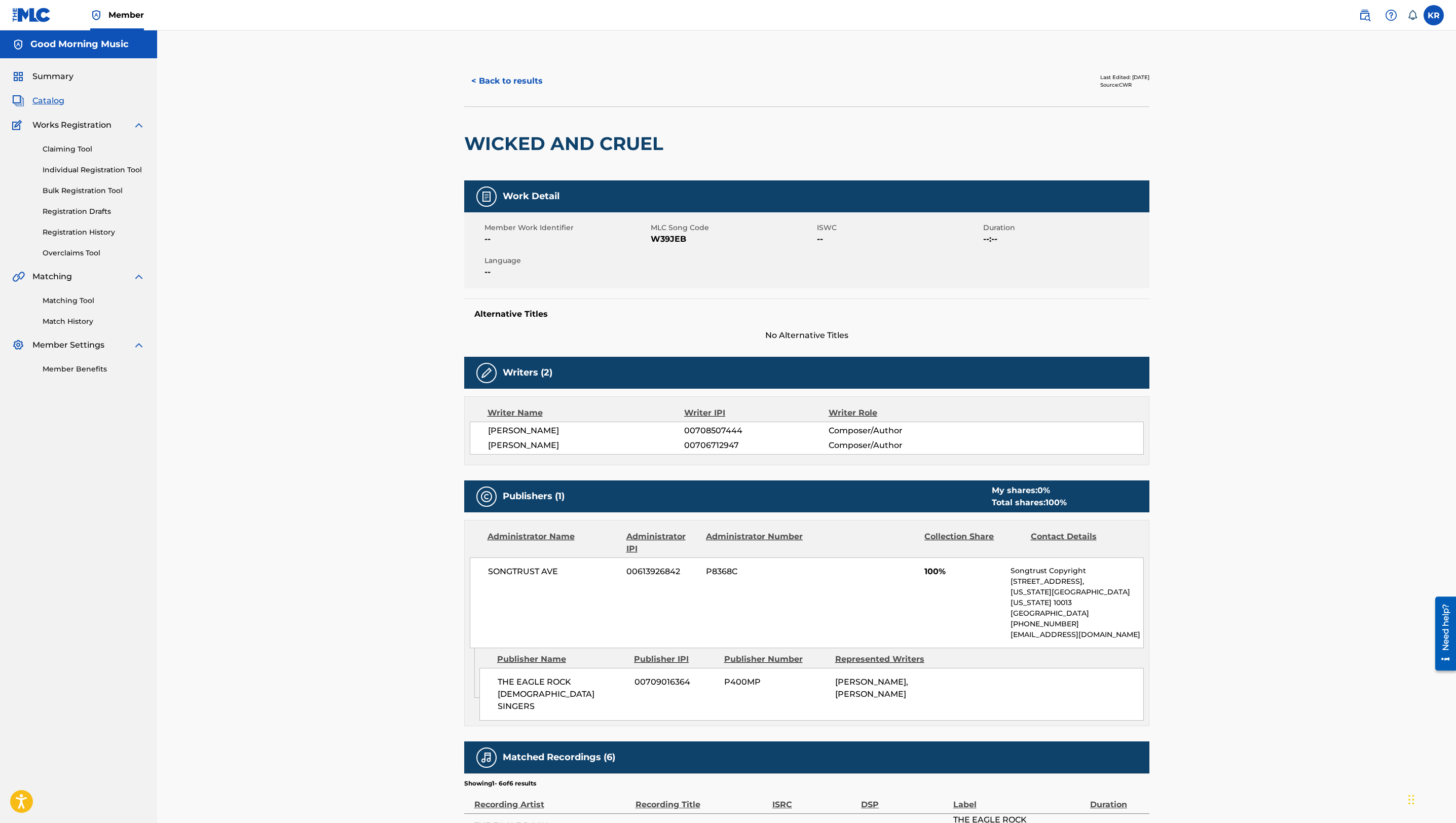
click at [503, 77] on button "< Back to results" at bounding box center [507, 81] width 86 height 25
